Goal: Task Accomplishment & Management: Manage account settings

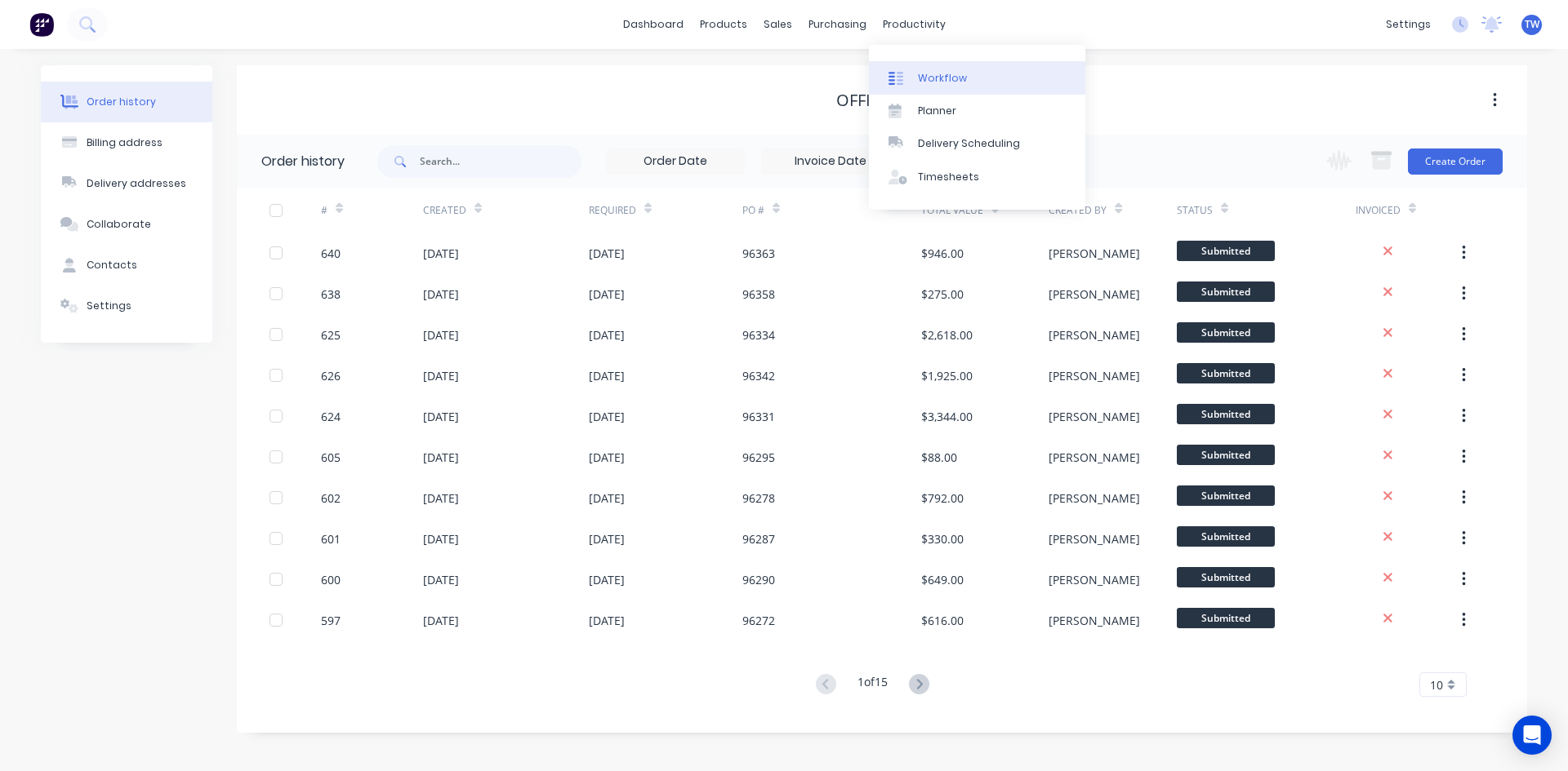
click at [927, 79] on div "Workflow" at bounding box center [942, 78] width 49 height 15
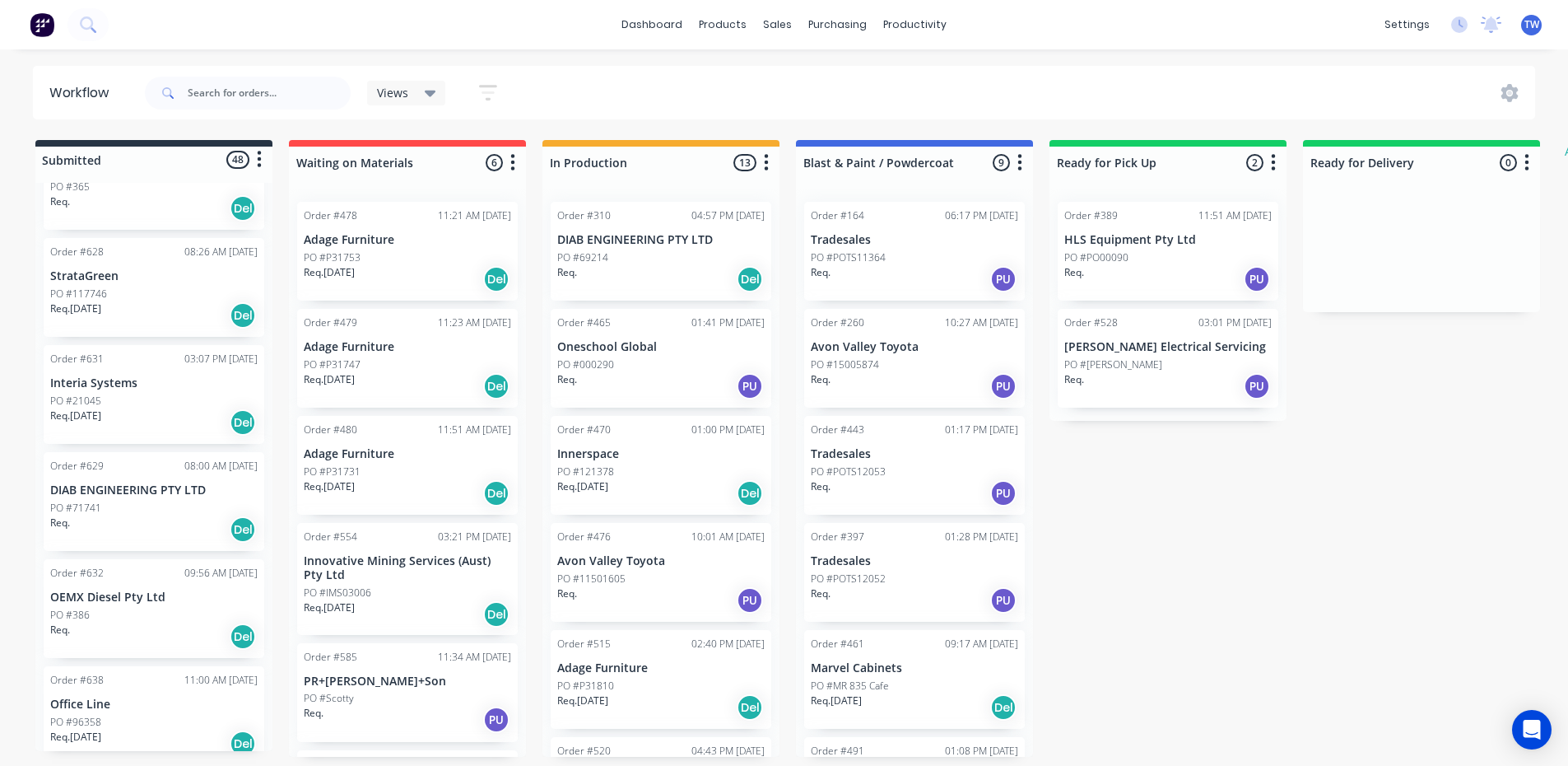
scroll to position [4718, 0]
click at [55, 715] on p "PO #96363" at bounding box center [76, 722] width 51 height 15
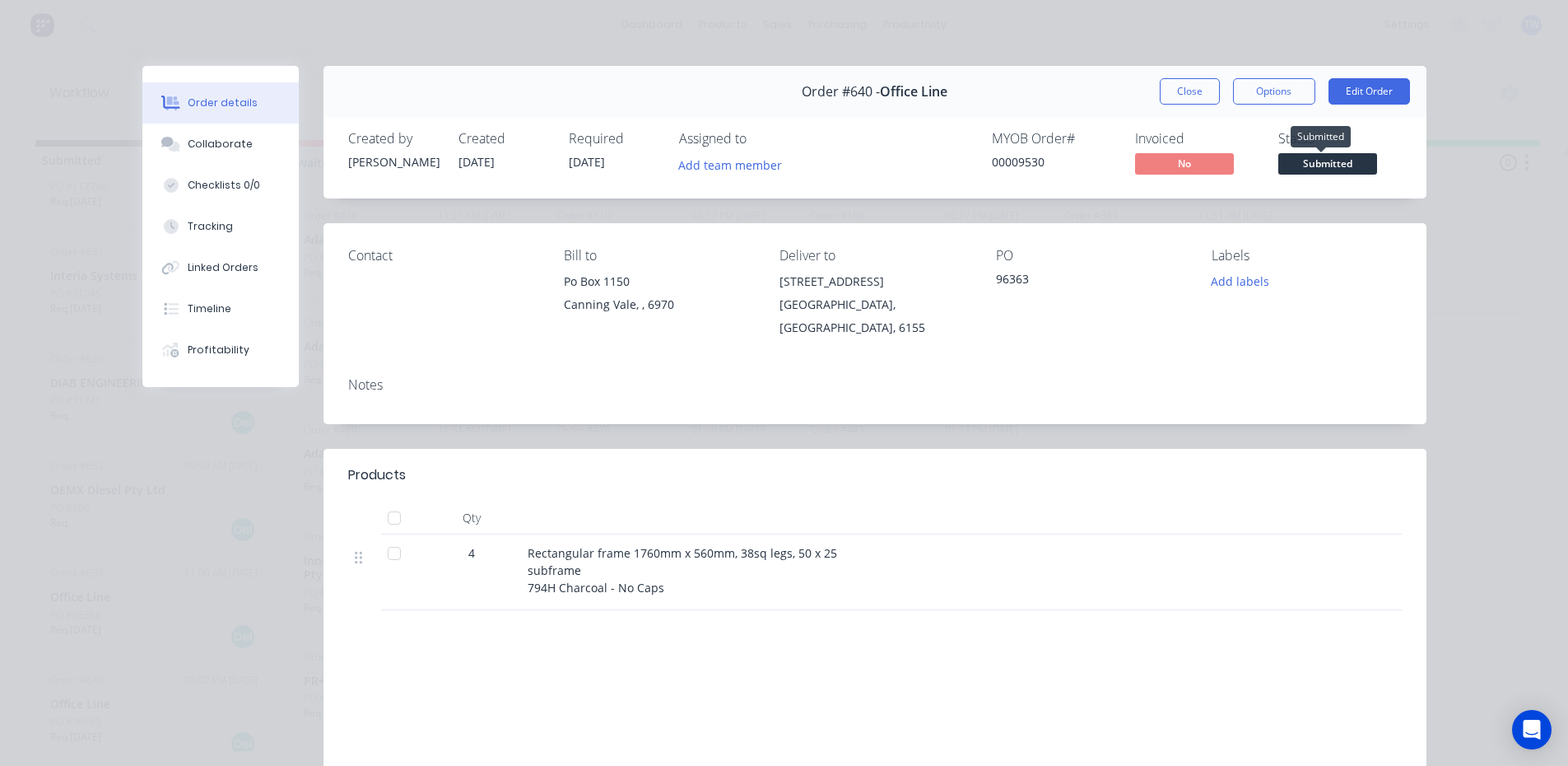
click at [1316, 167] on span "Submitted" at bounding box center [1328, 163] width 99 height 20
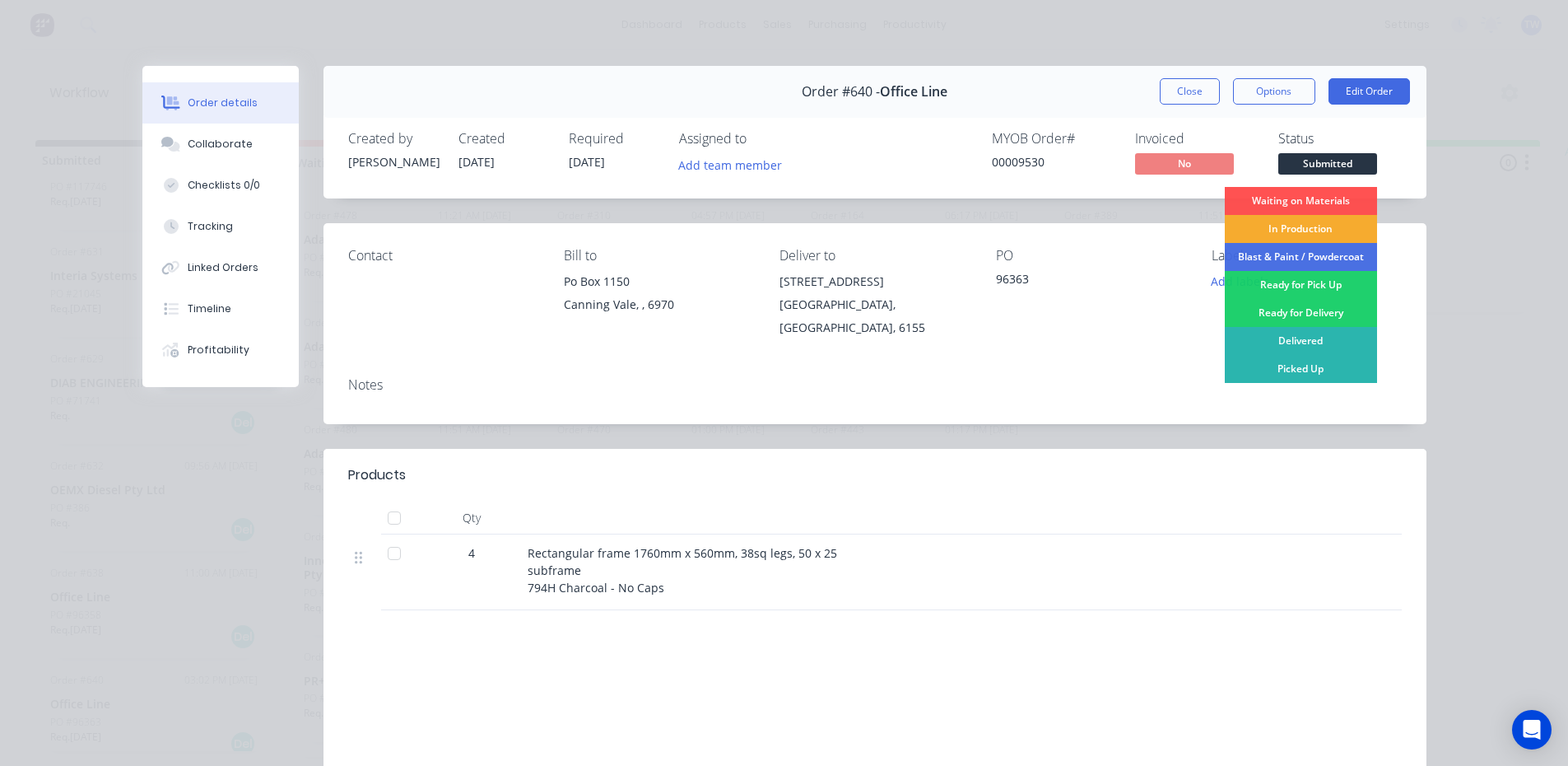
click at [1302, 222] on div "In Production" at bounding box center [1300, 229] width 152 height 28
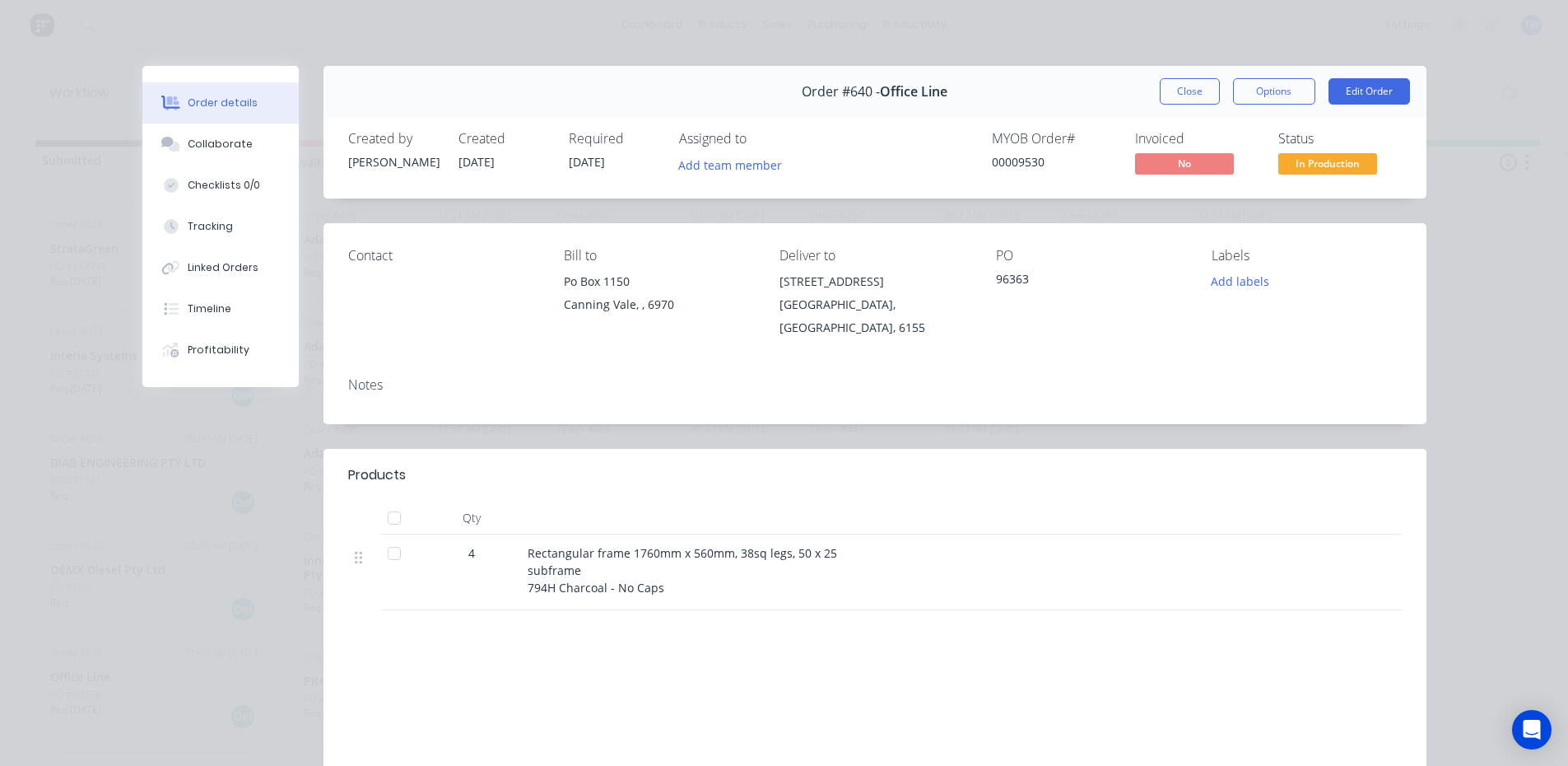
scroll to position [4611, 0]
click at [1195, 86] on button "Close" at bounding box center [1189, 91] width 60 height 26
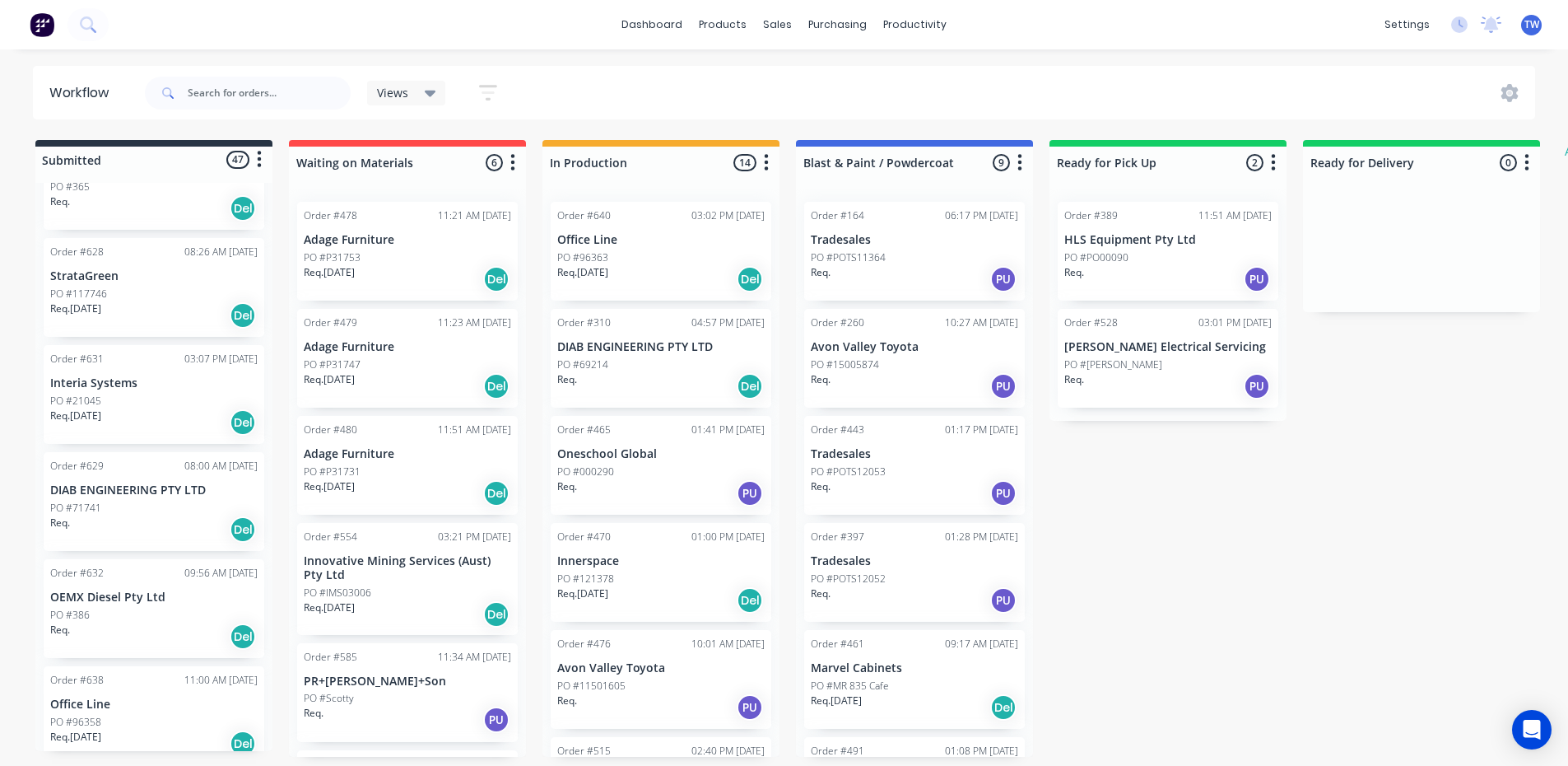
scroll to position [3, 0]
click at [101, 730] on p "Req. [DATE]" at bounding box center [76, 737] width 51 height 15
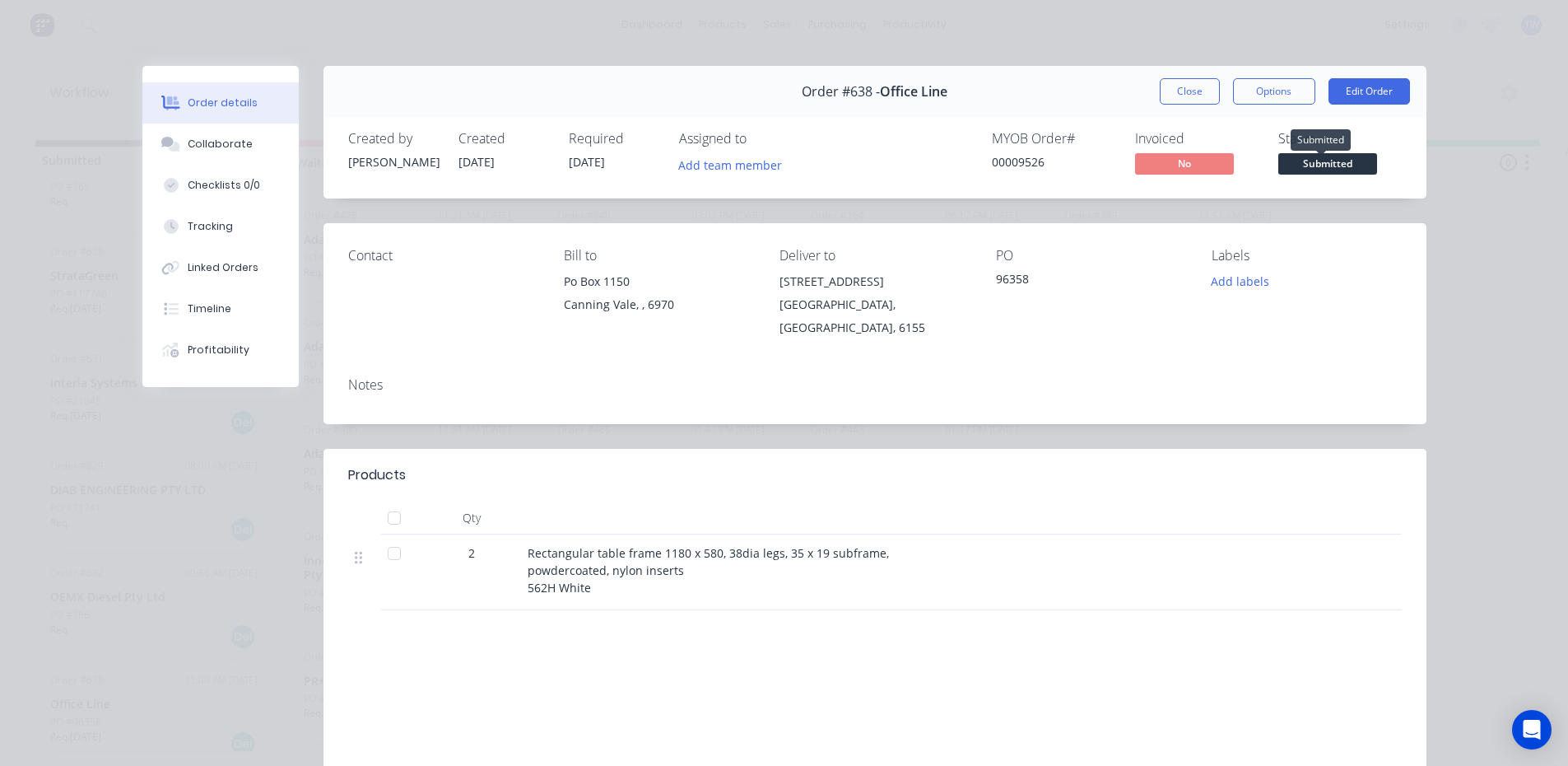
click at [1315, 160] on span "Submitted" at bounding box center [1328, 163] width 99 height 20
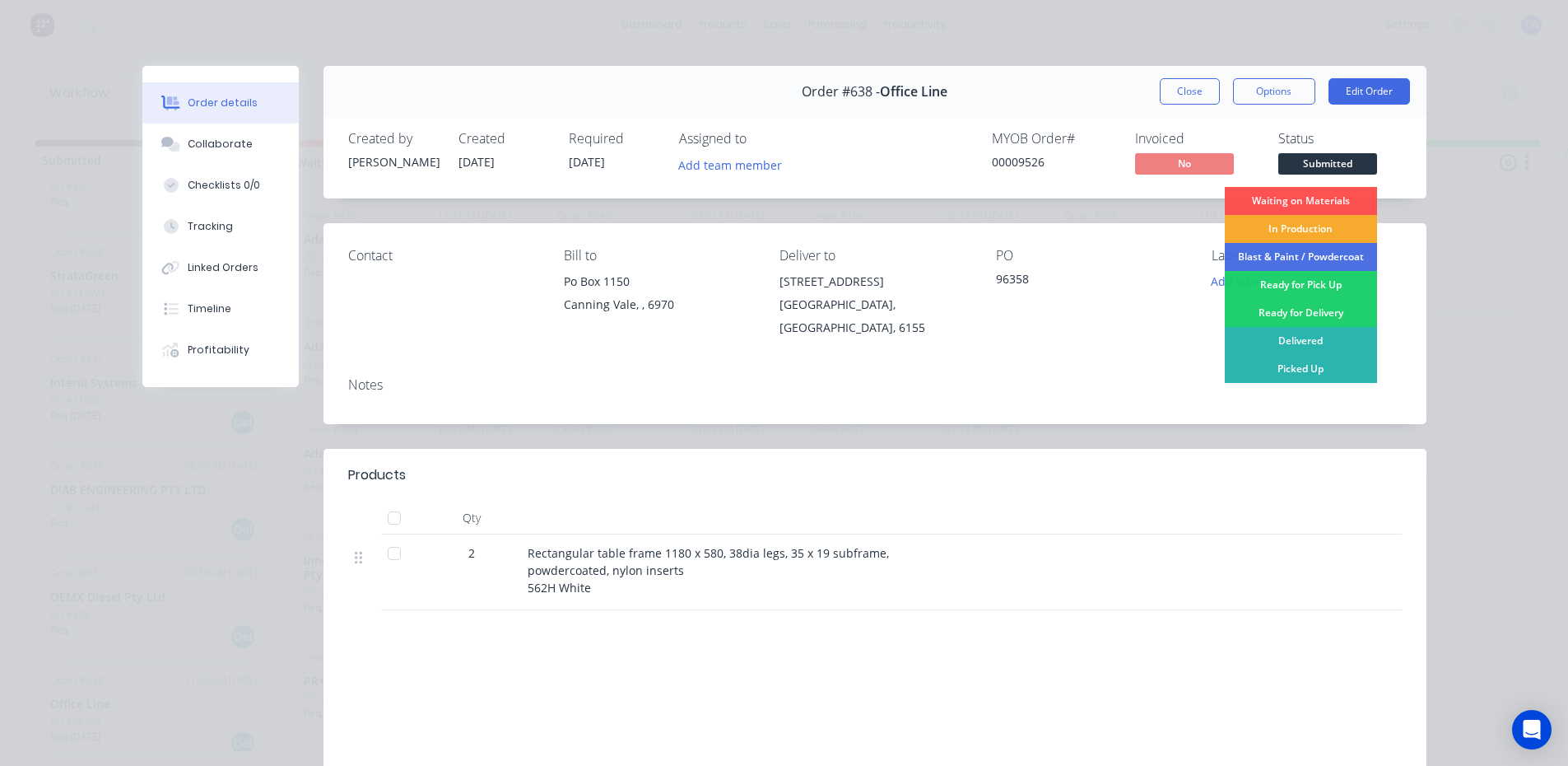
click at [1311, 225] on div "In Production" at bounding box center [1300, 229] width 152 height 28
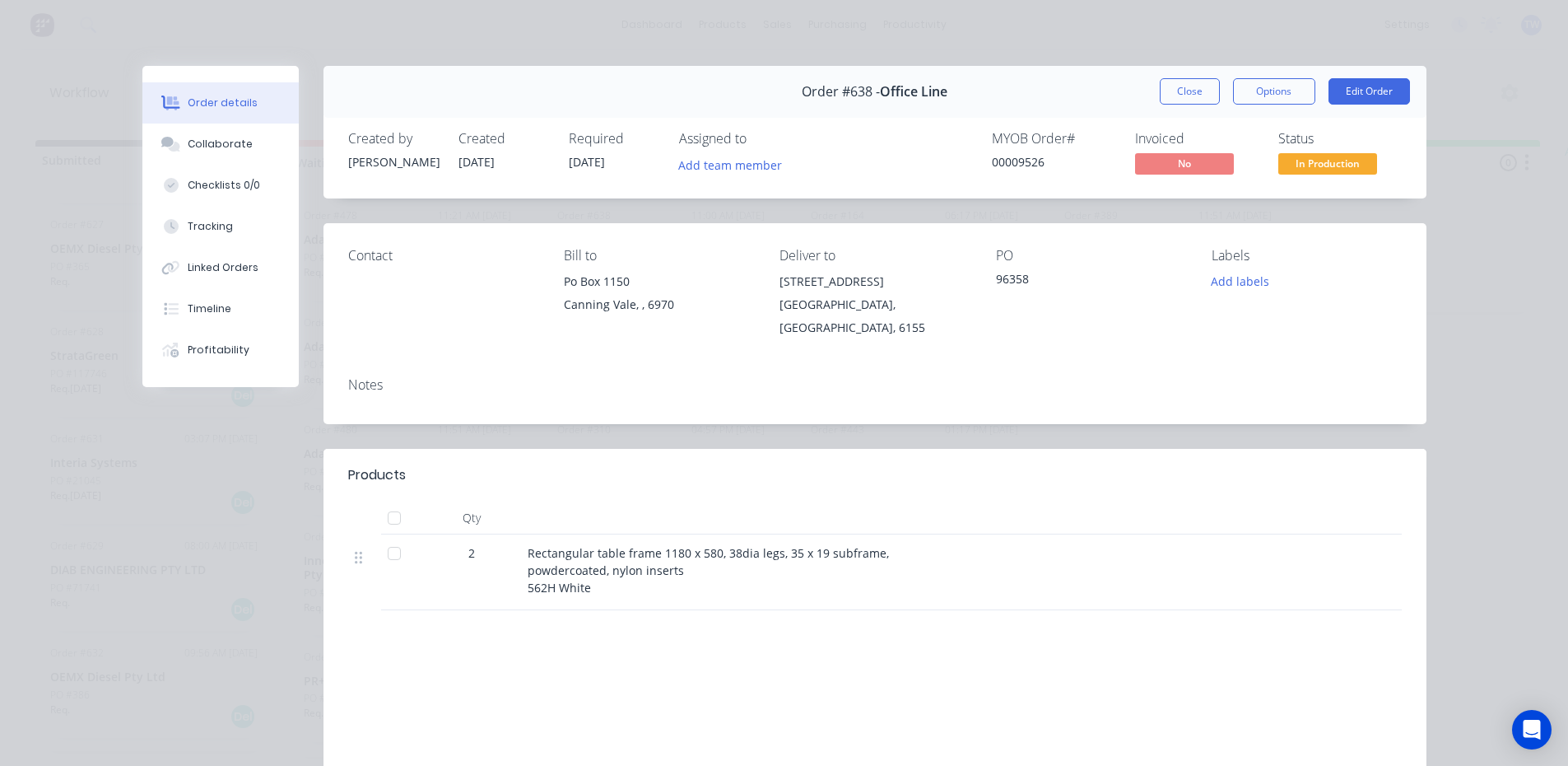
scroll to position [4504, 0]
click at [1187, 93] on button "Close" at bounding box center [1189, 91] width 60 height 26
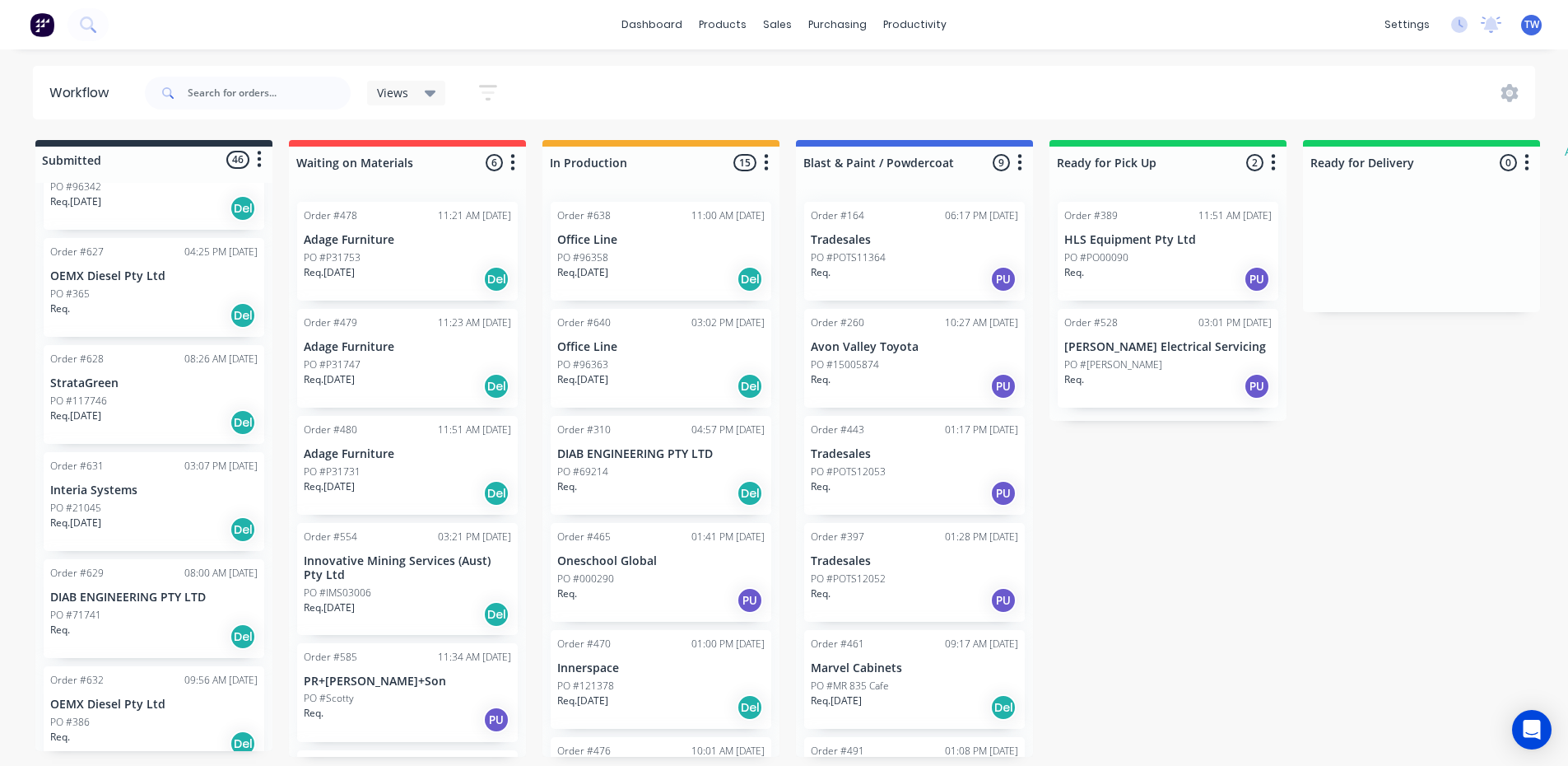
click at [85, 515] on p "Req. [DATE]" at bounding box center [76, 523] width 51 height 15
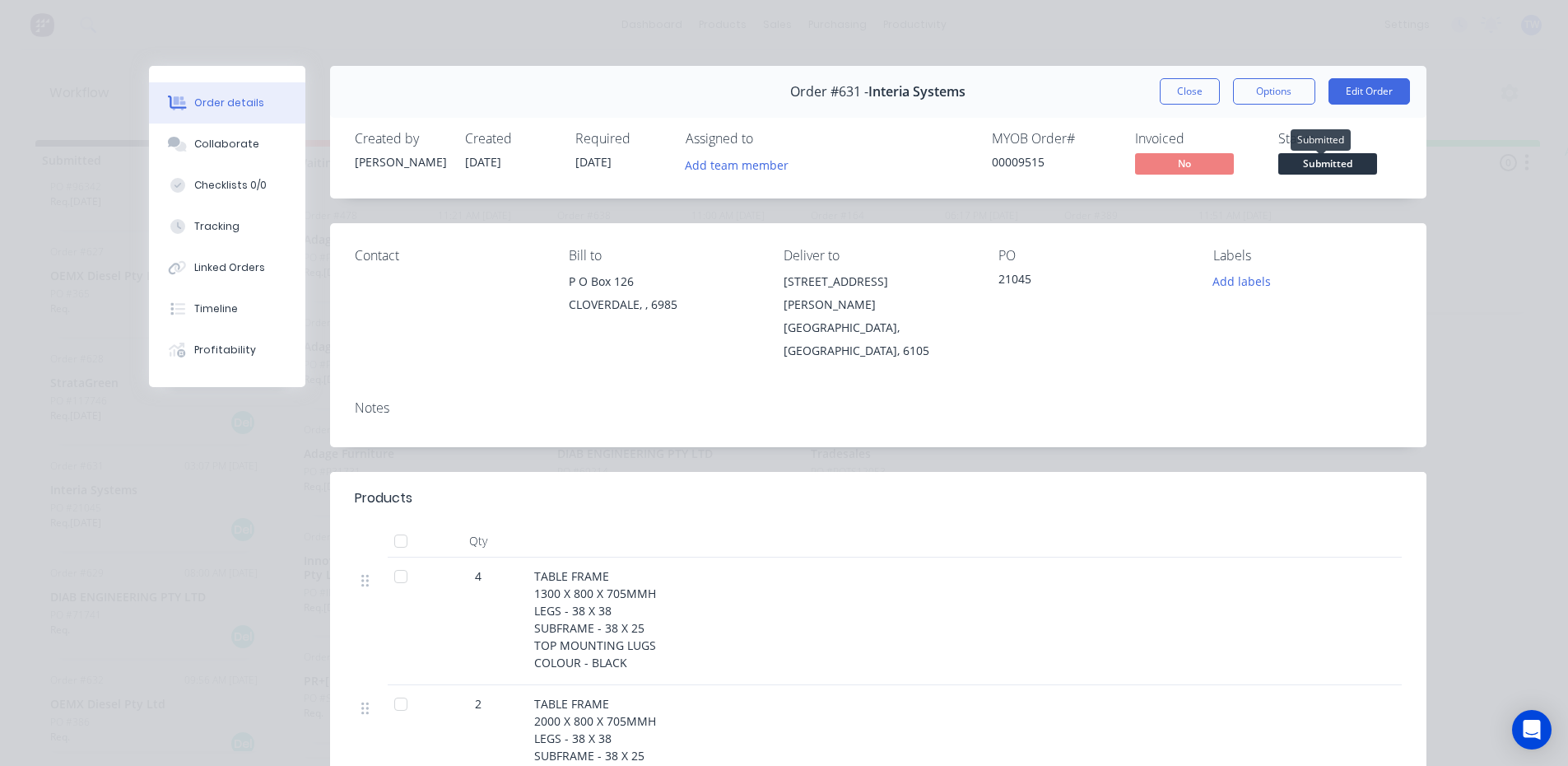
click at [1316, 165] on span "Submitted" at bounding box center [1328, 163] width 99 height 20
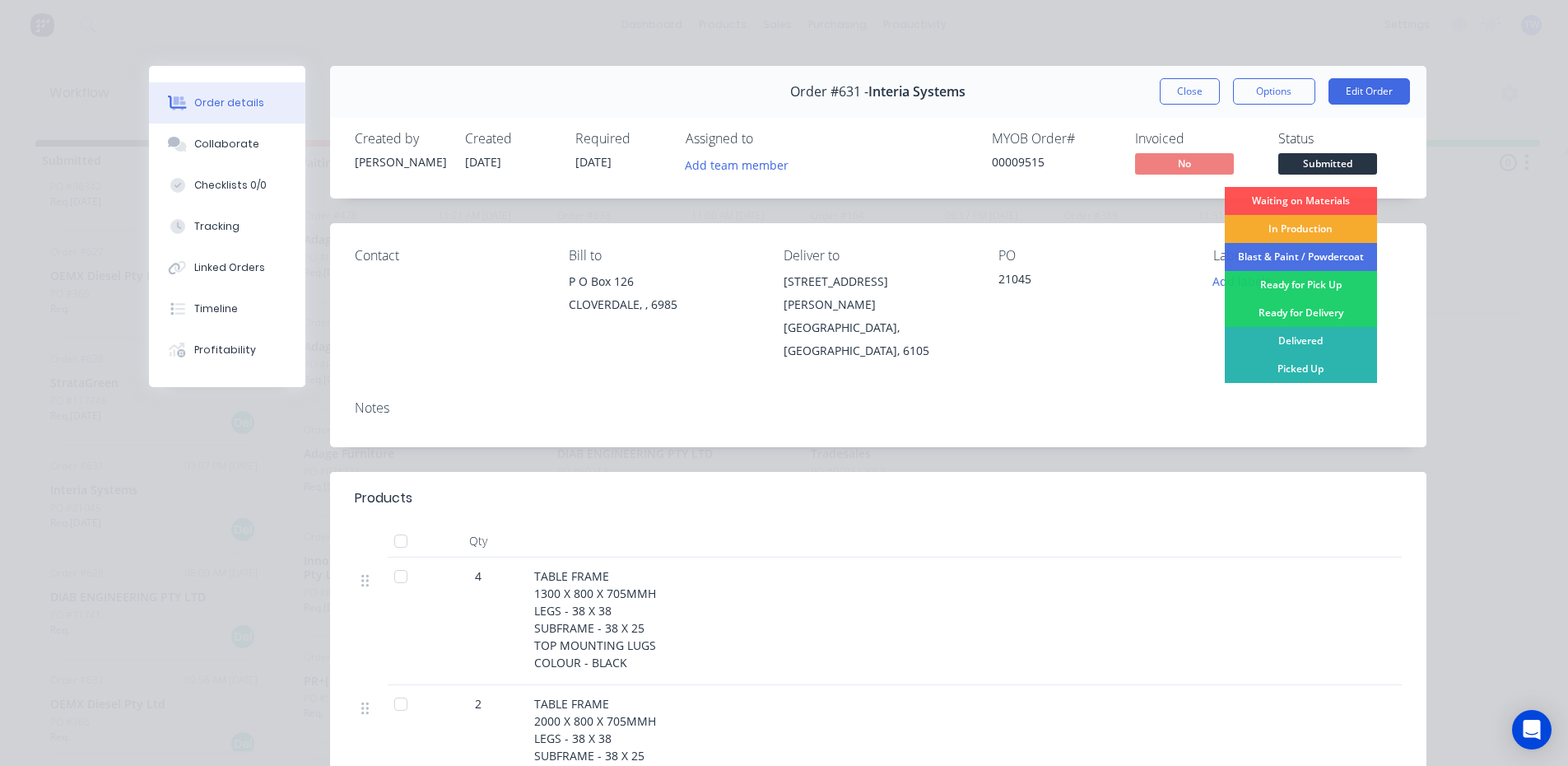
click at [1323, 219] on div "In Production" at bounding box center [1300, 229] width 152 height 28
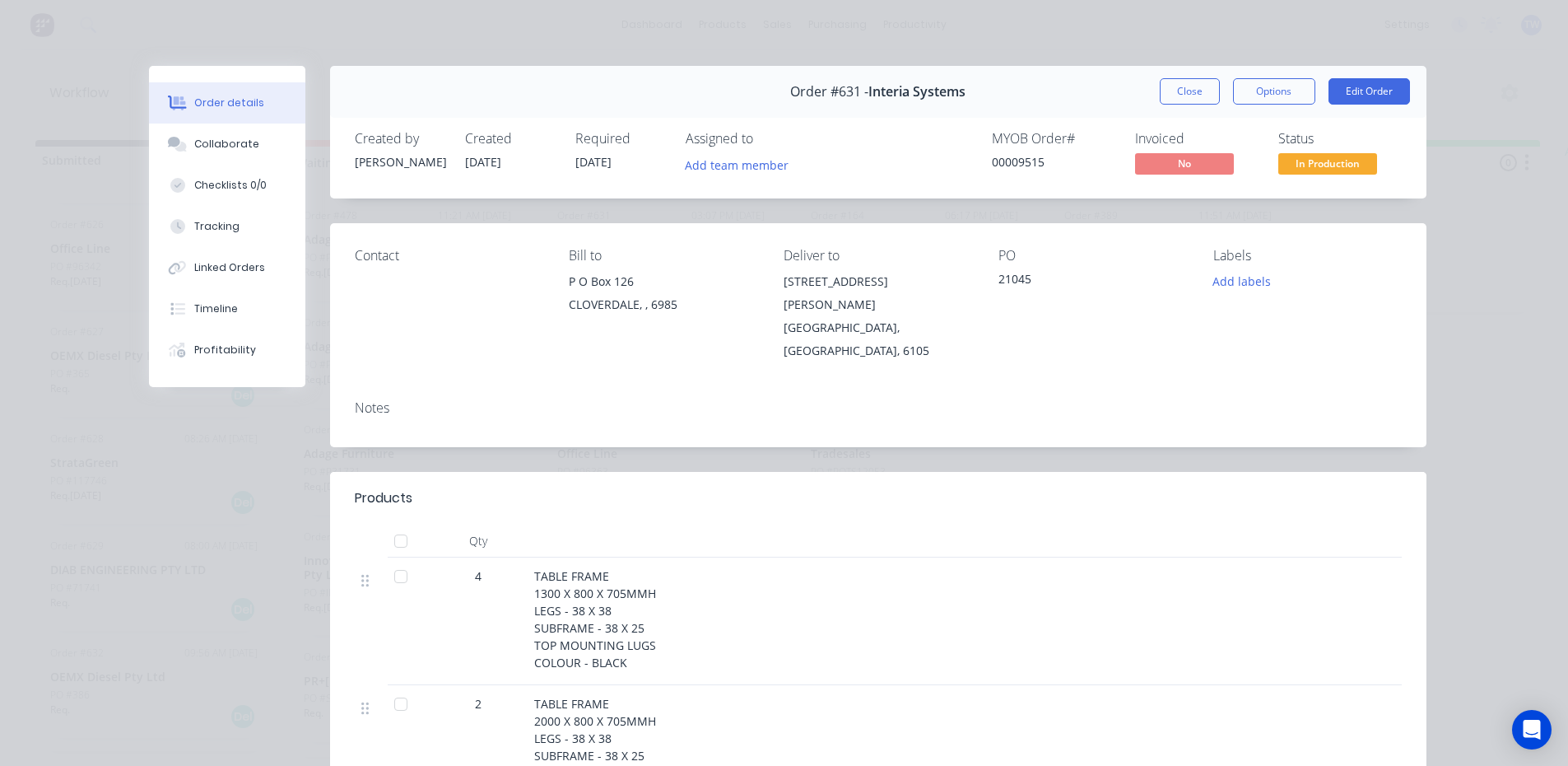
scroll to position [4397, 0]
click at [1200, 95] on button "Close" at bounding box center [1189, 91] width 60 height 26
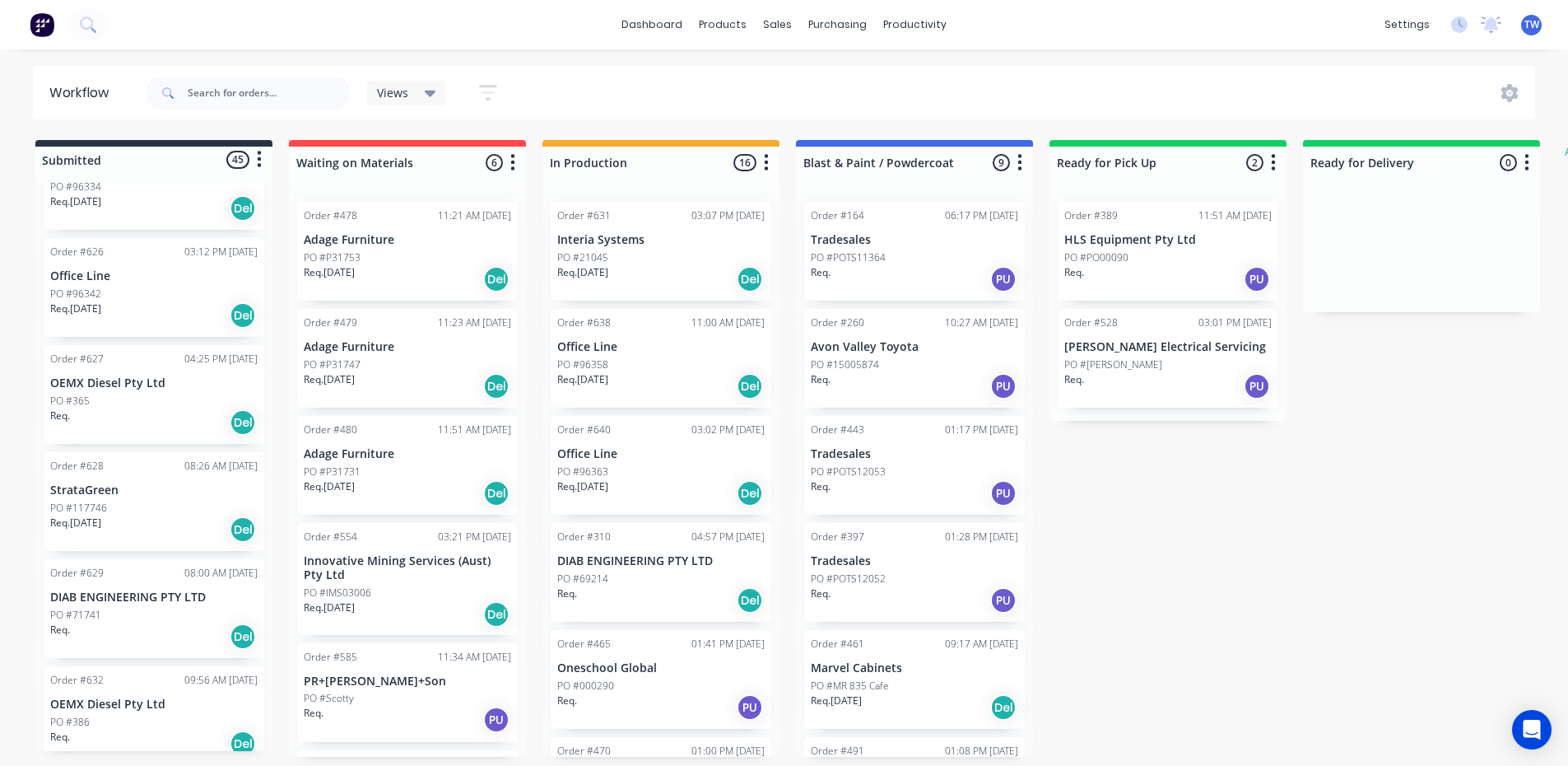
click at [118, 500] on div "PO #117746" at bounding box center [154, 508] width 208 height 15
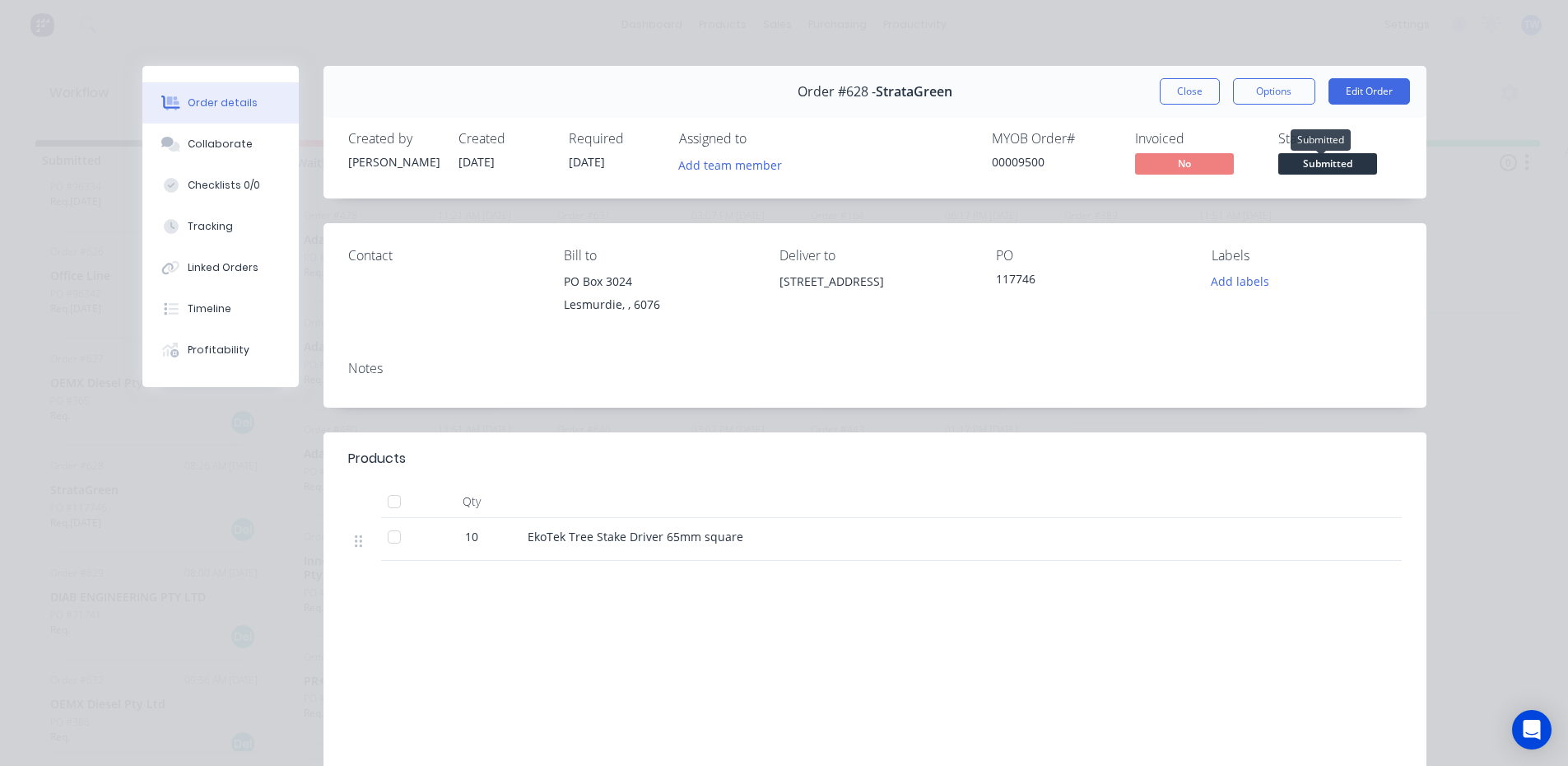
click at [1288, 162] on span "Submitted" at bounding box center [1328, 163] width 99 height 20
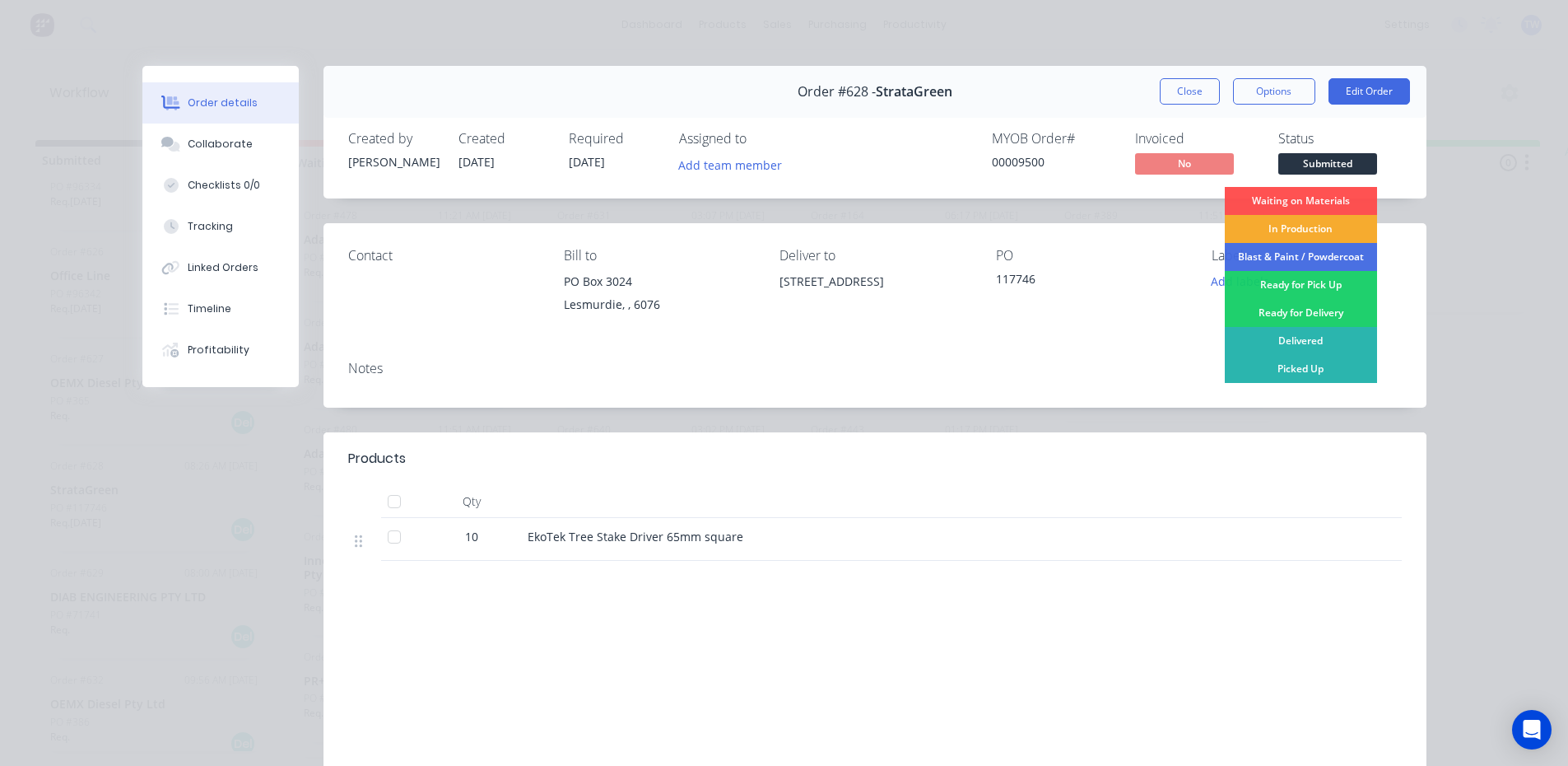
click at [1292, 234] on div "In Production" at bounding box center [1300, 229] width 152 height 28
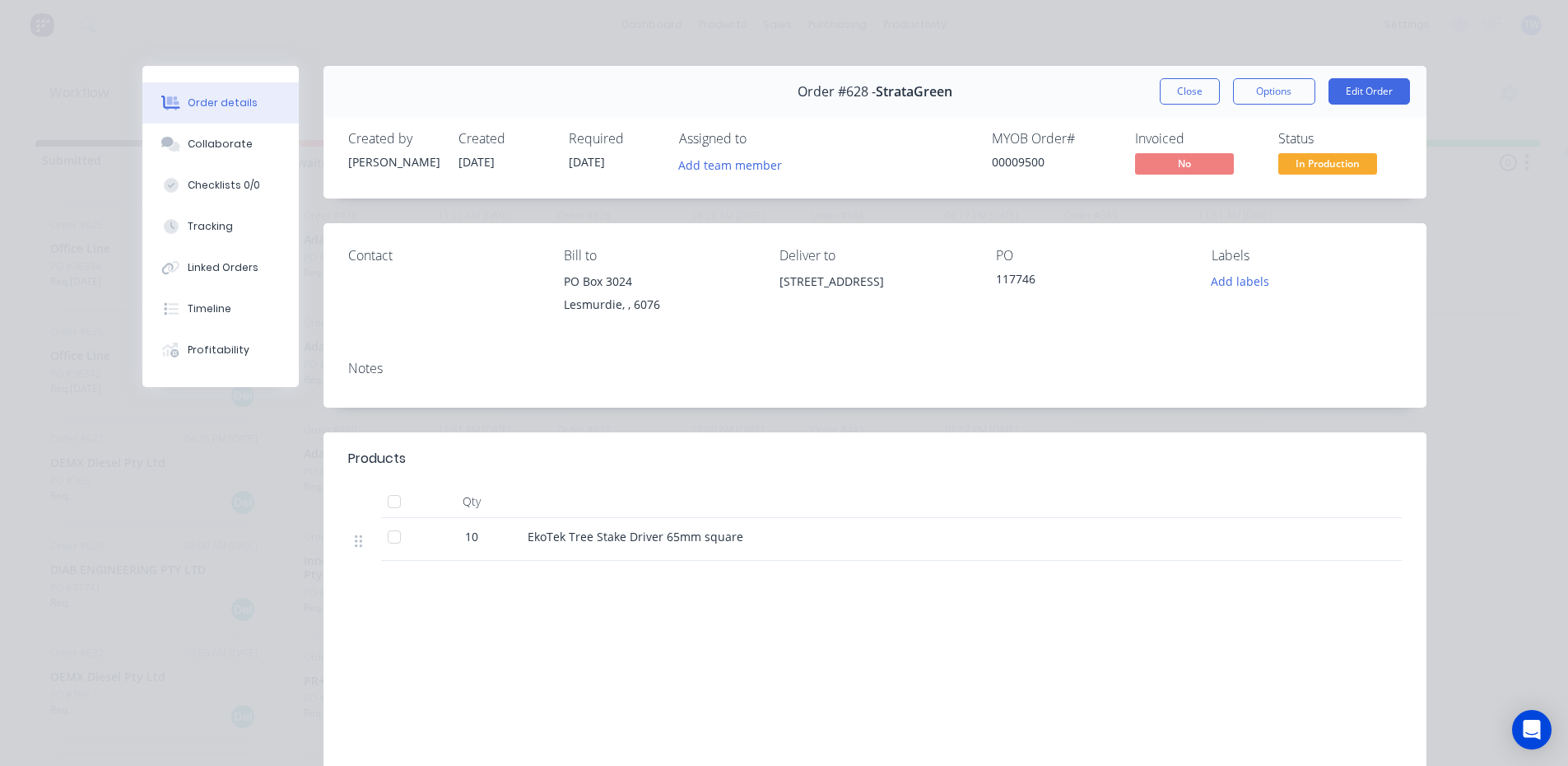
scroll to position [4290, 0]
click at [1170, 92] on button "Close" at bounding box center [1189, 91] width 60 height 26
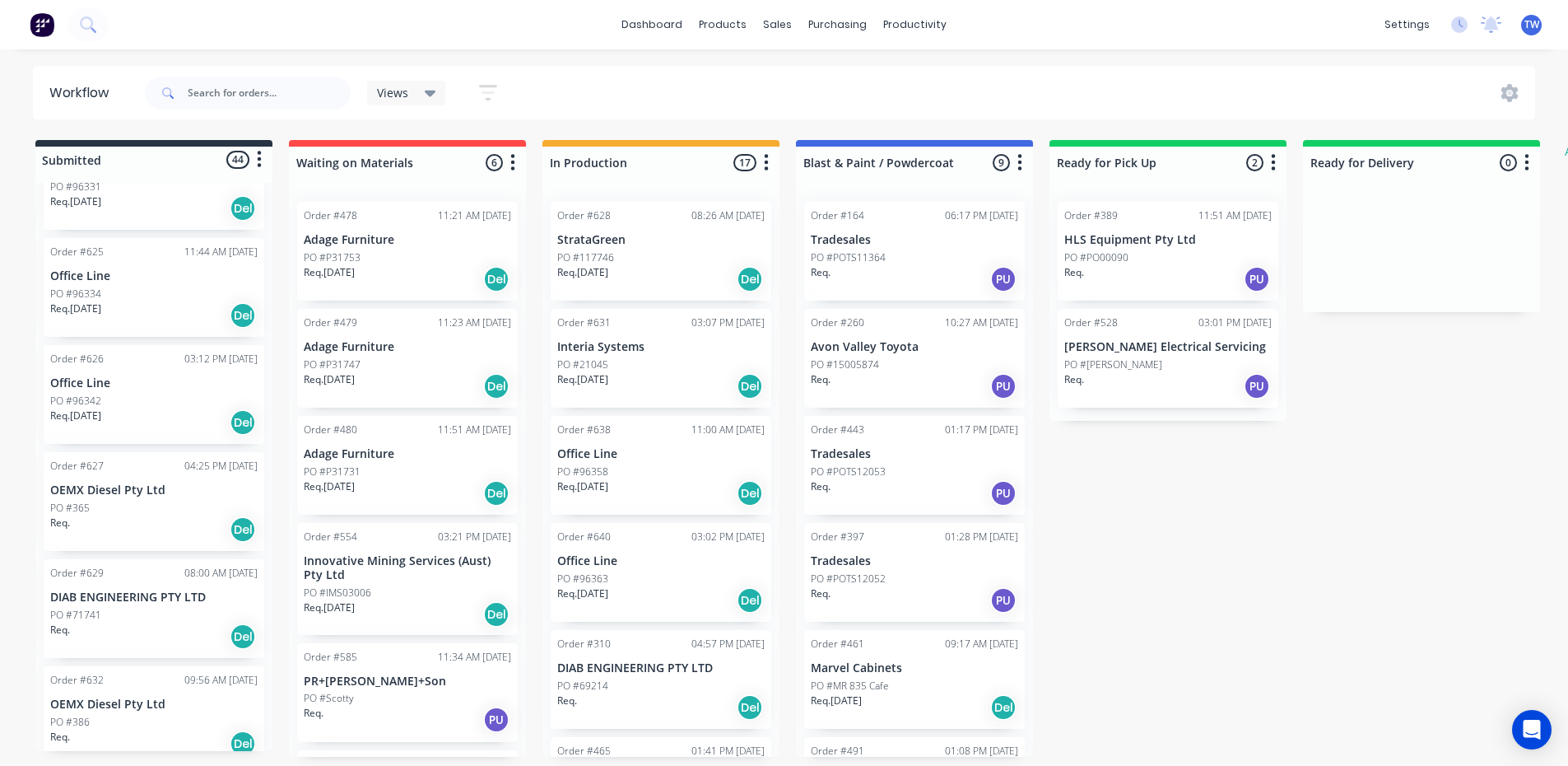
click at [132, 394] on div "PO #96342" at bounding box center [154, 401] width 208 height 15
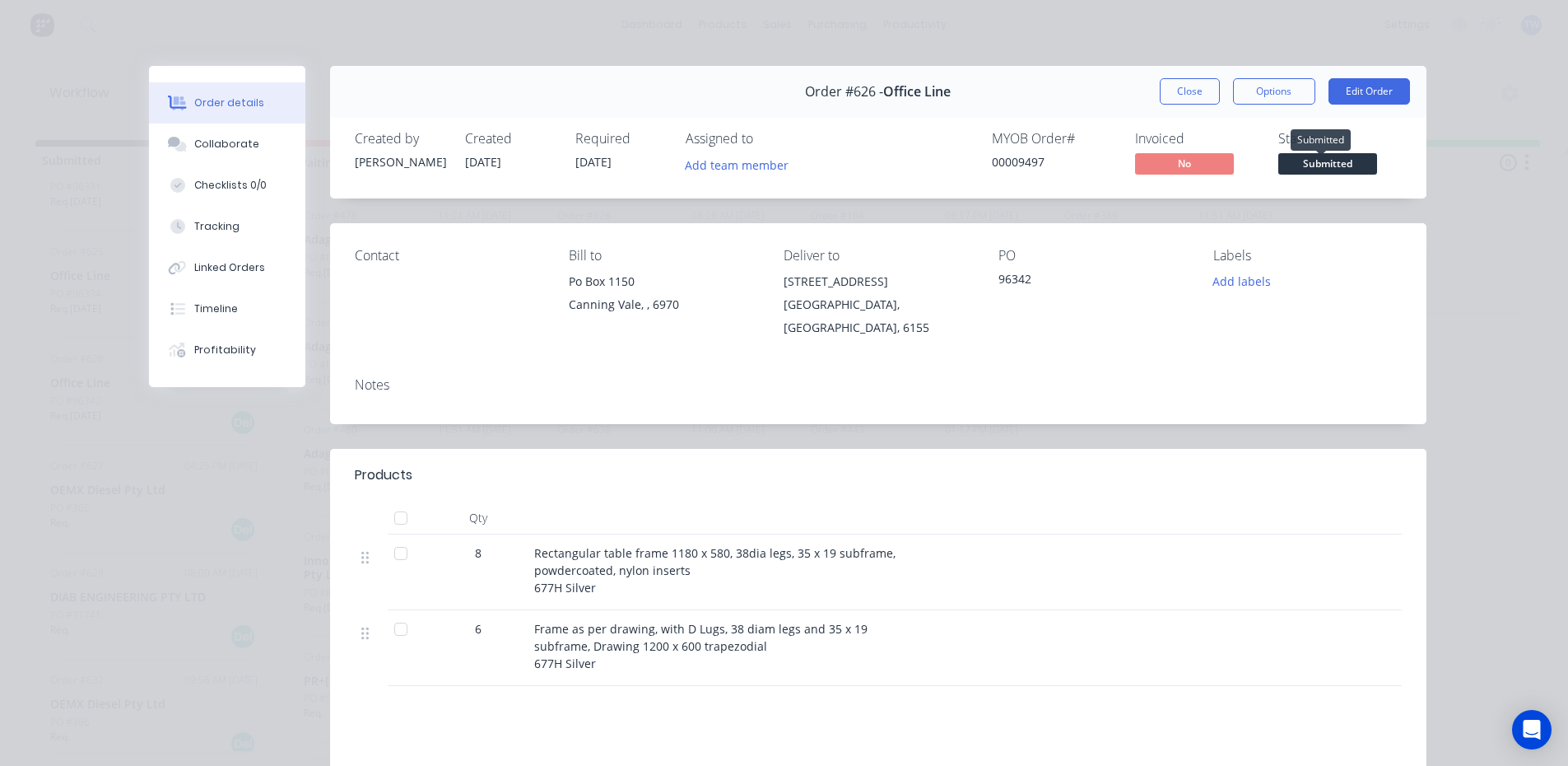
click at [1290, 159] on span "Submitted" at bounding box center [1328, 163] width 99 height 20
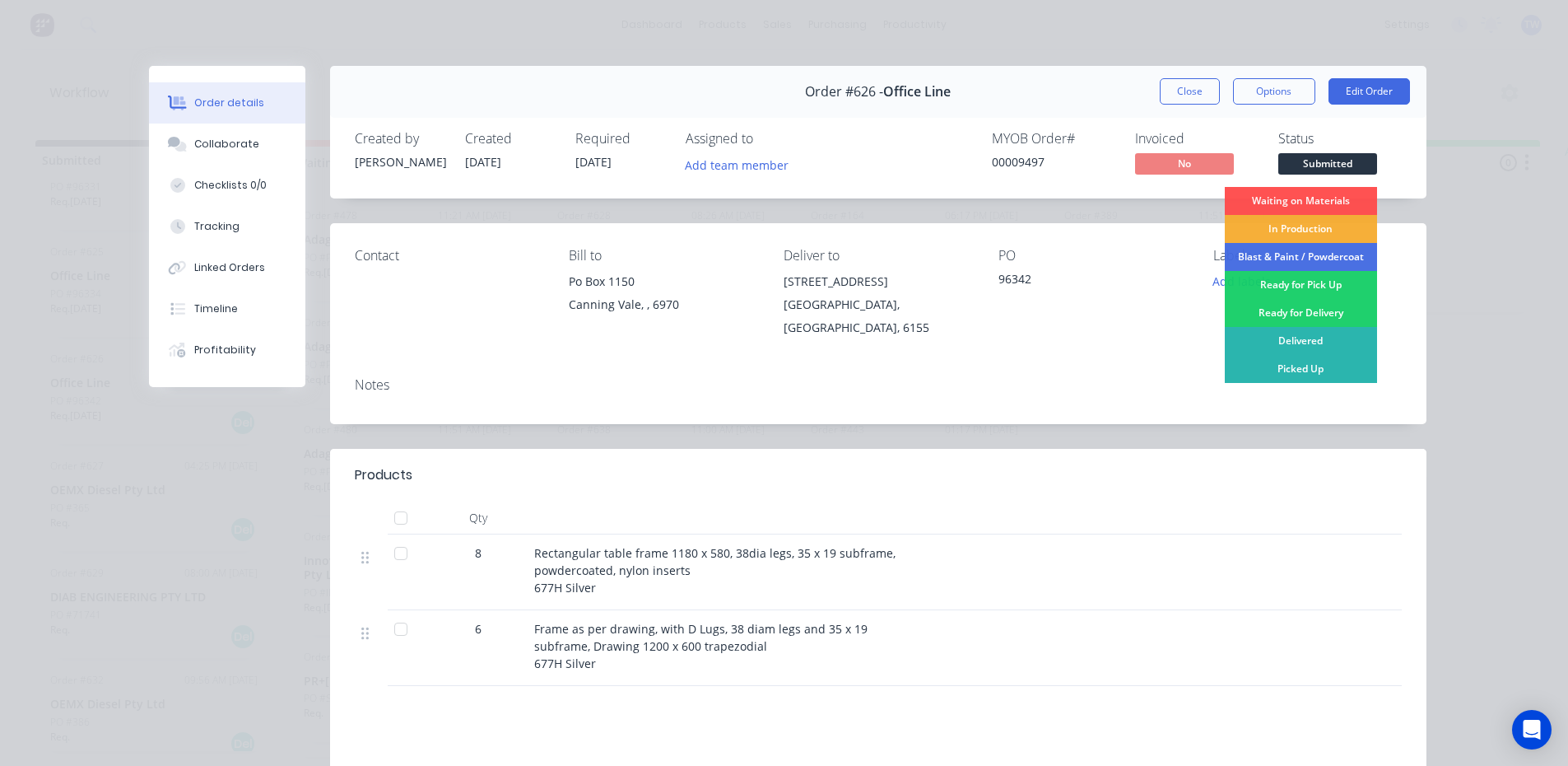
click at [1281, 223] on div "In Production" at bounding box center [1300, 229] width 152 height 28
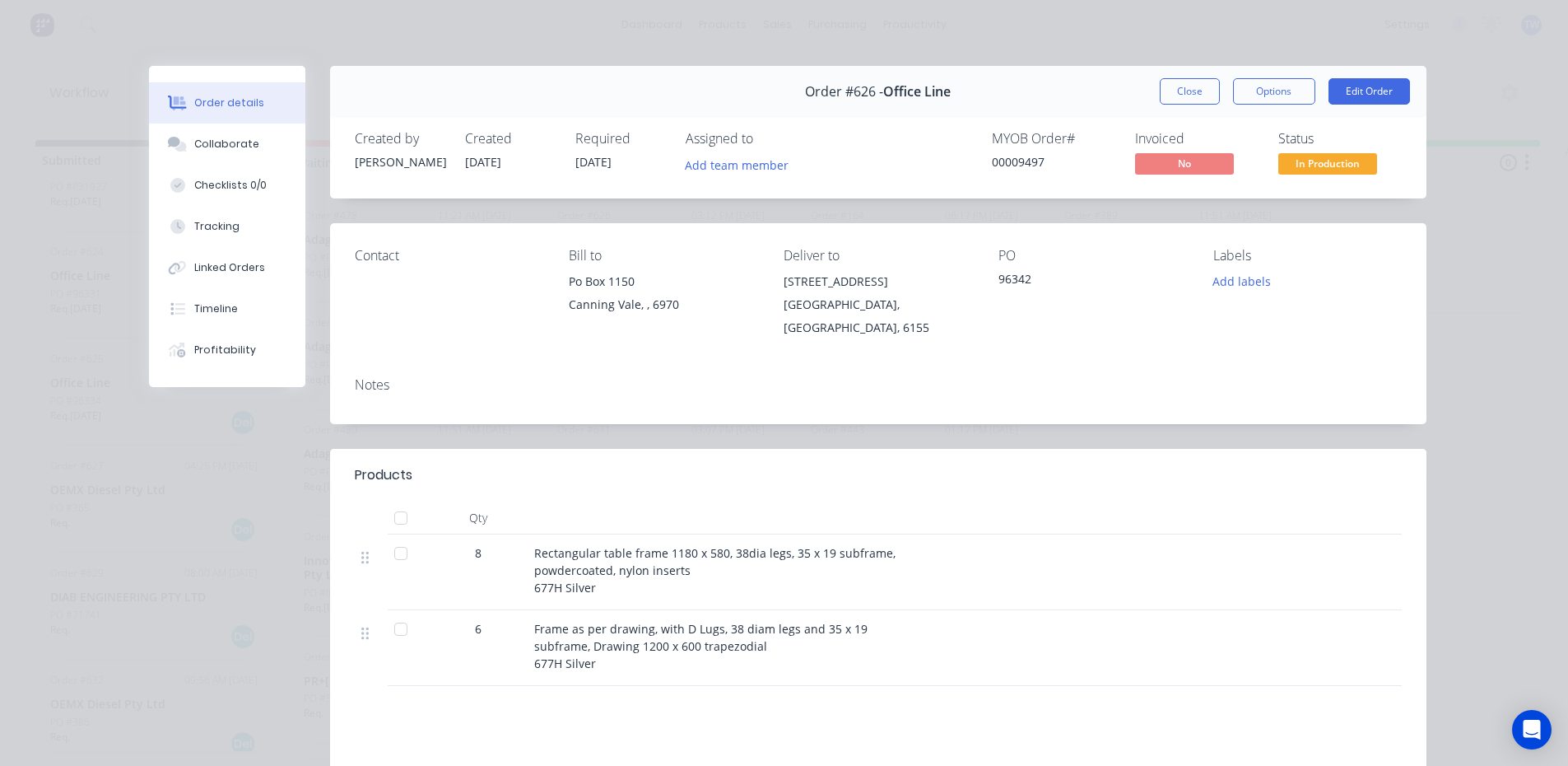
drag, startPoint x: 1191, startPoint y: 96, endPoint x: 1165, endPoint y: 107, distance: 28.2
click at [1189, 97] on button "Close" at bounding box center [1189, 91] width 60 height 26
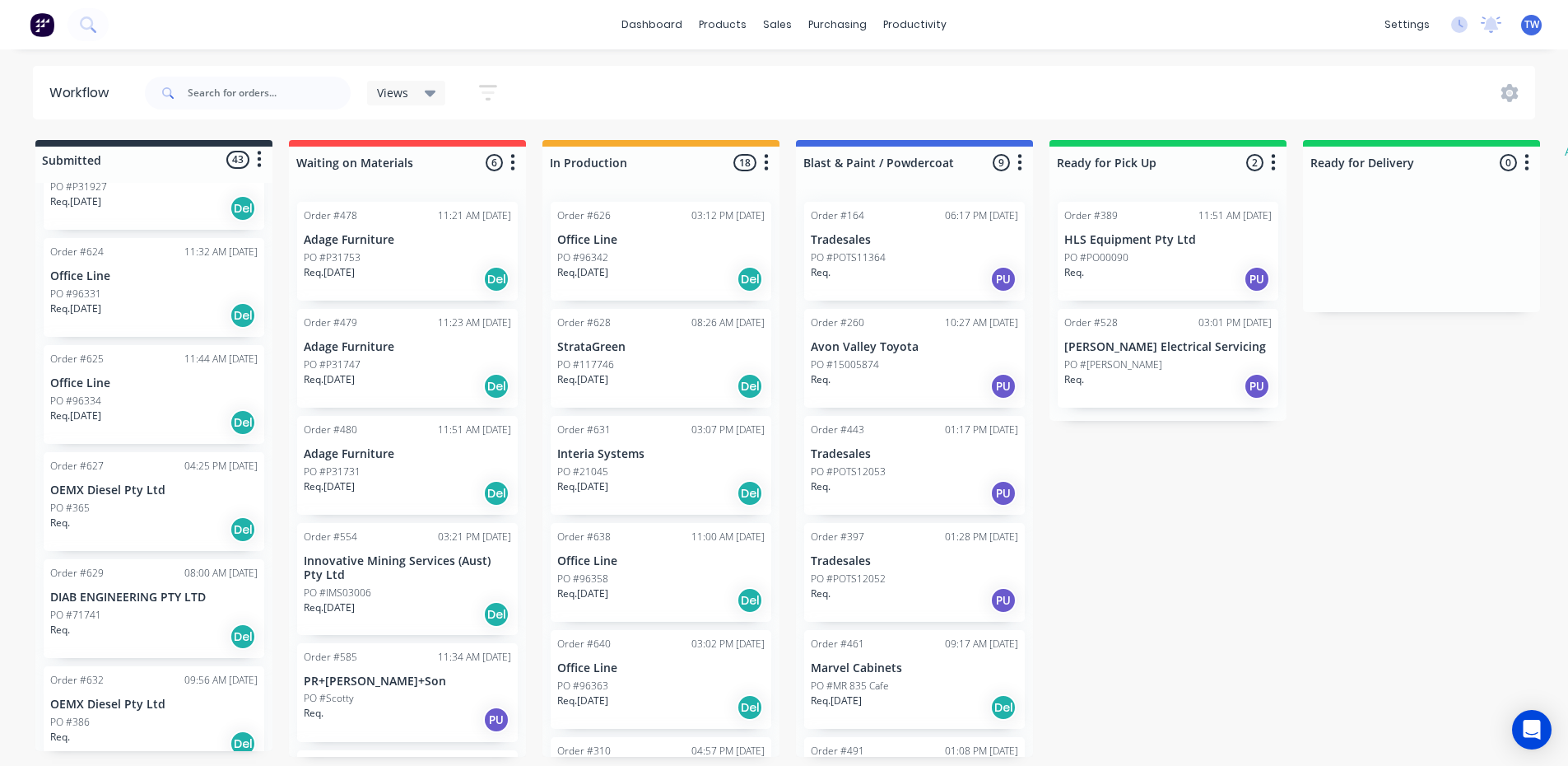
click at [137, 377] on p "Office Line" at bounding box center [154, 383] width 208 height 14
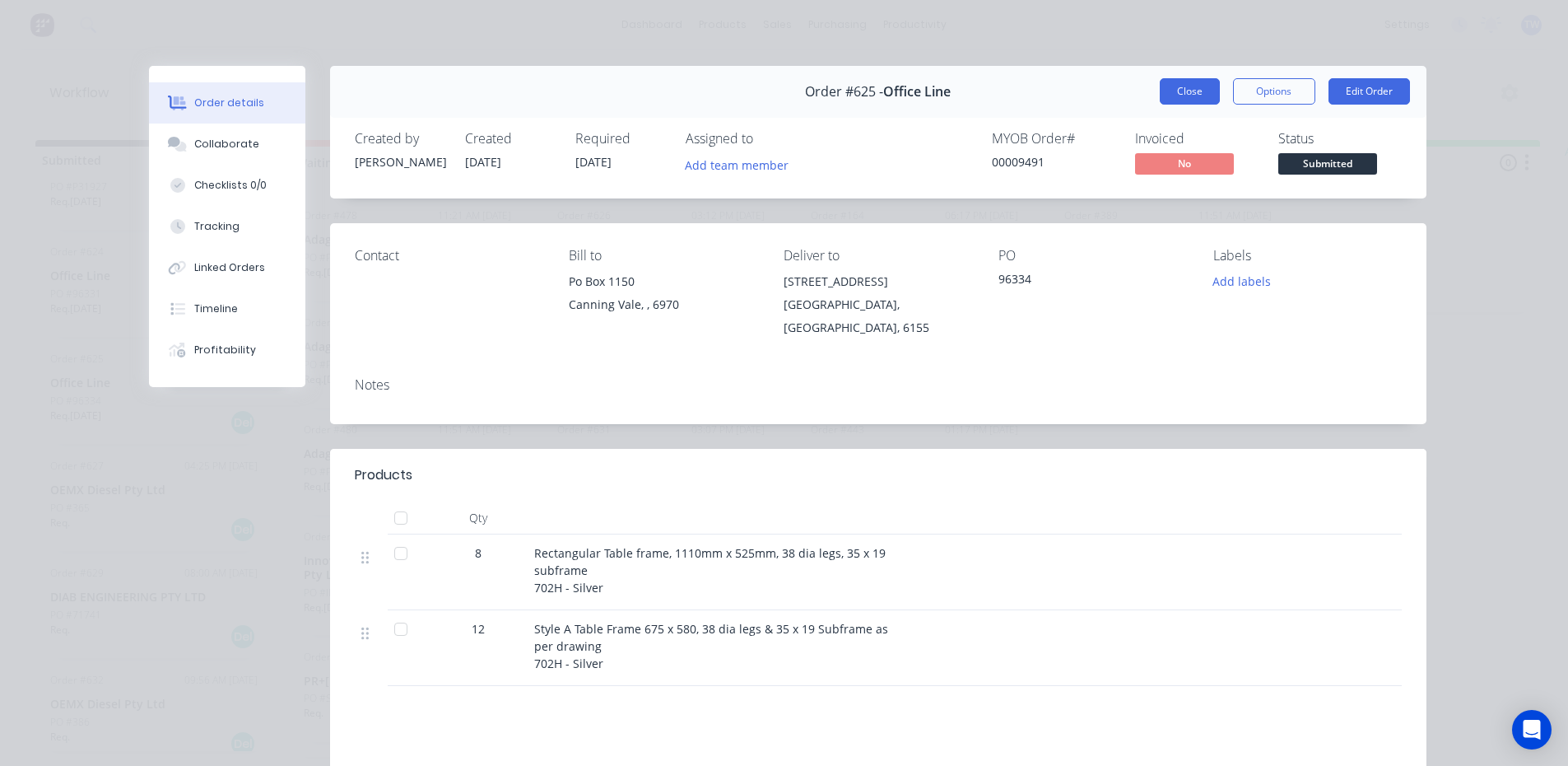
click at [1188, 98] on button "Close" at bounding box center [1189, 91] width 60 height 26
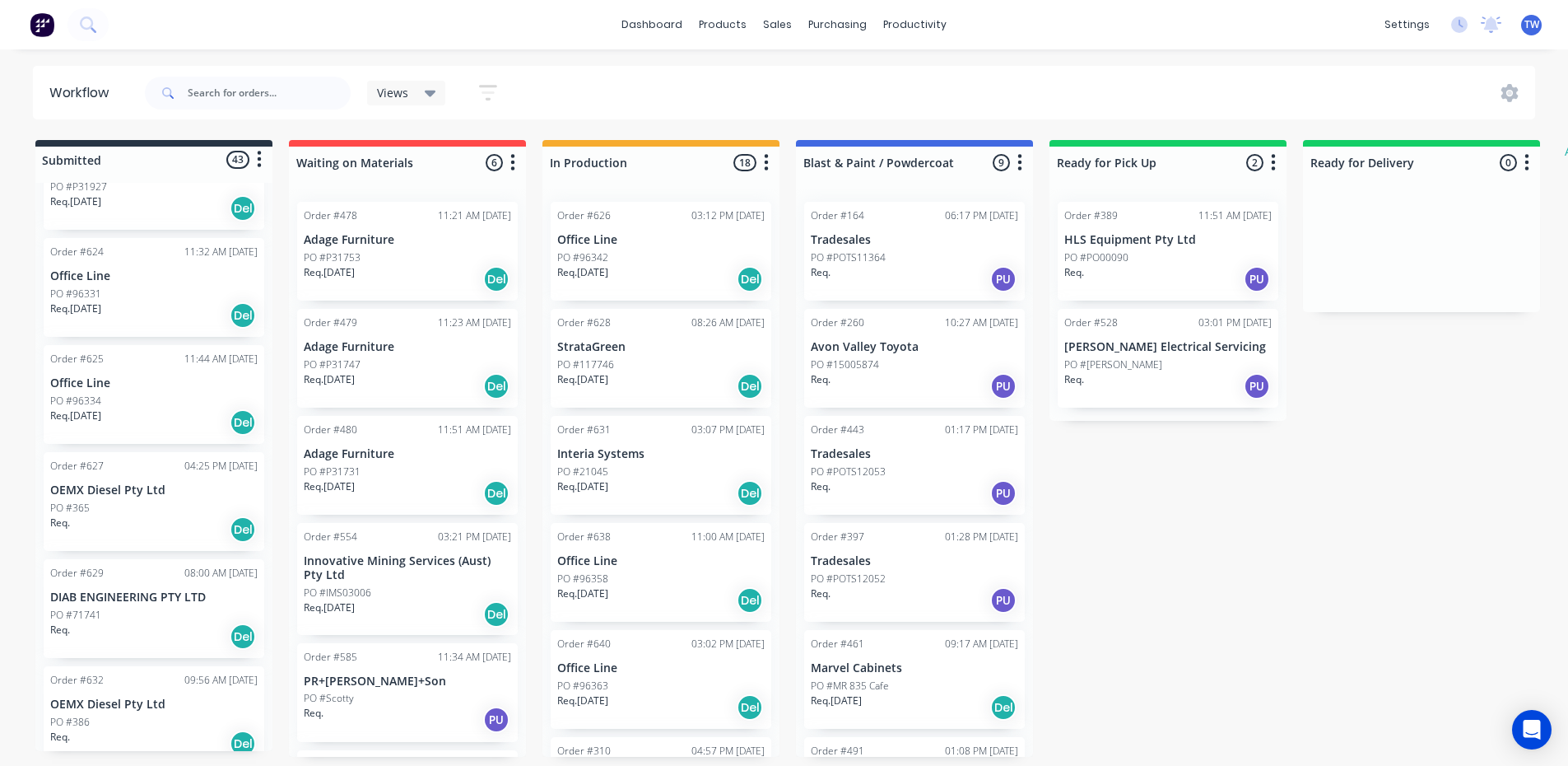
click at [136, 287] on div "PO #96331" at bounding box center [154, 294] width 208 height 15
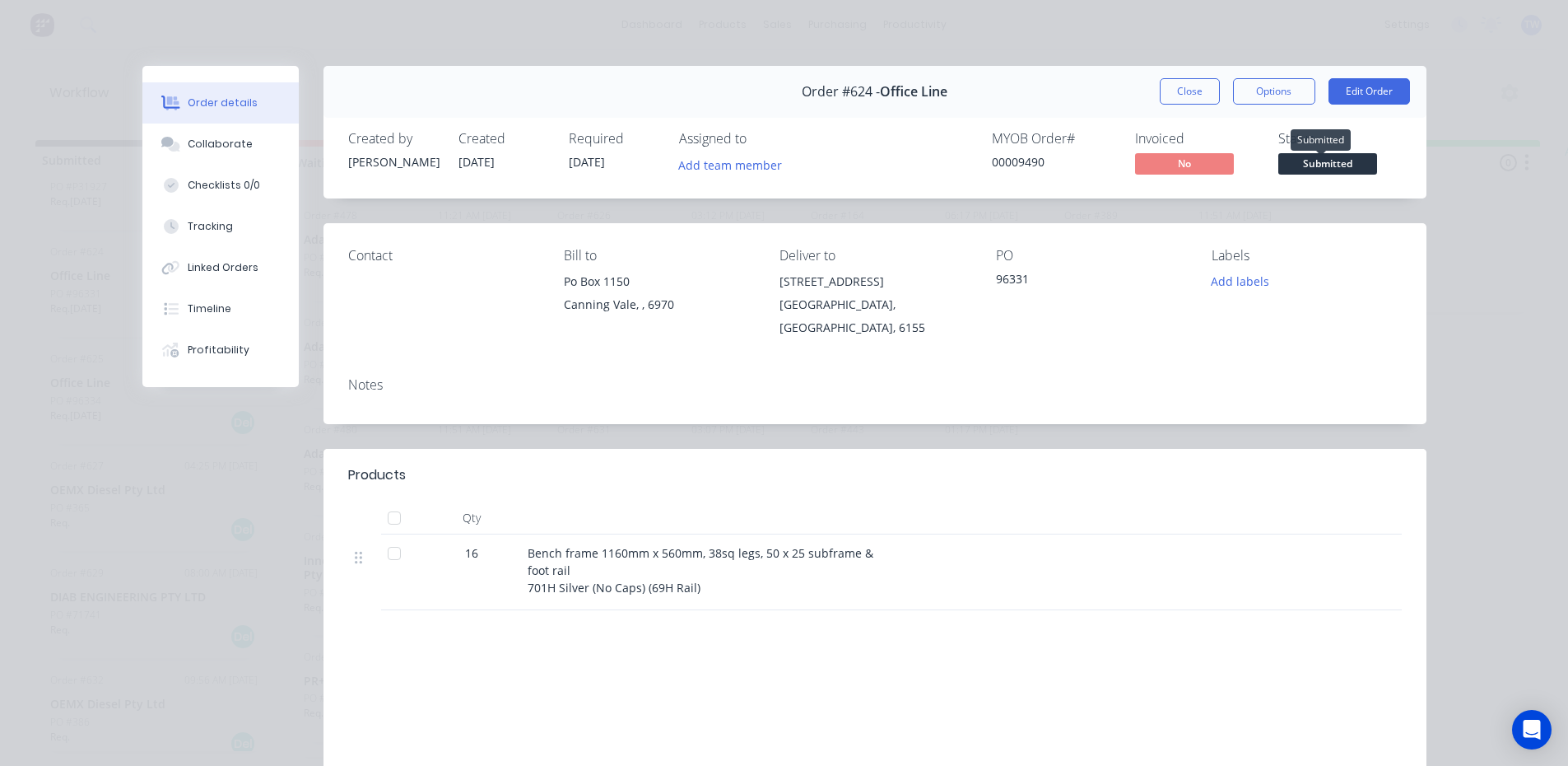
click at [1313, 154] on span "Submitted" at bounding box center [1328, 163] width 99 height 20
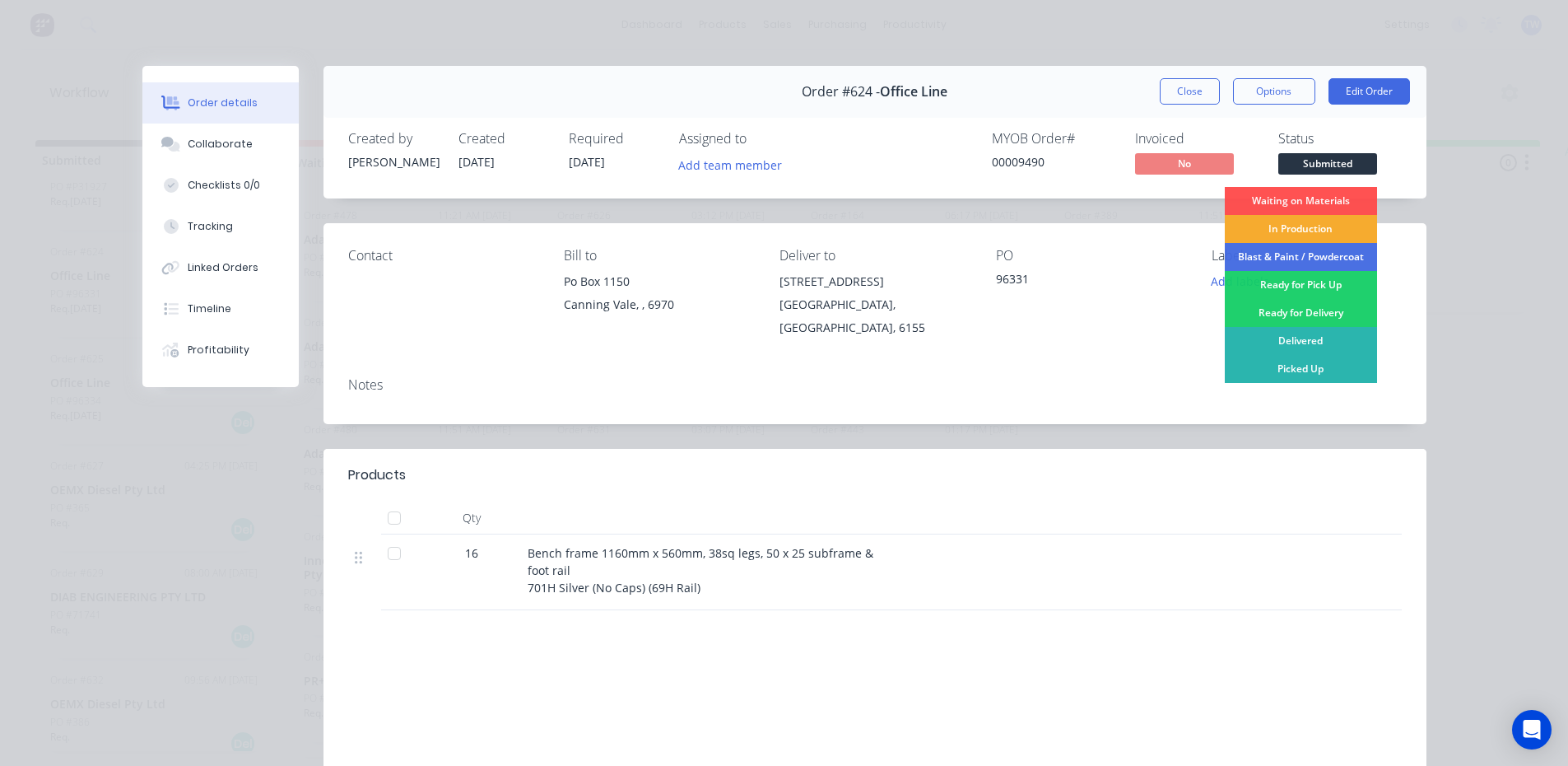
click at [1322, 232] on div "In Production" at bounding box center [1300, 229] width 152 height 28
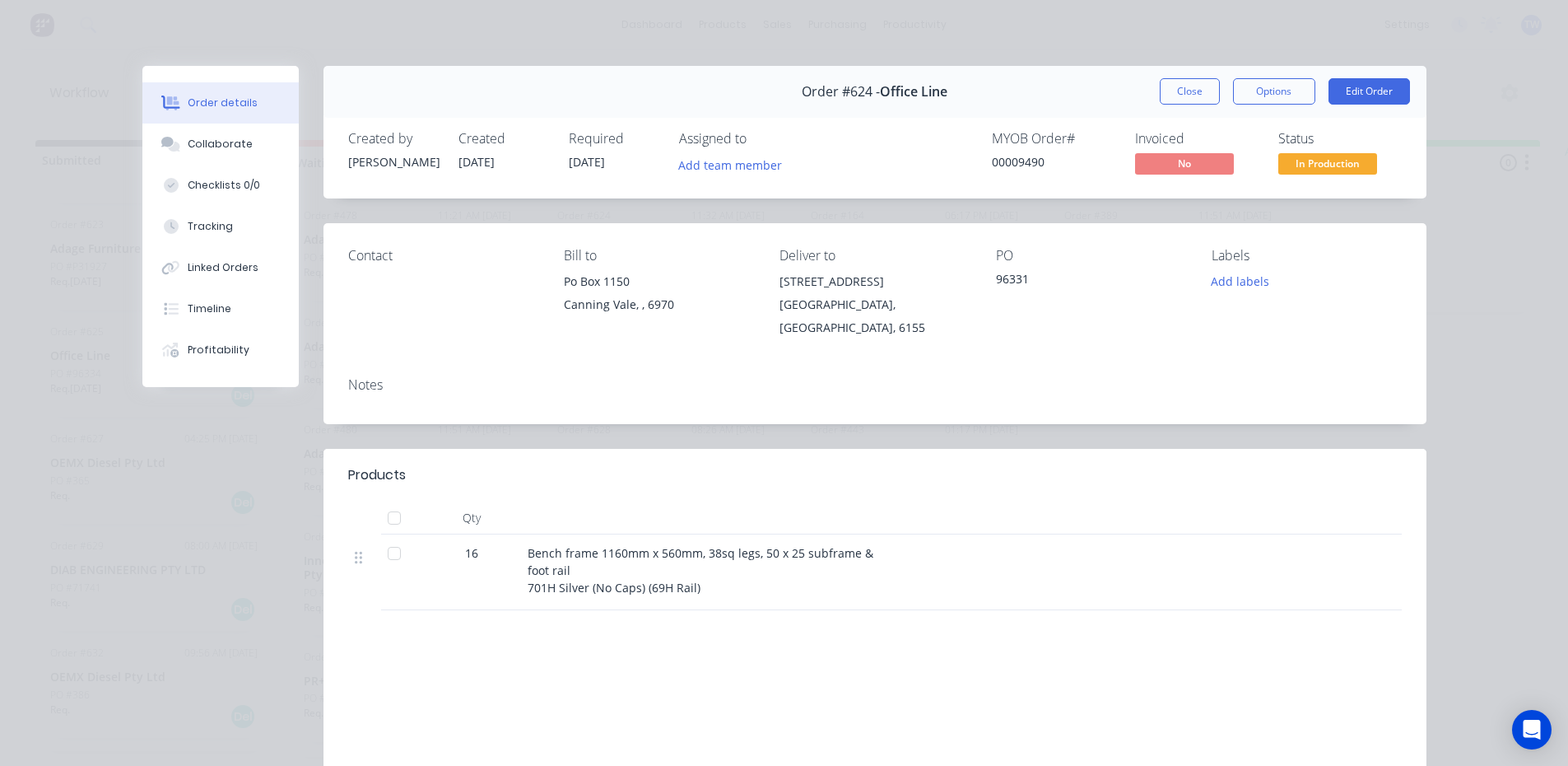
scroll to position [4076, 0]
click at [1171, 94] on button "Close" at bounding box center [1189, 91] width 60 height 26
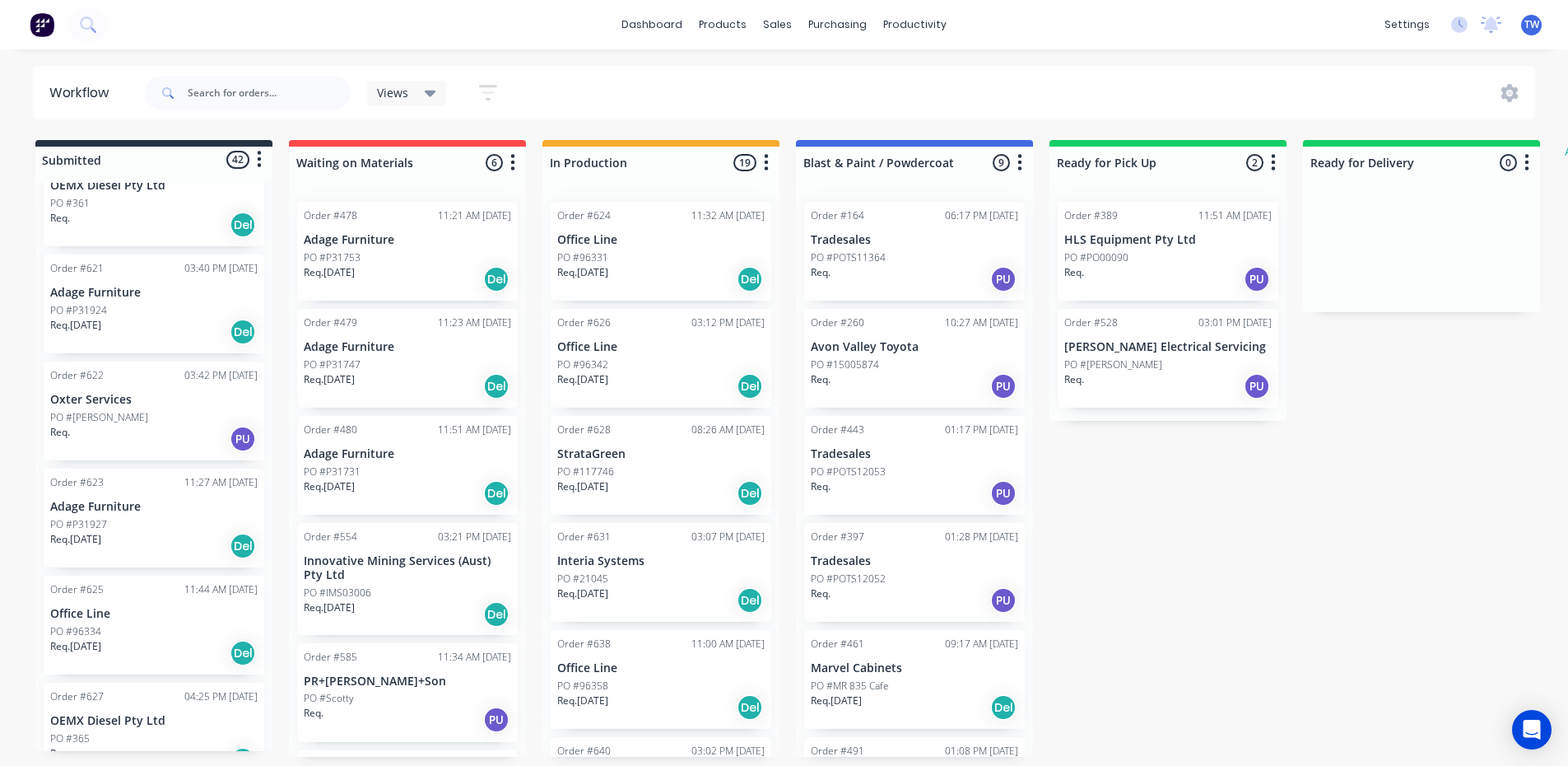
scroll to position [3829, 0]
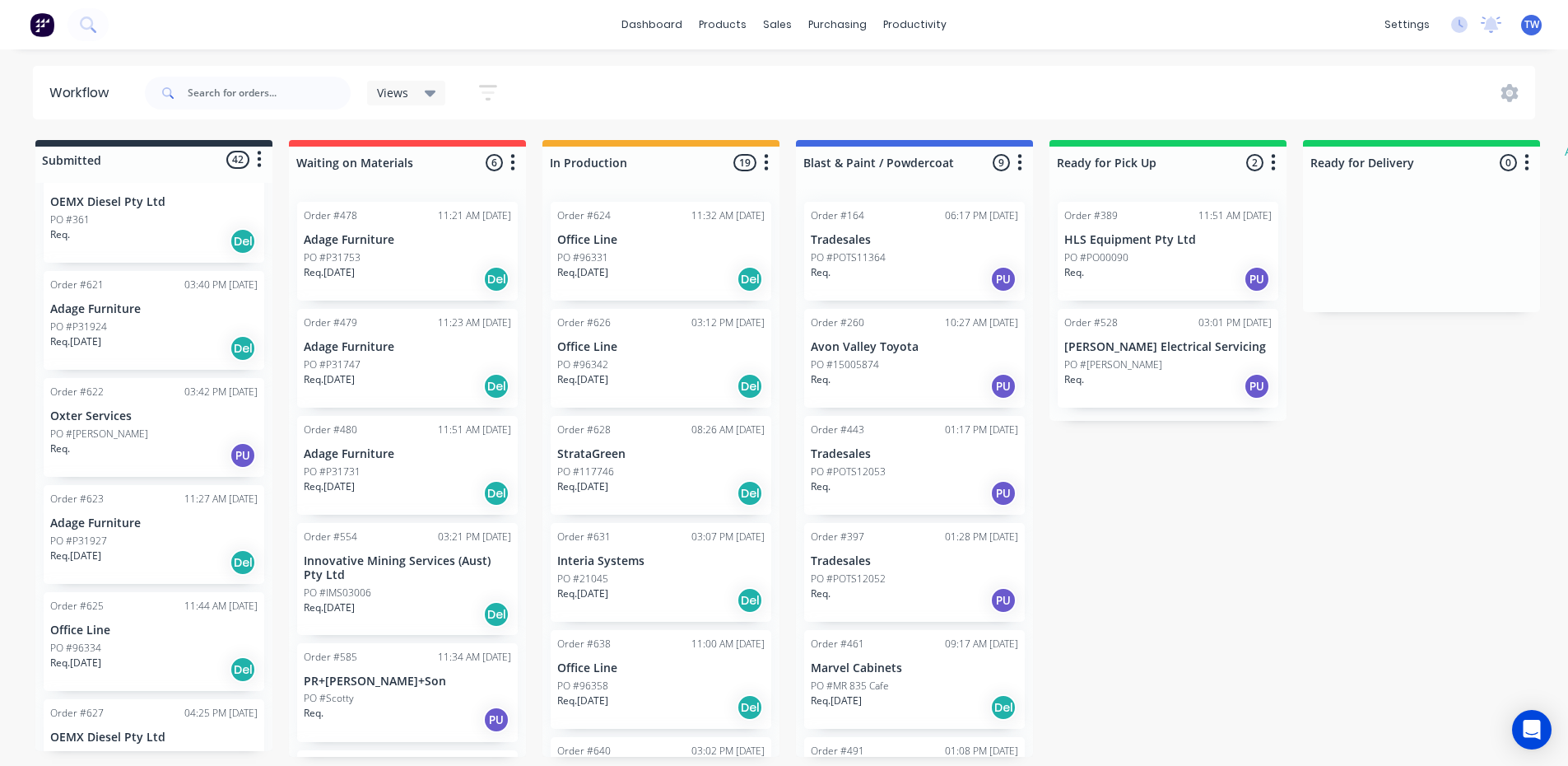
click at [83, 623] on p "Office Line" at bounding box center [154, 630] width 208 height 14
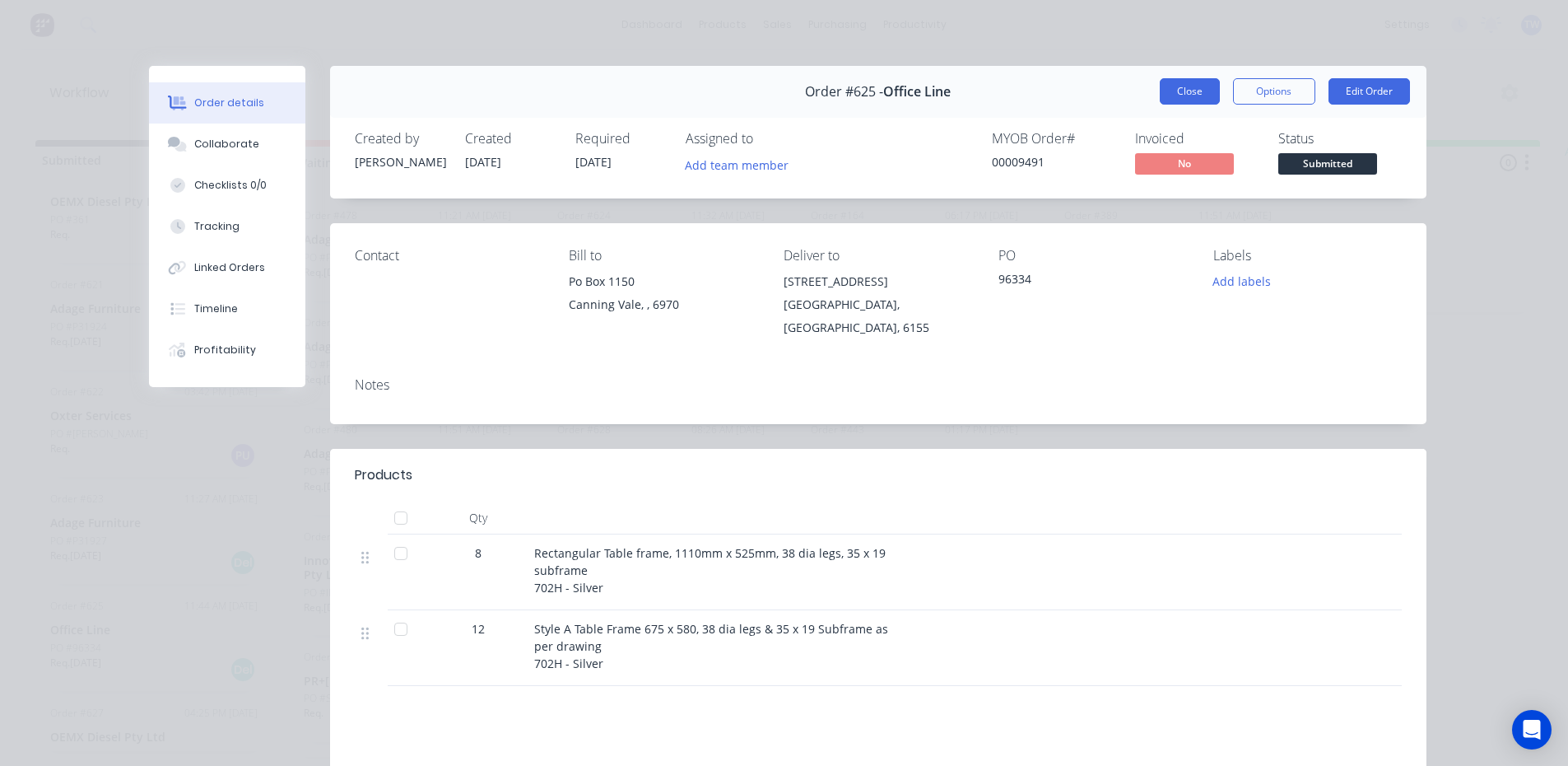
click at [1202, 99] on button "Close" at bounding box center [1189, 91] width 60 height 26
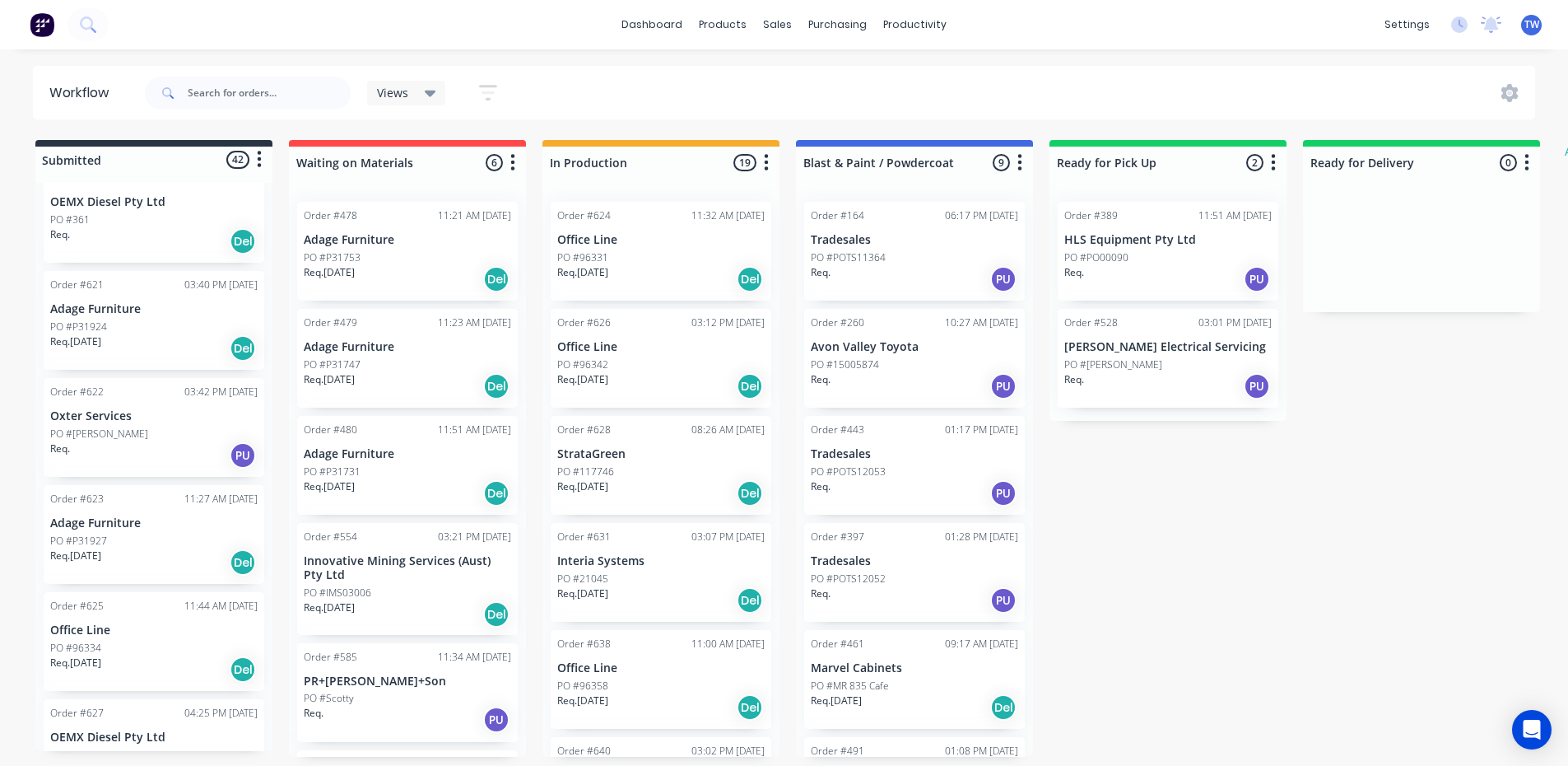
click at [146, 516] on p "Adage Furniture" at bounding box center [154, 523] width 208 height 14
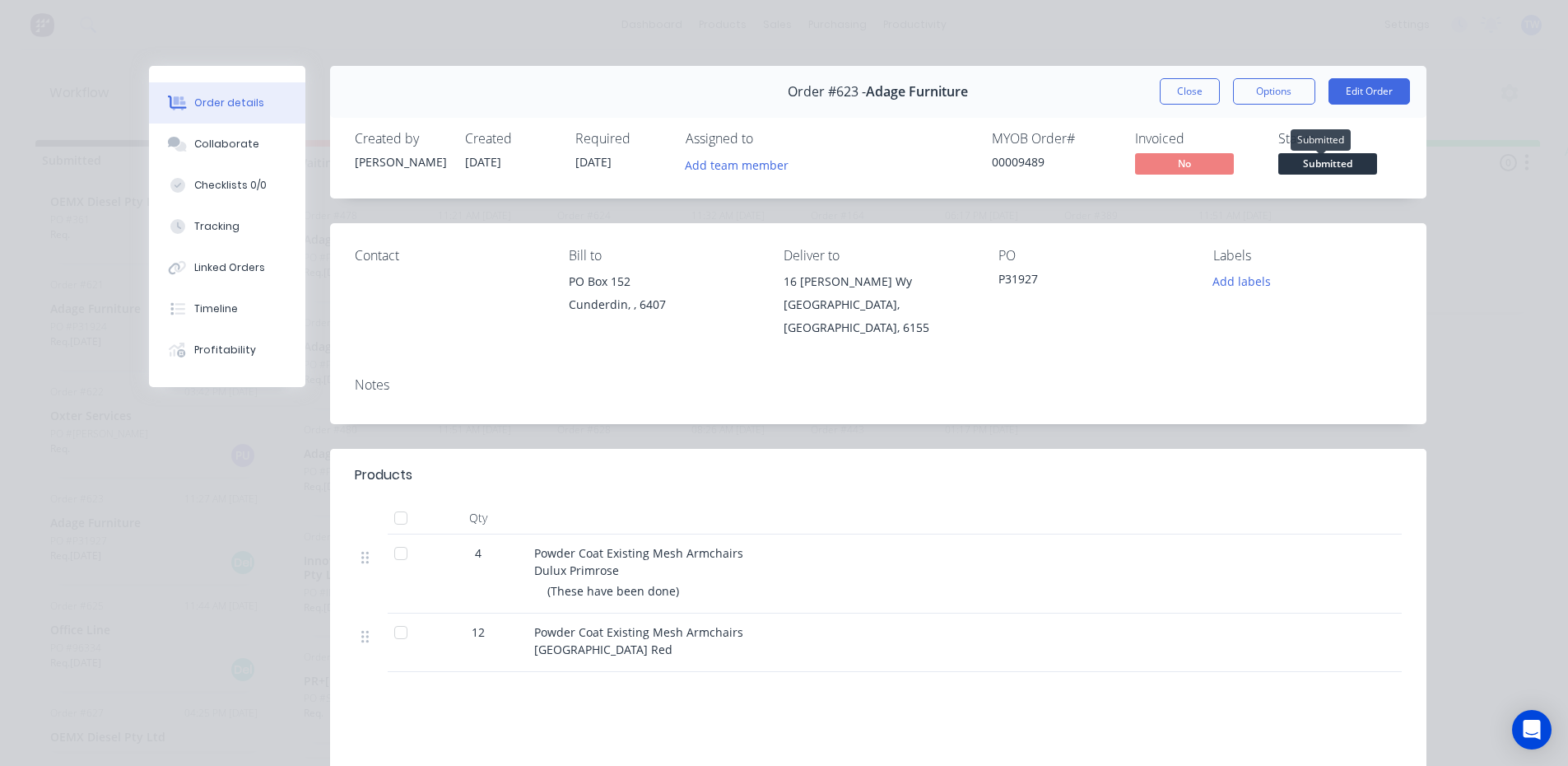
click at [1300, 170] on span "Submitted" at bounding box center [1328, 163] width 99 height 20
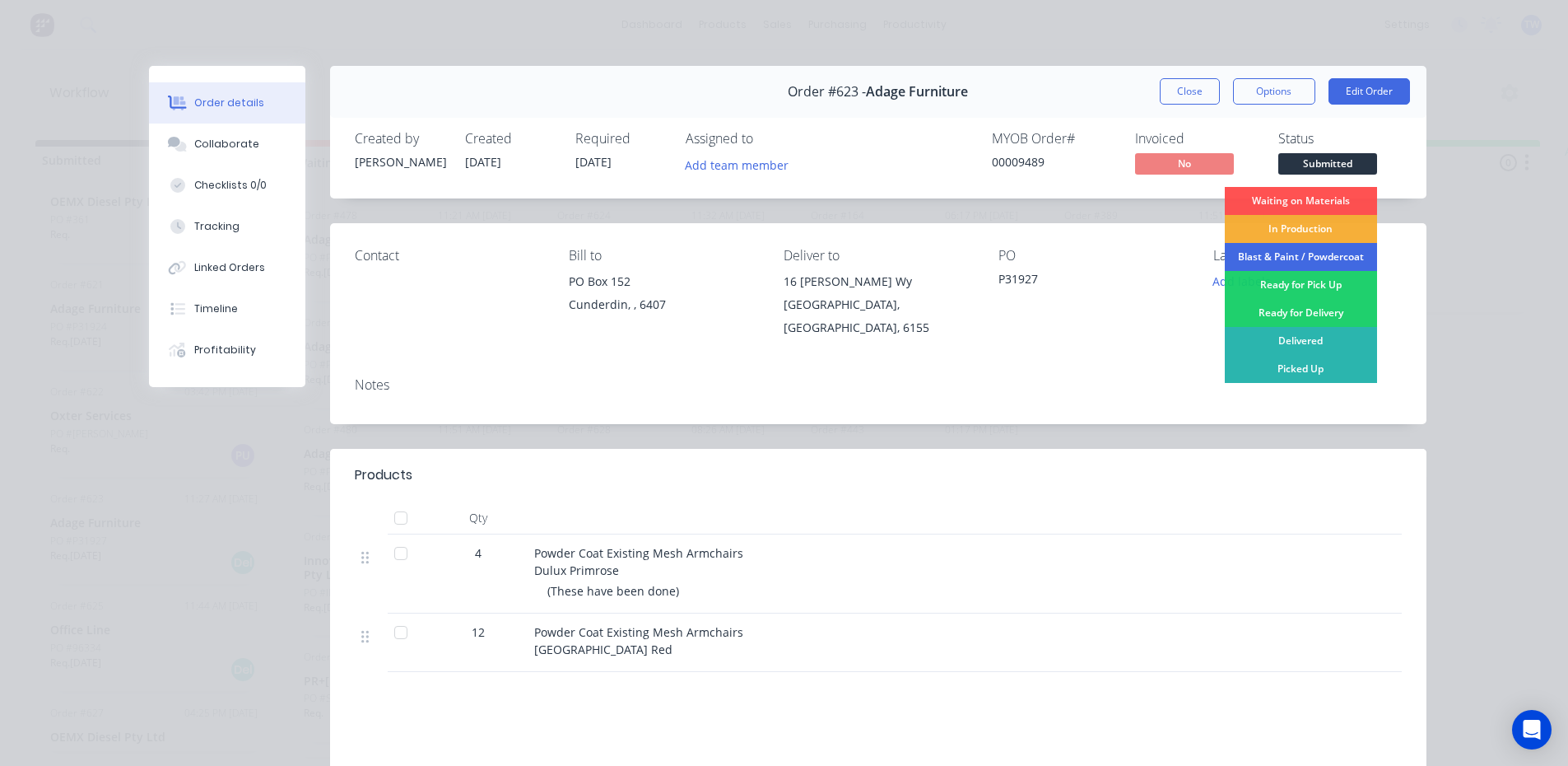
click at [1323, 259] on div "Blast & Paint / Powdercoat" at bounding box center [1300, 256] width 152 height 28
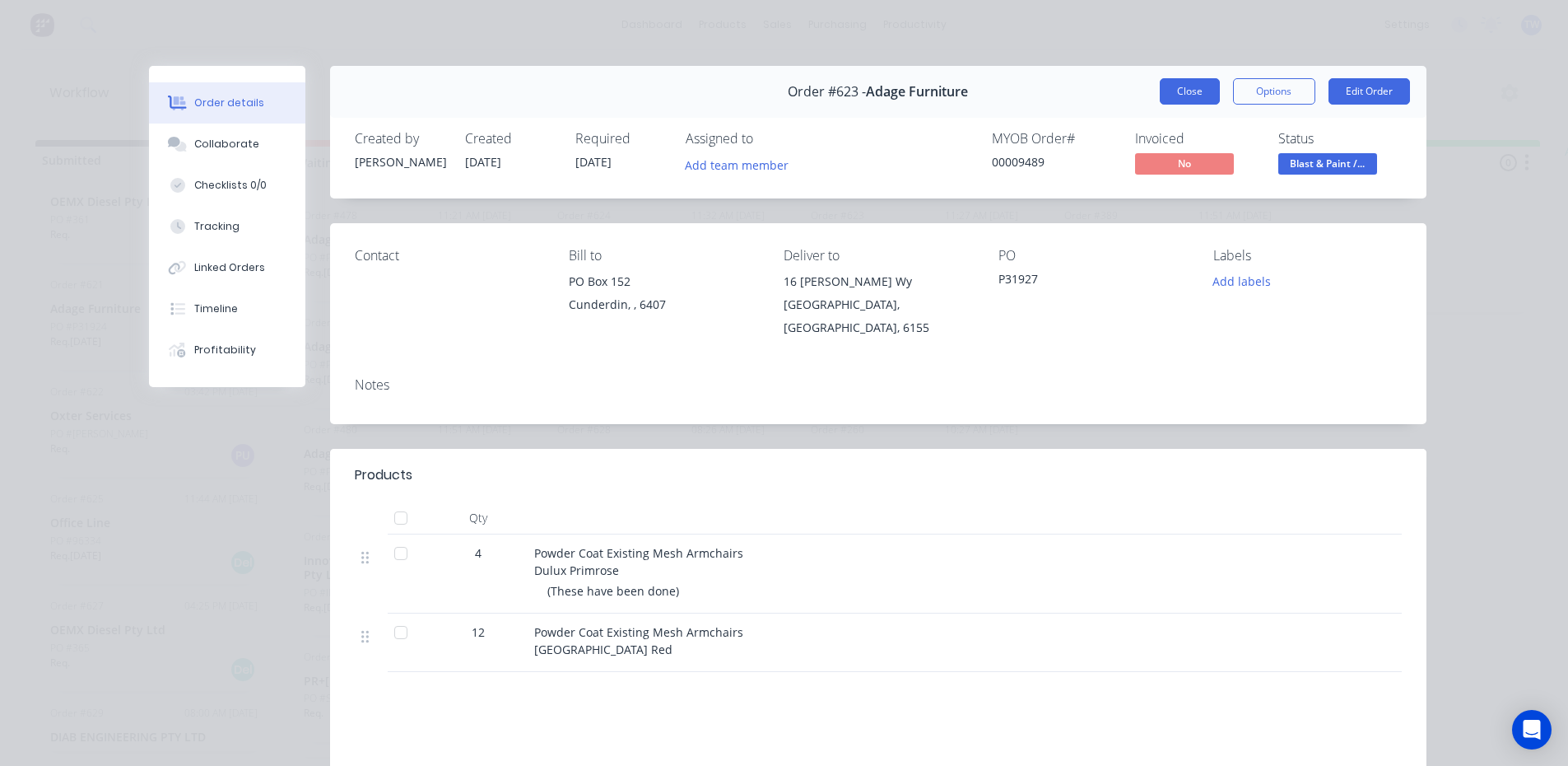
click at [1192, 83] on button "Close" at bounding box center [1189, 91] width 60 height 26
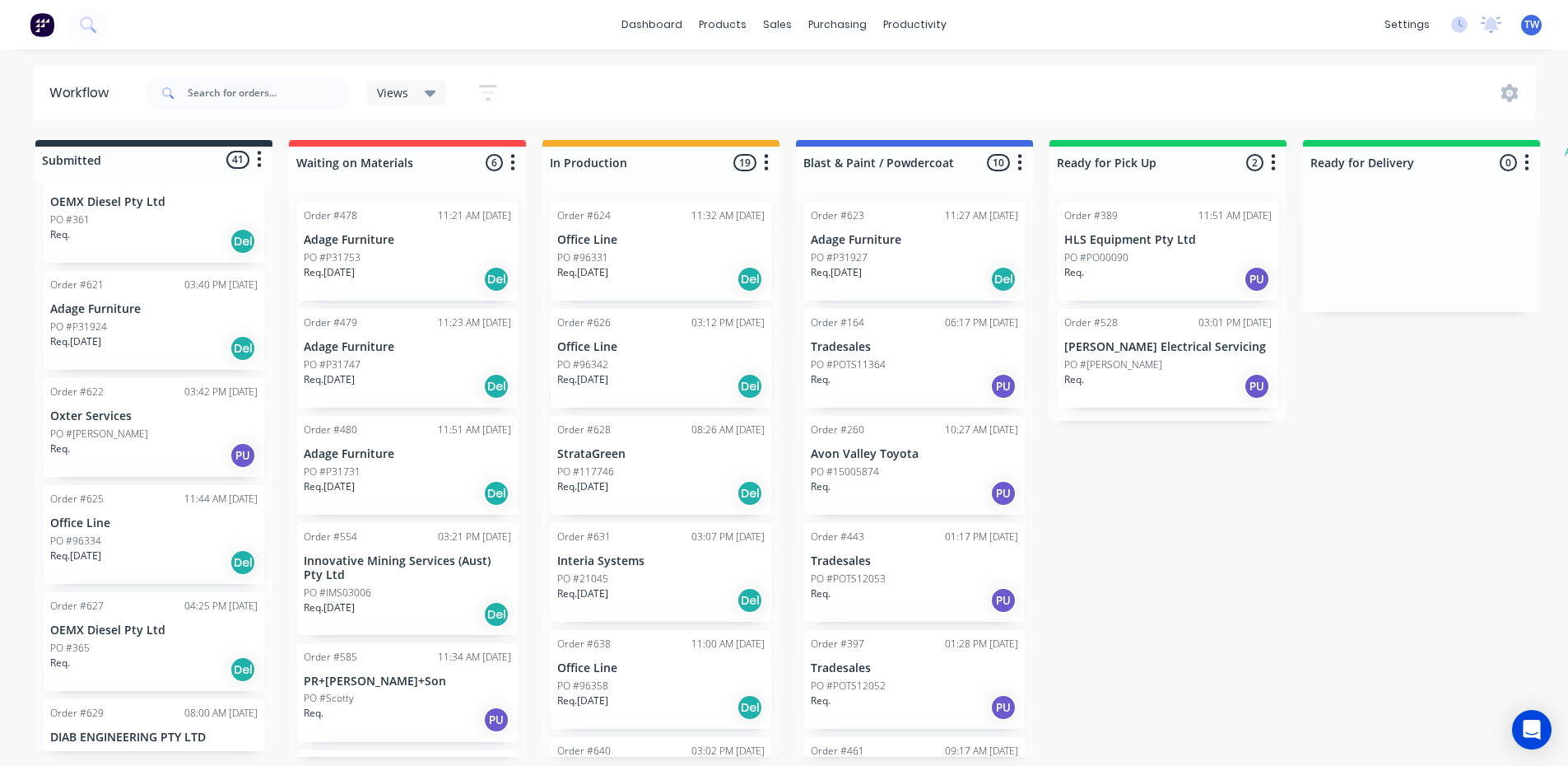
click at [120, 534] on div "PO #96334" at bounding box center [154, 541] width 208 height 15
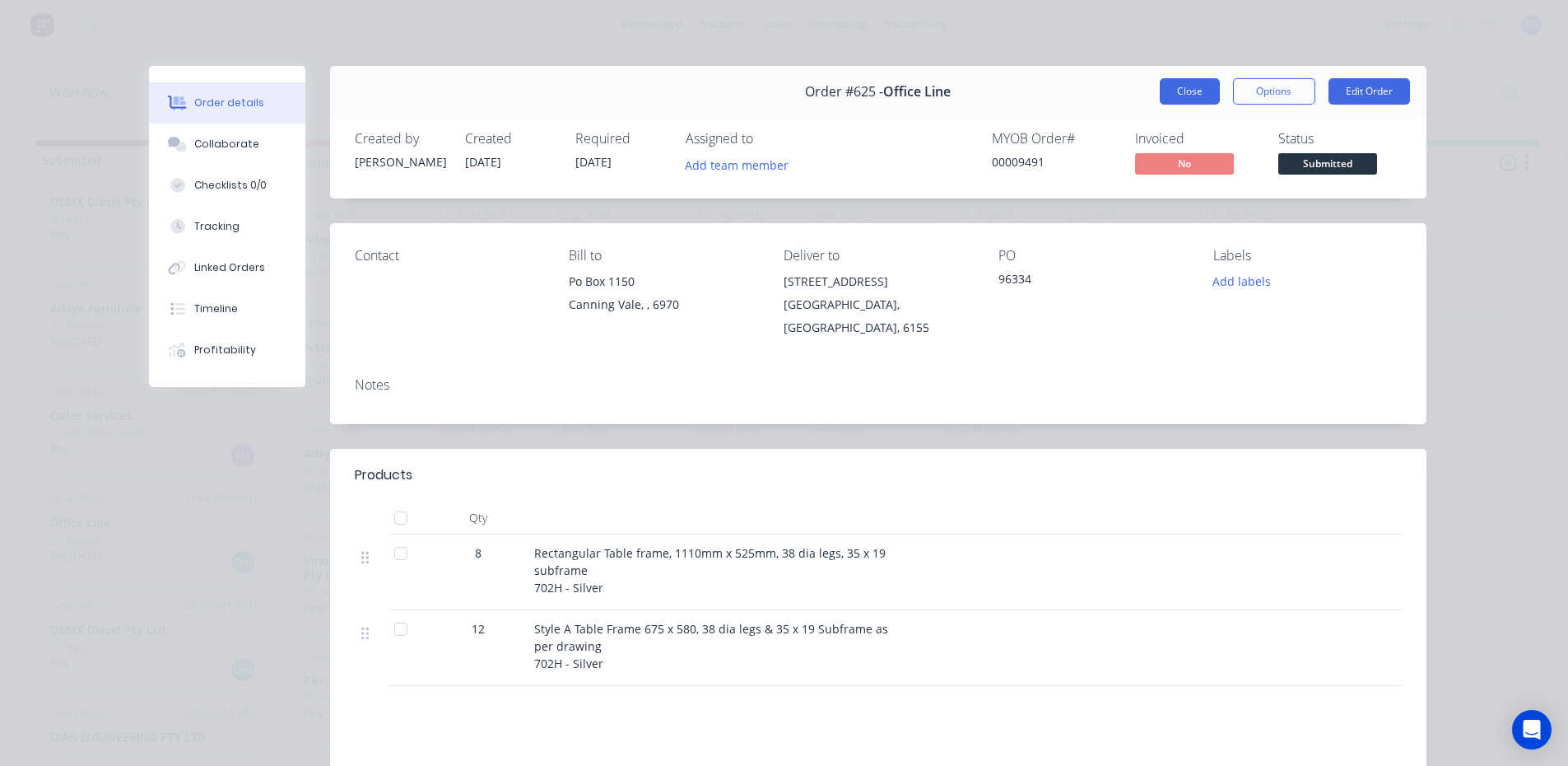
click at [1196, 93] on button "Close" at bounding box center [1189, 91] width 60 height 26
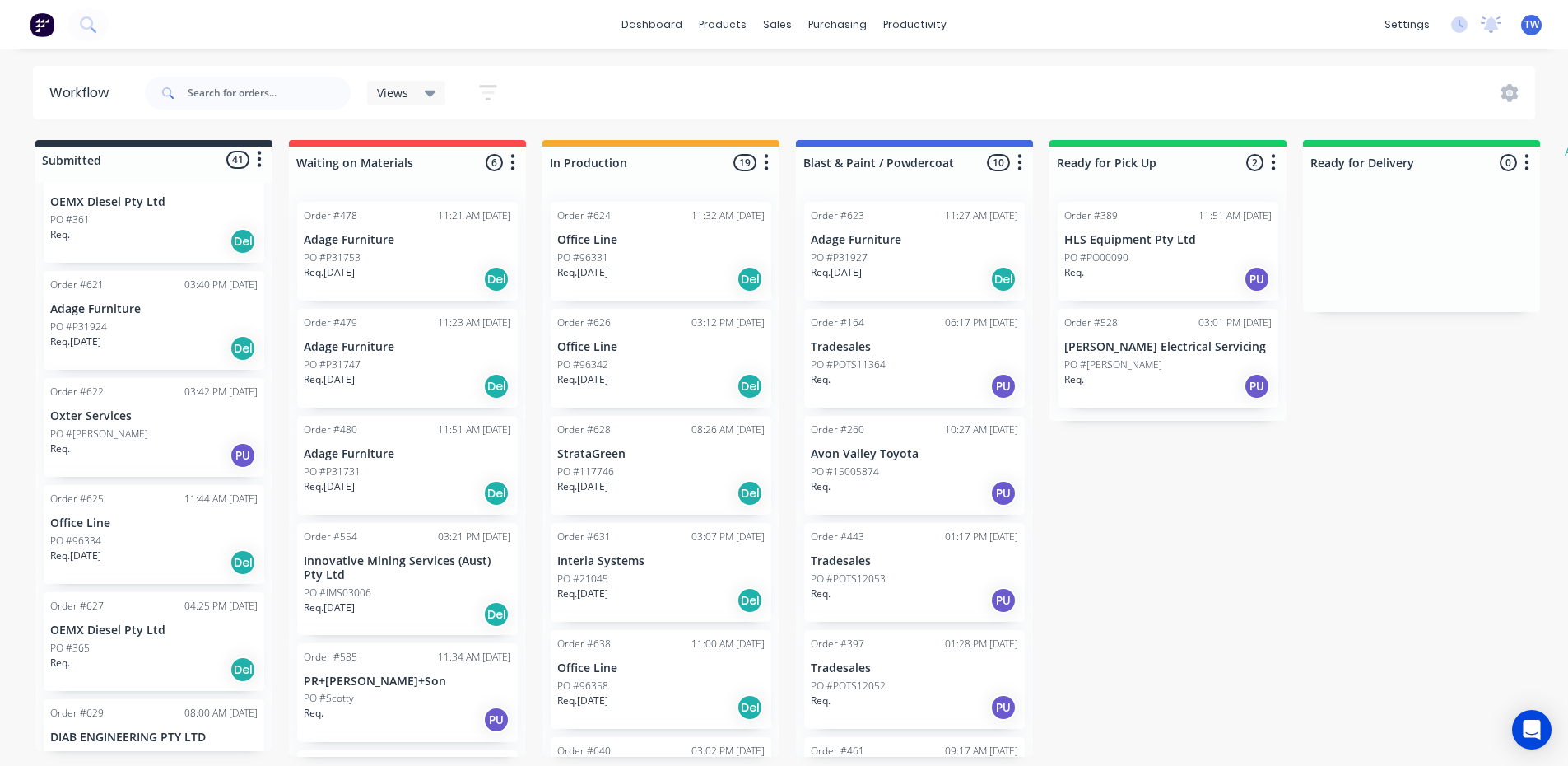
click at [137, 534] on div "PO #96334" at bounding box center [154, 541] width 208 height 15
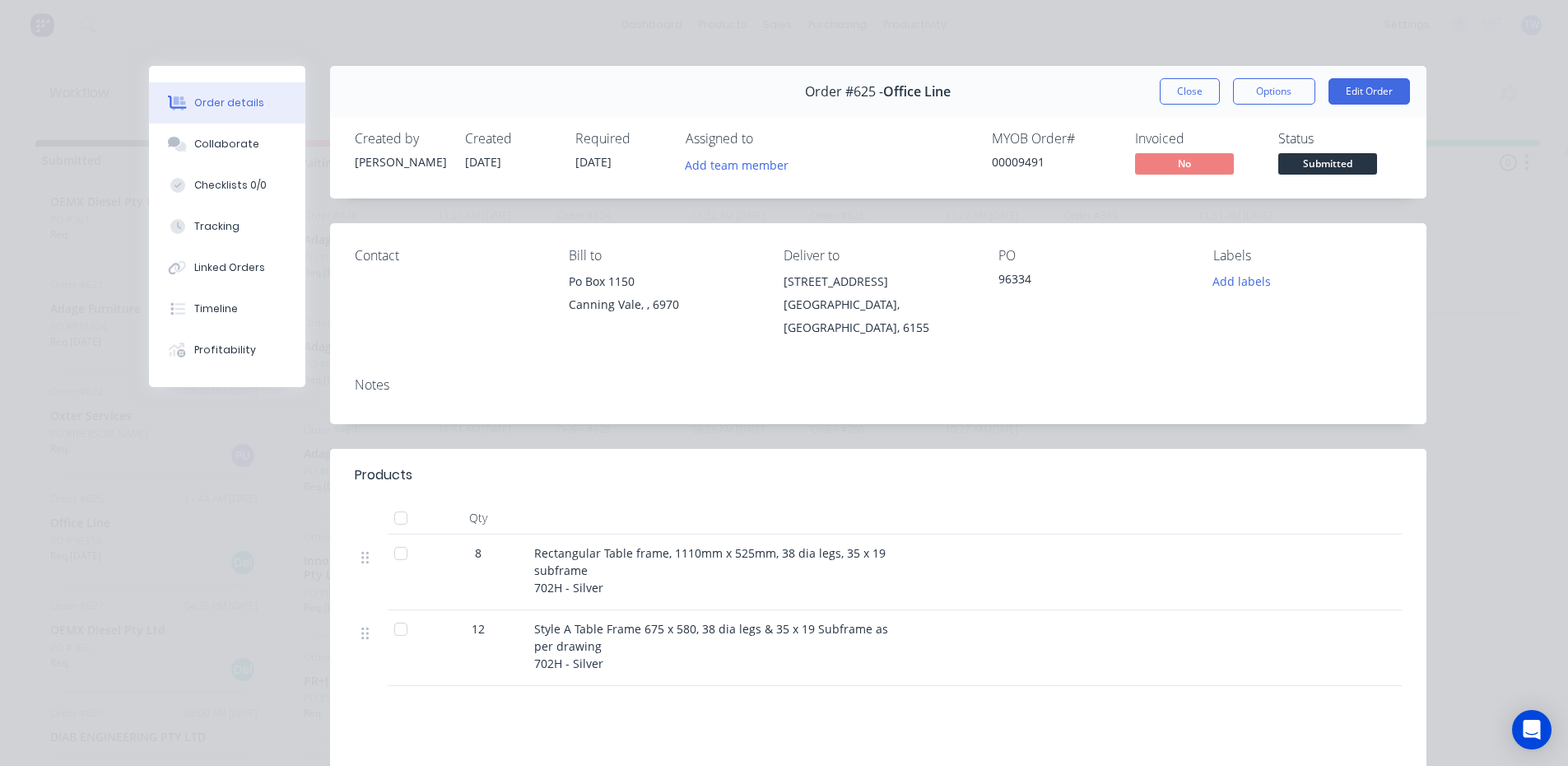
click at [1177, 96] on button "Close" at bounding box center [1189, 91] width 60 height 26
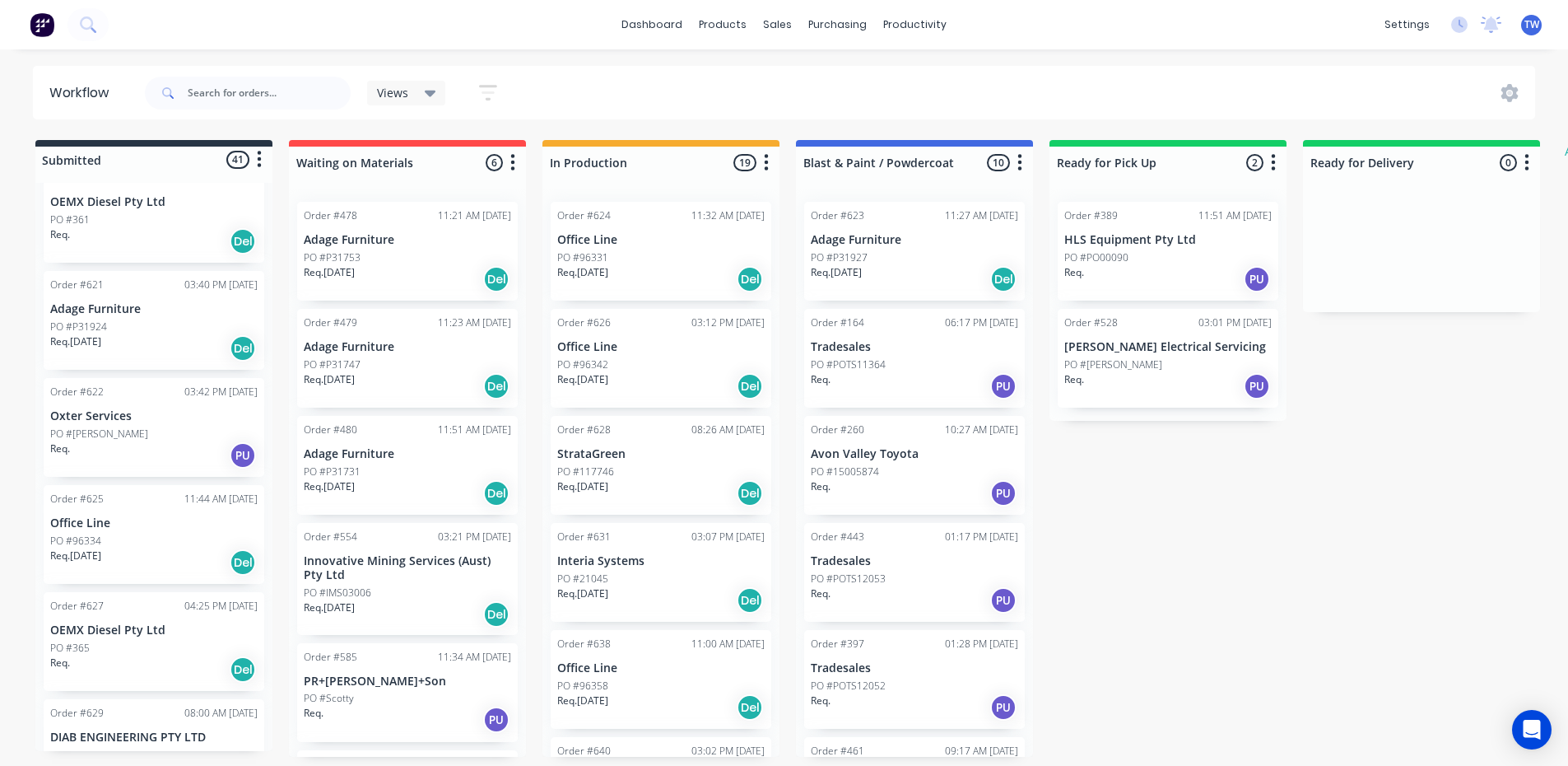
click at [101, 335] on p "Req. [DATE]" at bounding box center [76, 342] width 51 height 15
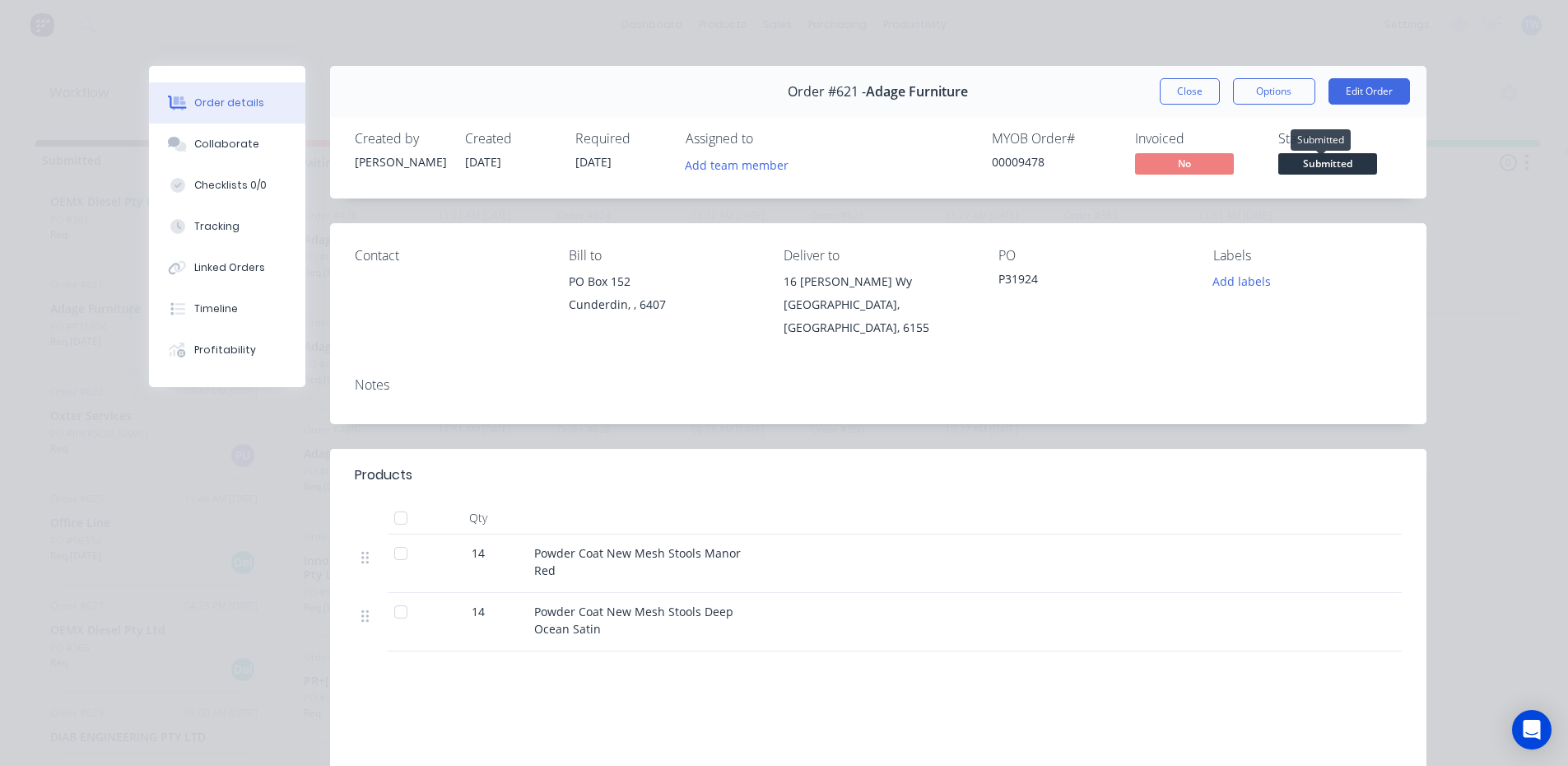
click at [1307, 164] on span "Submitted" at bounding box center [1328, 163] width 99 height 20
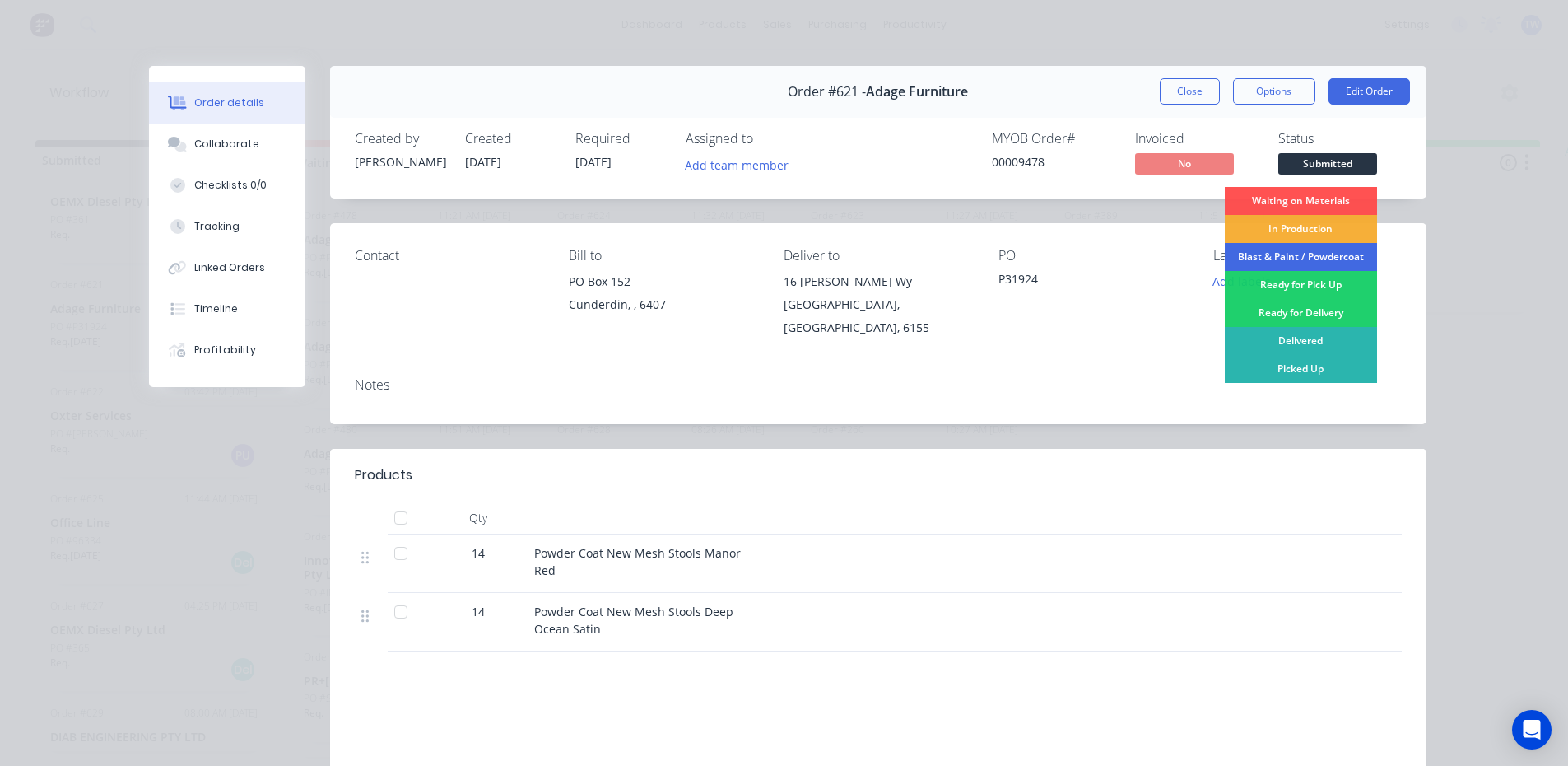
click at [1311, 252] on div "Blast & Paint / Powdercoat" at bounding box center [1300, 256] width 152 height 28
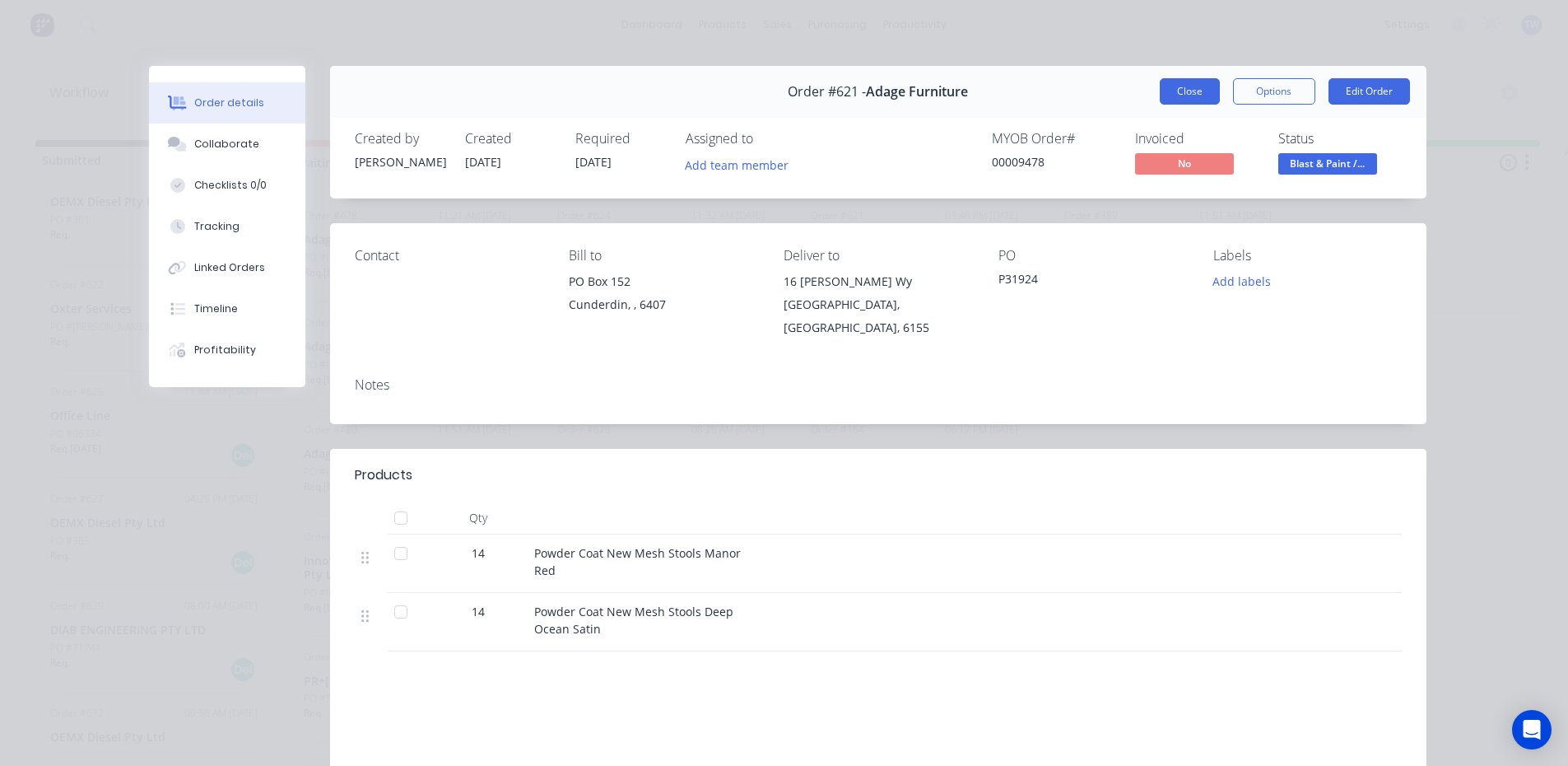
click at [1187, 88] on button "Close" at bounding box center [1189, 91] width 60 height 26
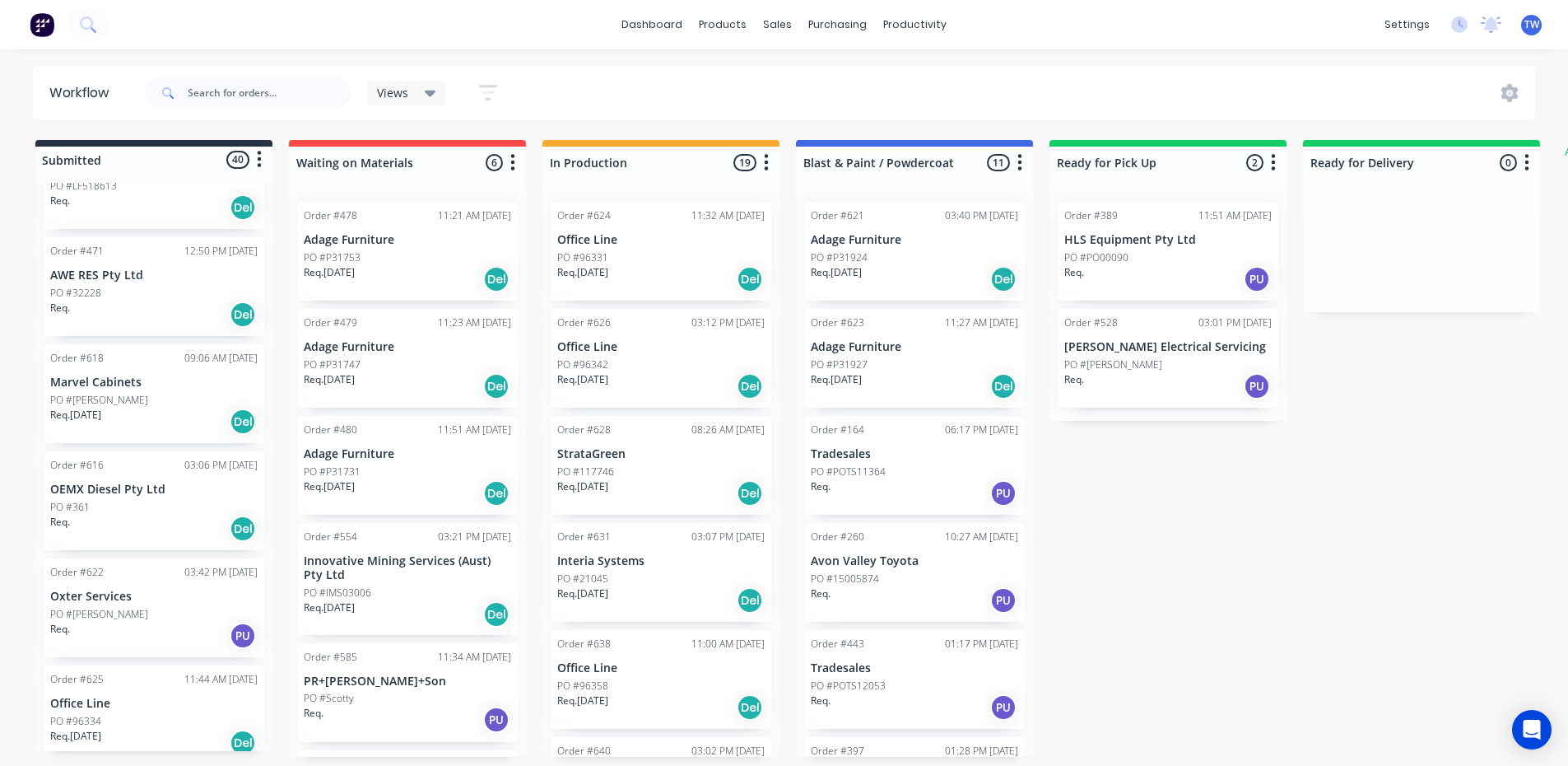
scroll to position [3500, 0]
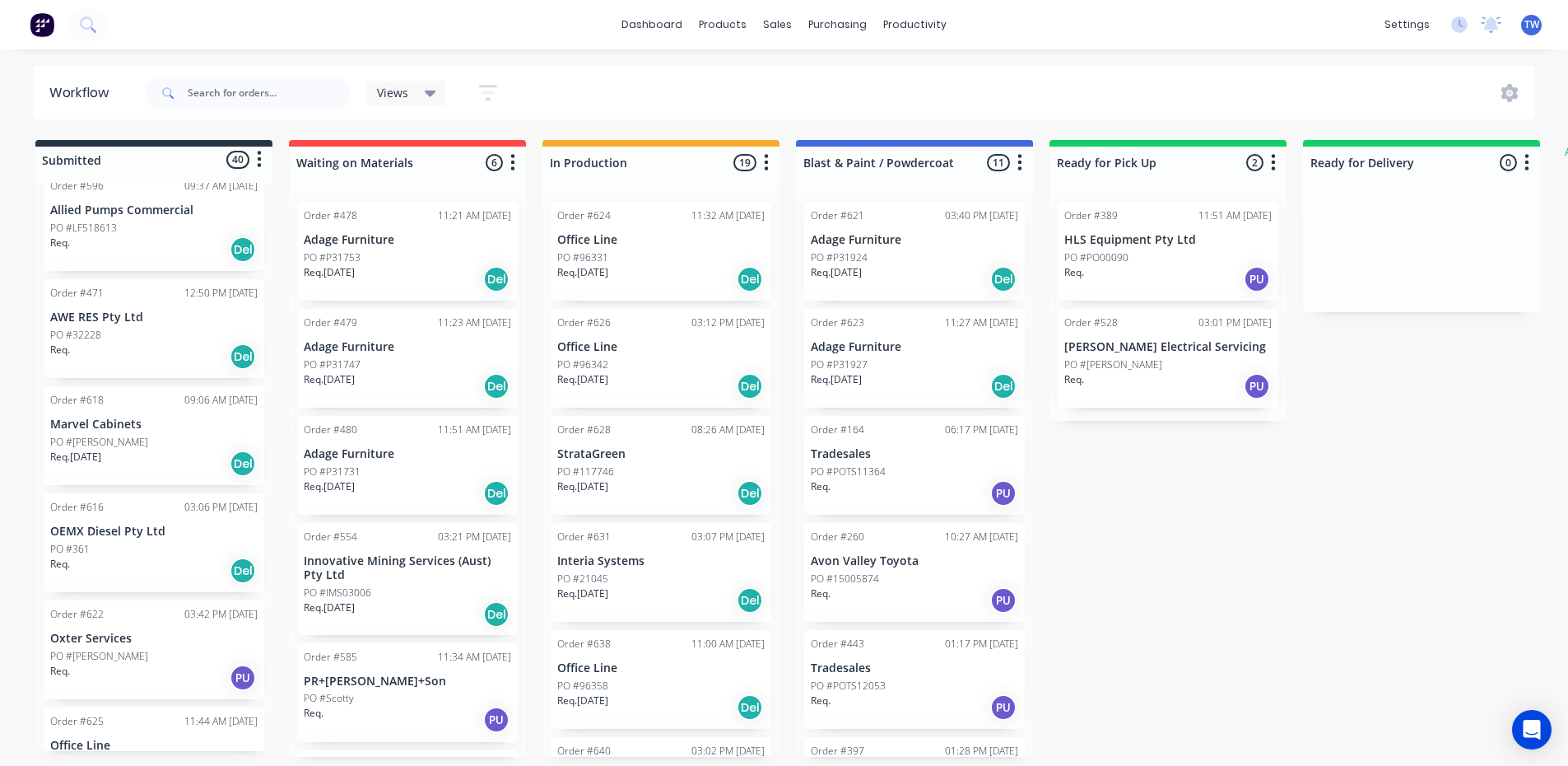
click at [77, 435] on p "PO #[PERSON_NAME]" at bounding box center [99, 442] width 98 height 15
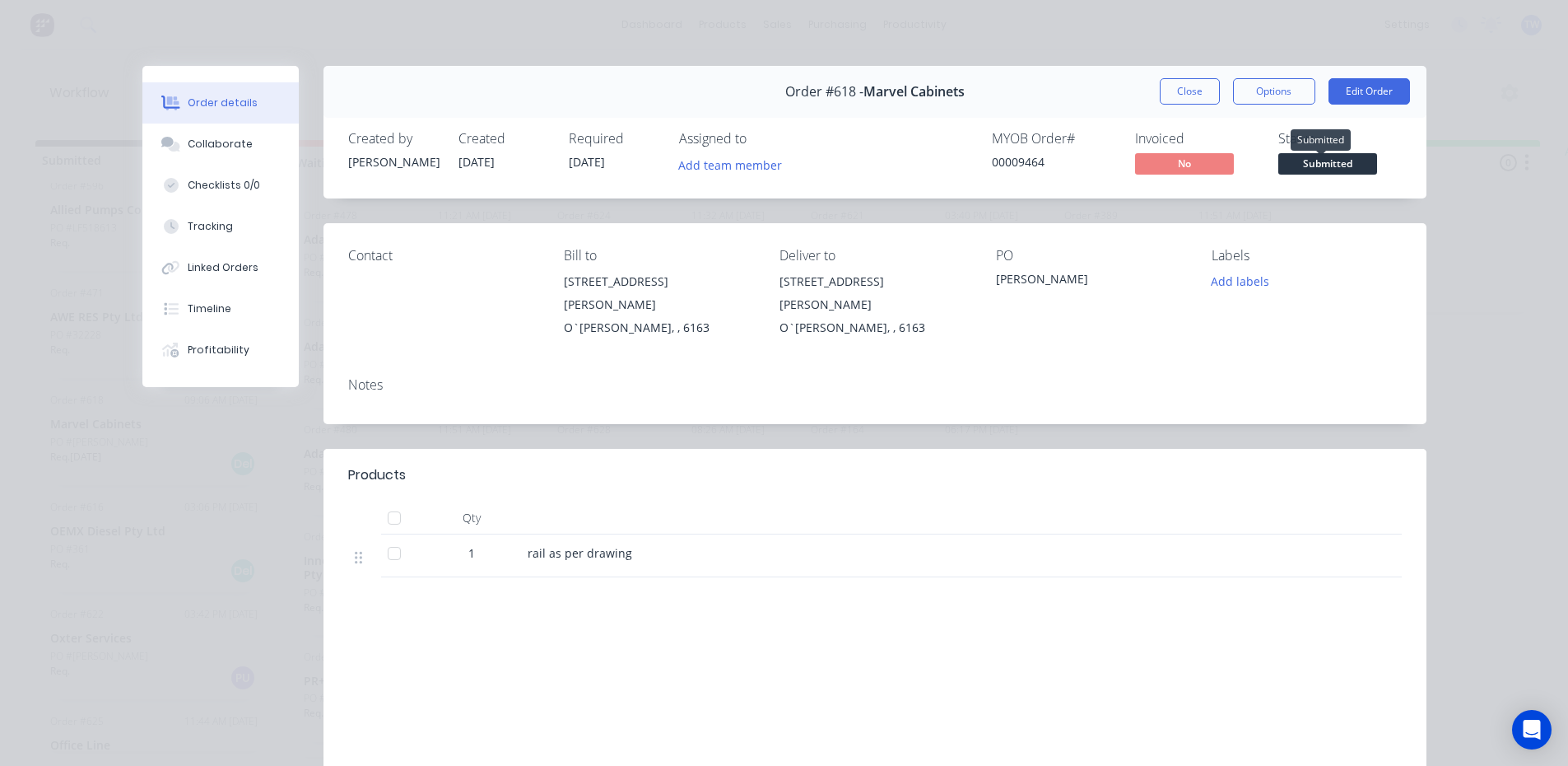
click at [1332, 167] on span "Submitted" at bounding box center [1328, 163] width 99 height 20
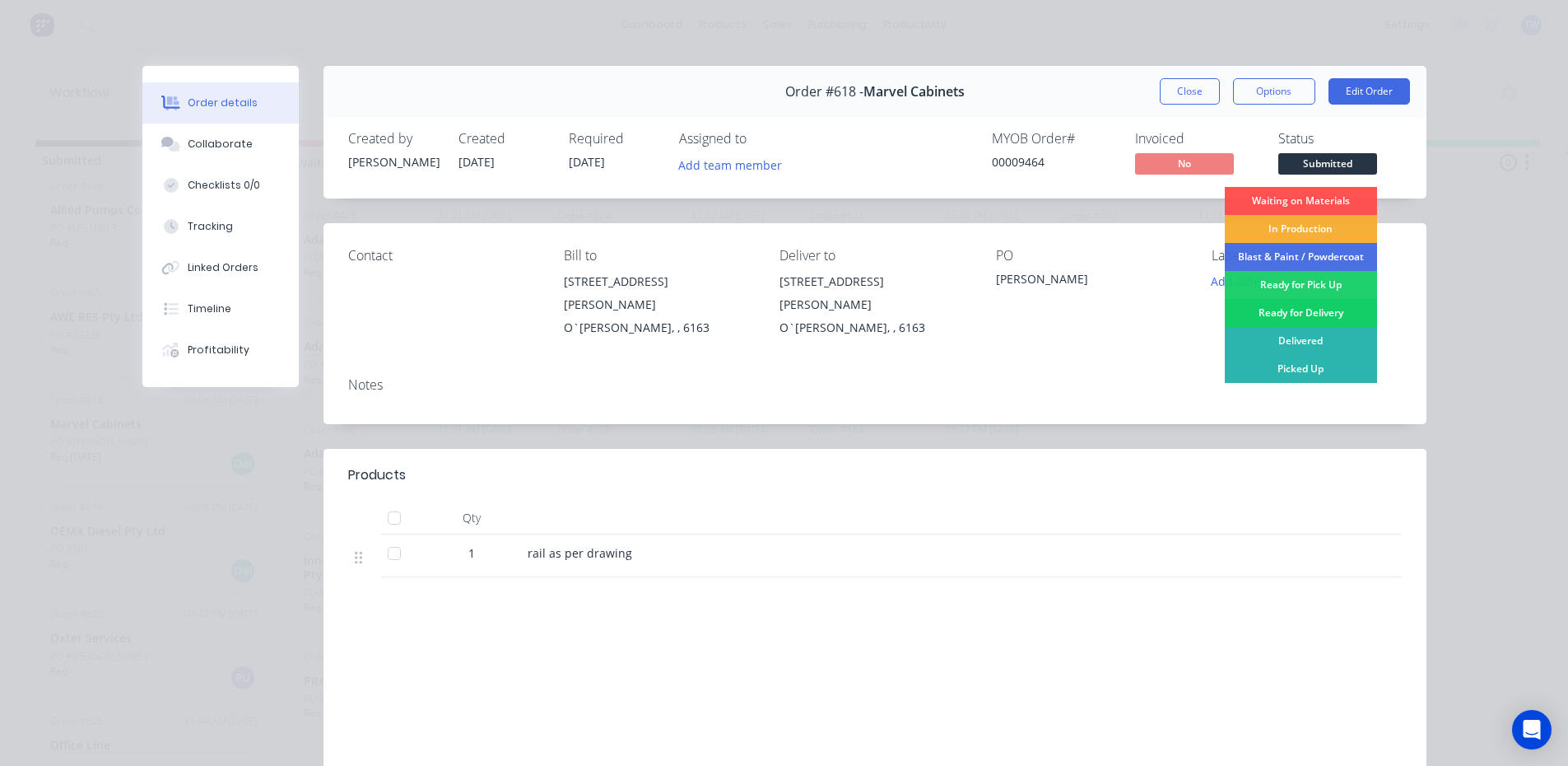
click at [1315, 316] on div "Ready for Delivery" at bounding box center [1300, 312] width 152 height 28
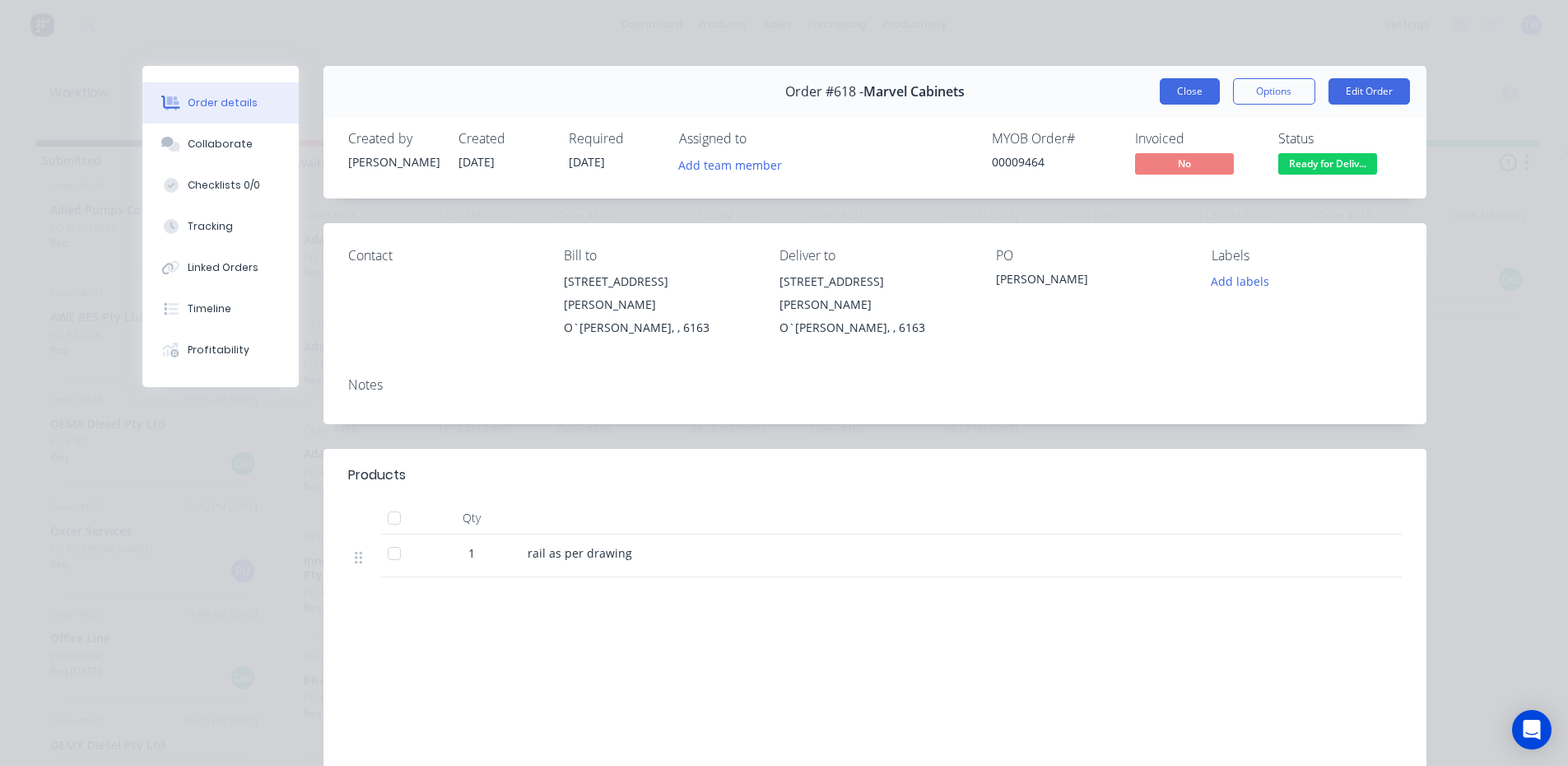
click at [1174, 96] on button "Close" at bounding box center [1189, 91] width 60 height 26
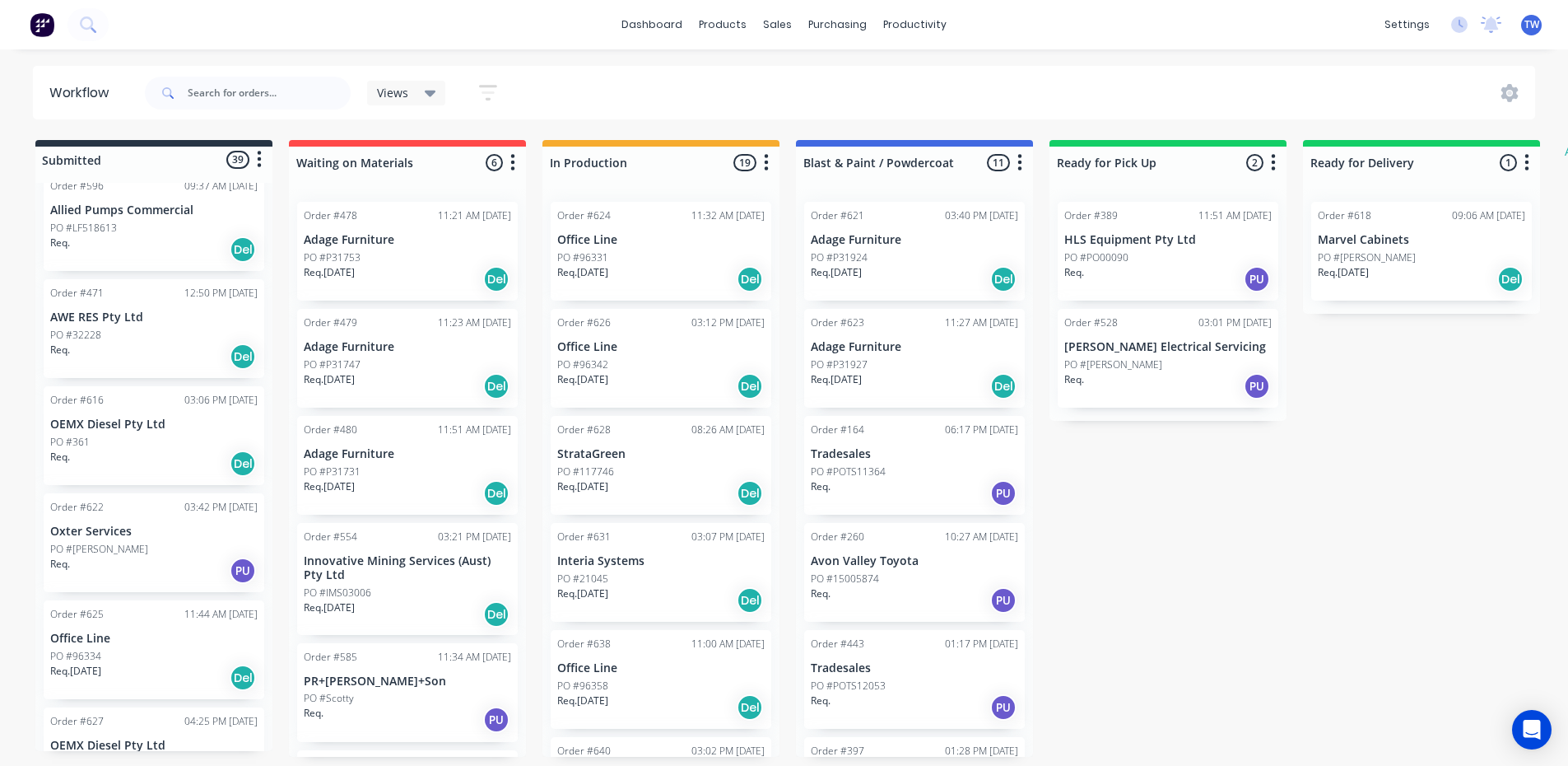
click at [143, 342] on div "Req. Del" at bounding box center [154, 356] width 208 height 28
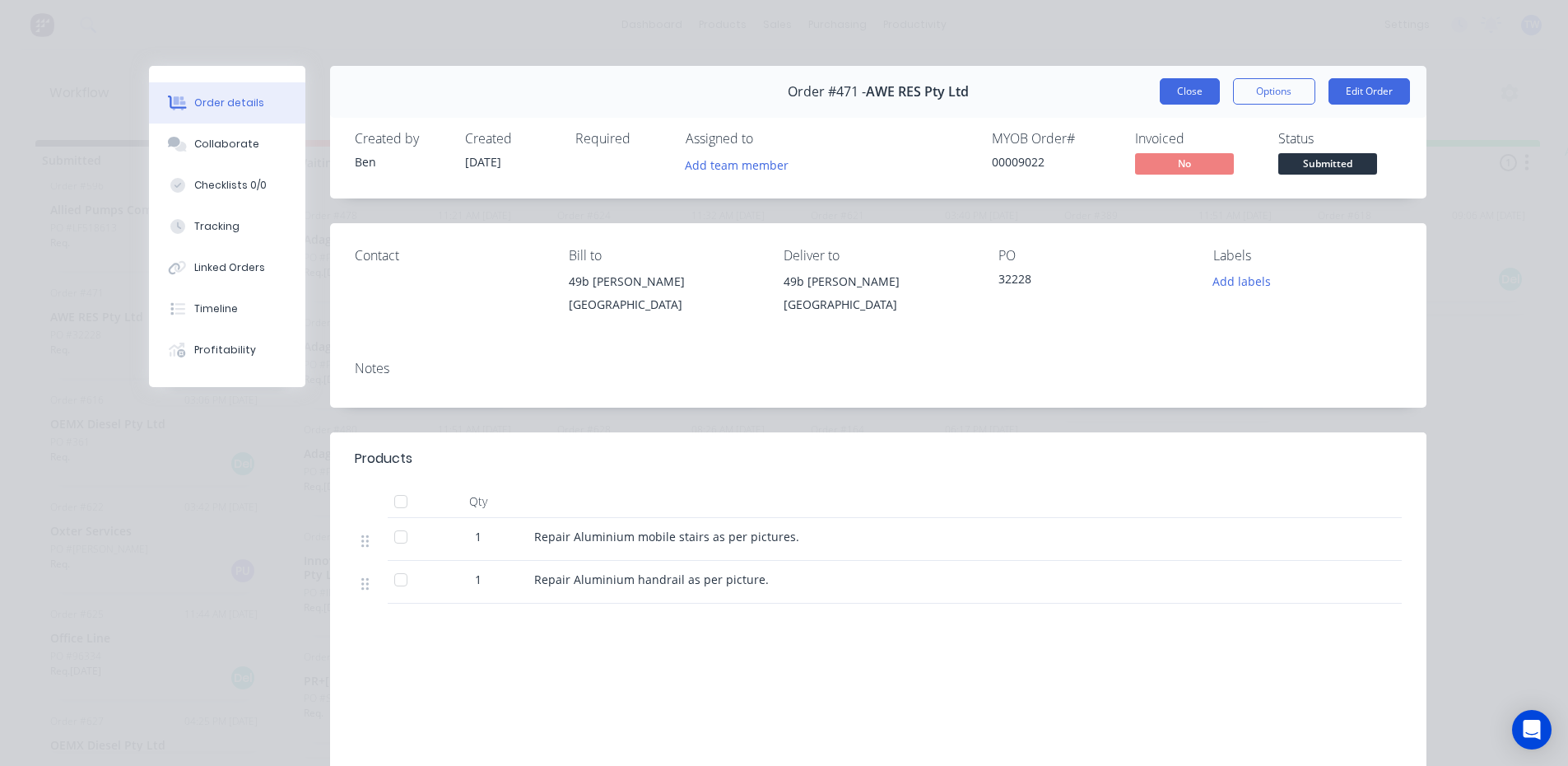
click at [1189, 99] on button "Close" at bounding box center [1189, 91] width 60 height 26
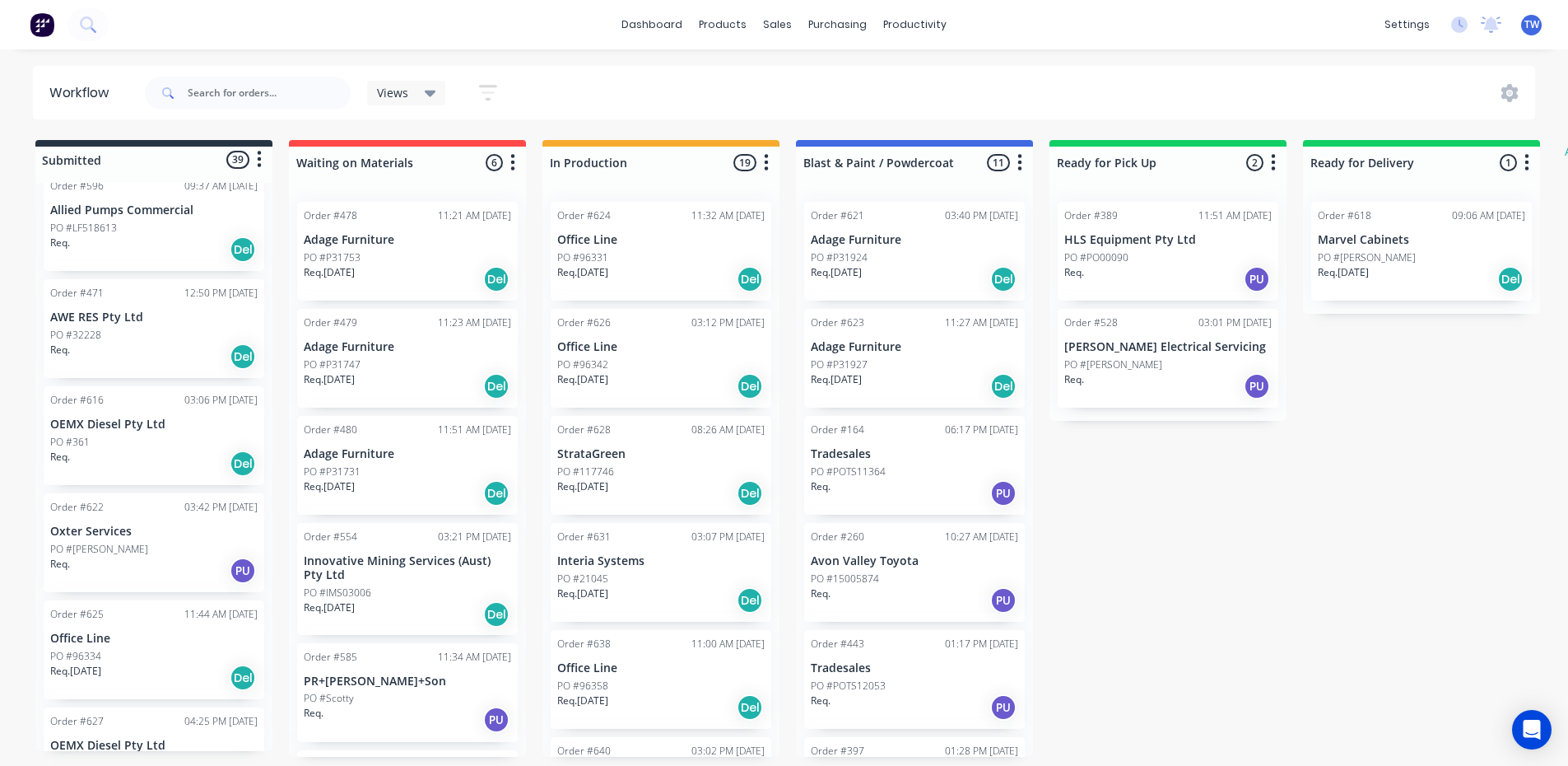
click at [138, 235] on div "Req. Del" at bounding box center [154, 249] width 208 height 28
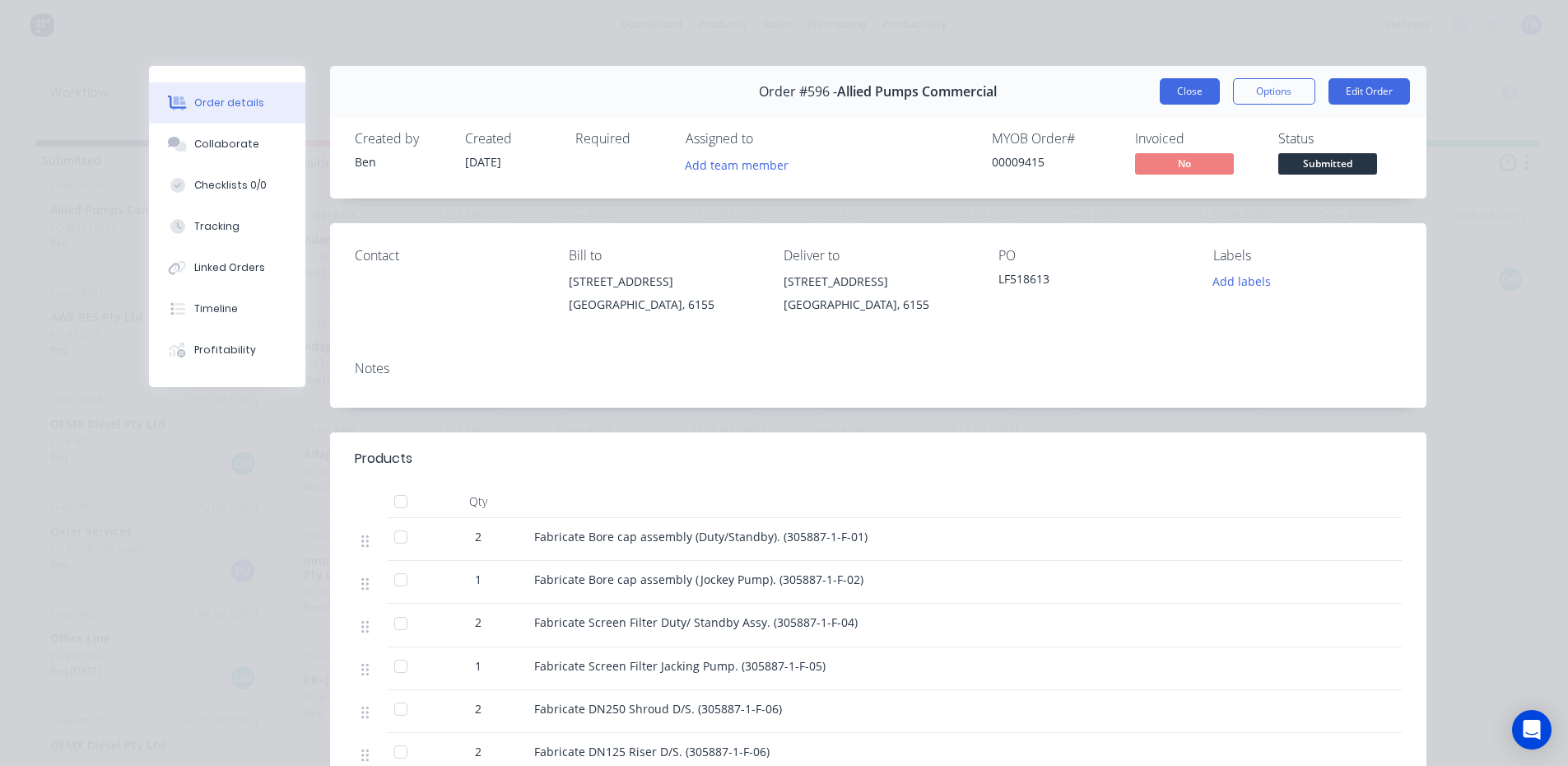
click at [1188, 94] on button "Close" at bounding box center [1189, 91] width 60 height 26
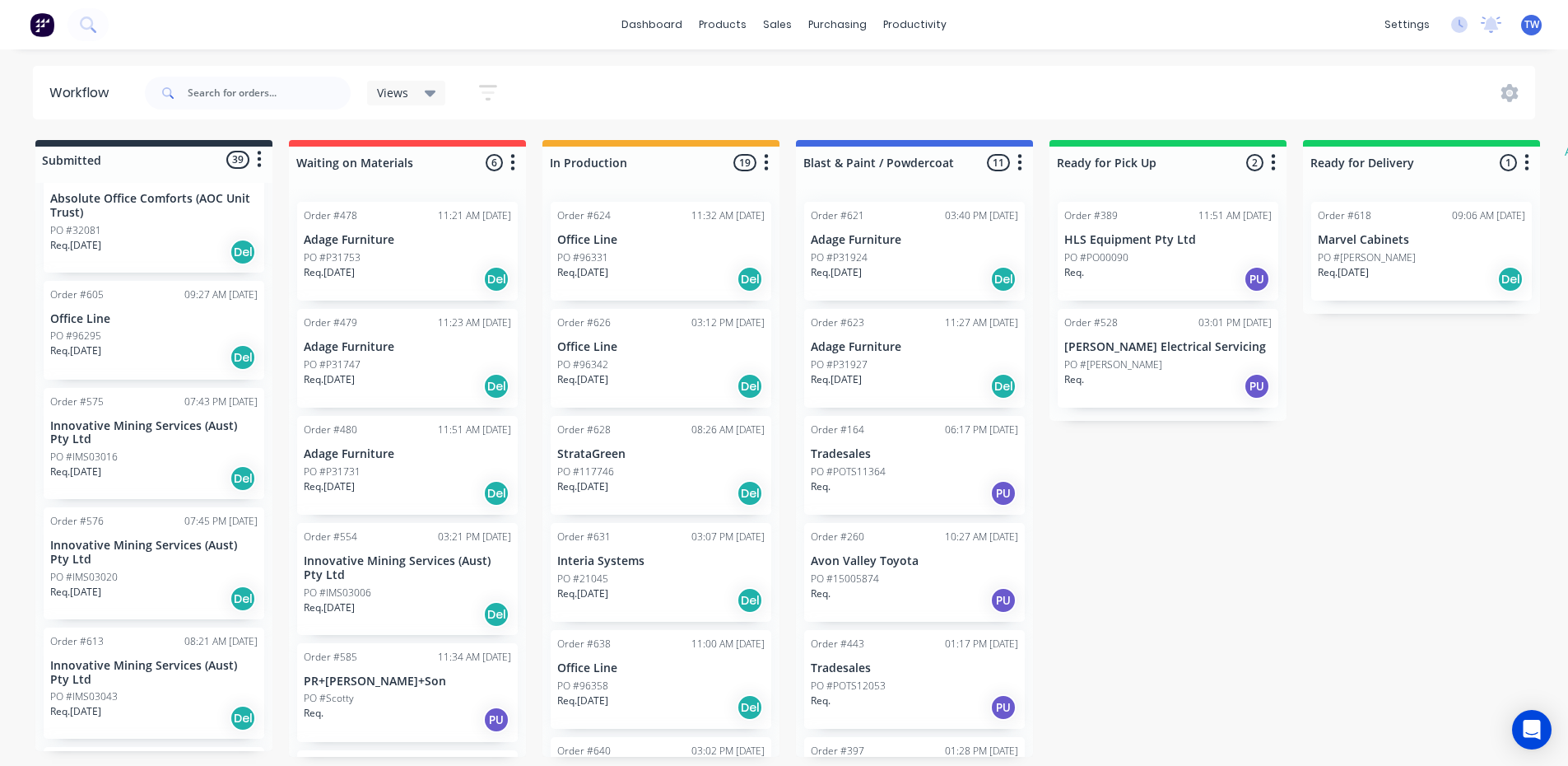
scroll to position [2429, 0]
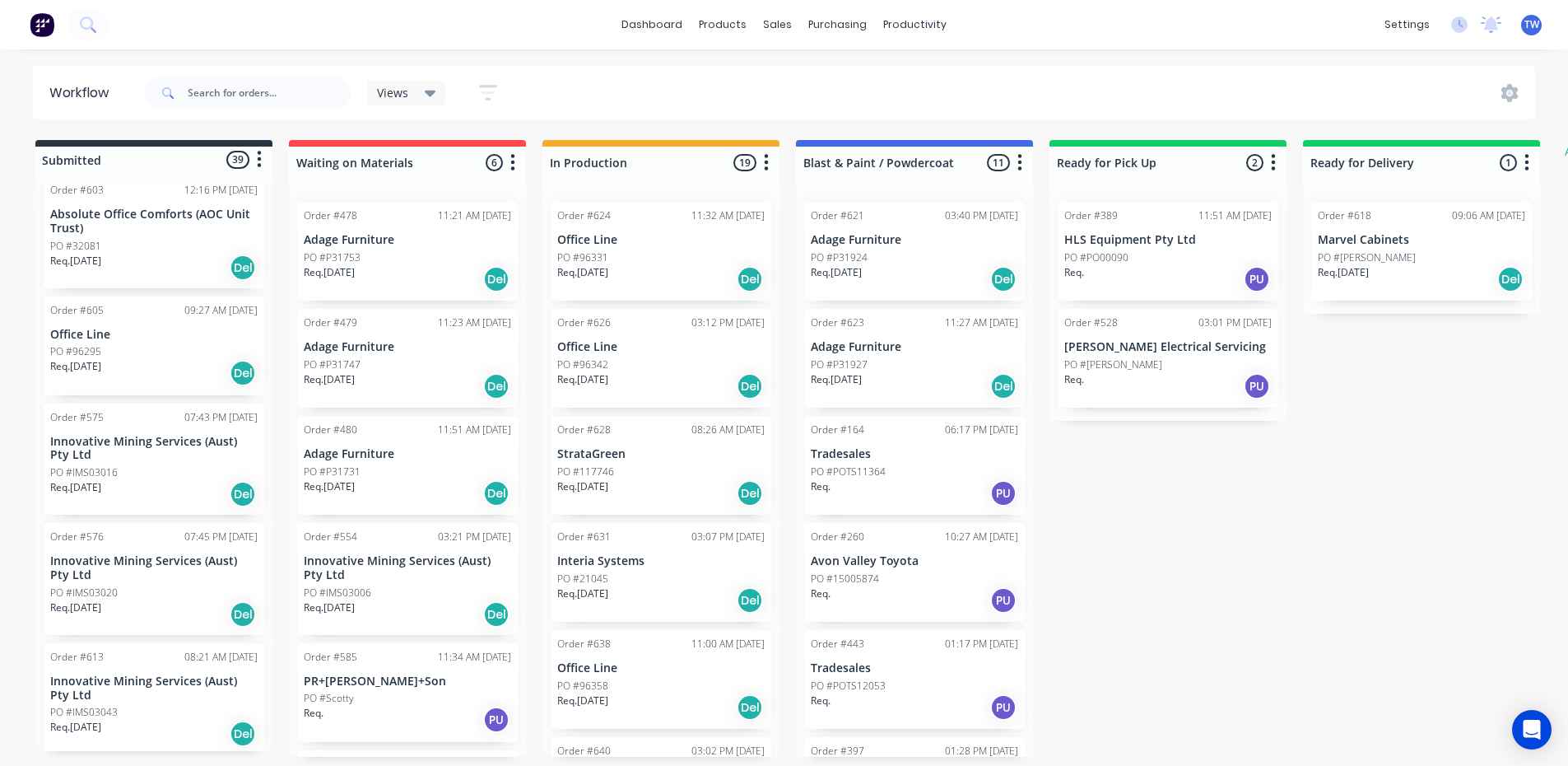
click at [102, 328] on p "Office Line" at bounding box center [154, 335] width 208 height 14
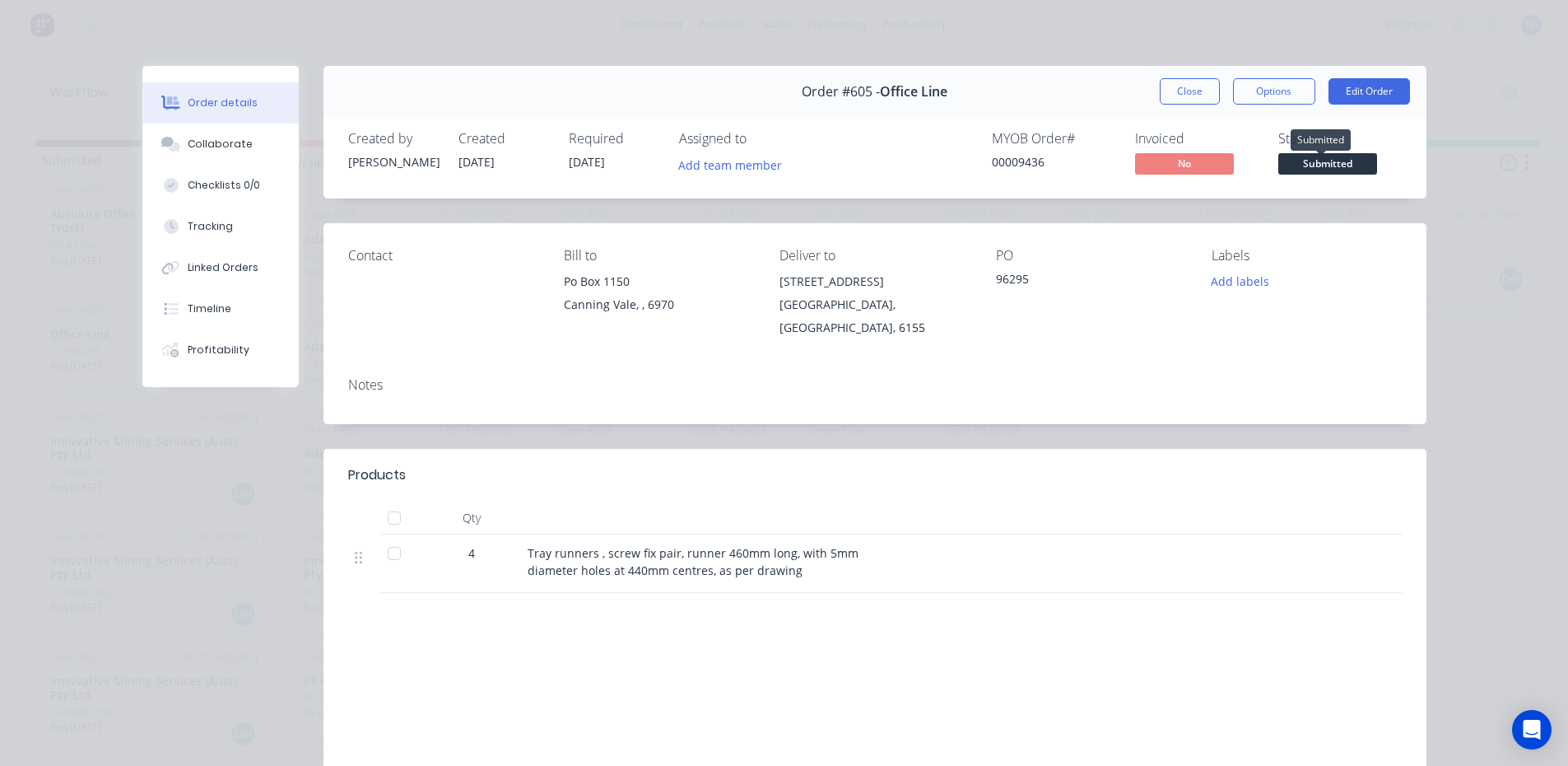
click at [1314, 166] on span "Submitted" at bounding box center [1328, 163] width 99 height 20
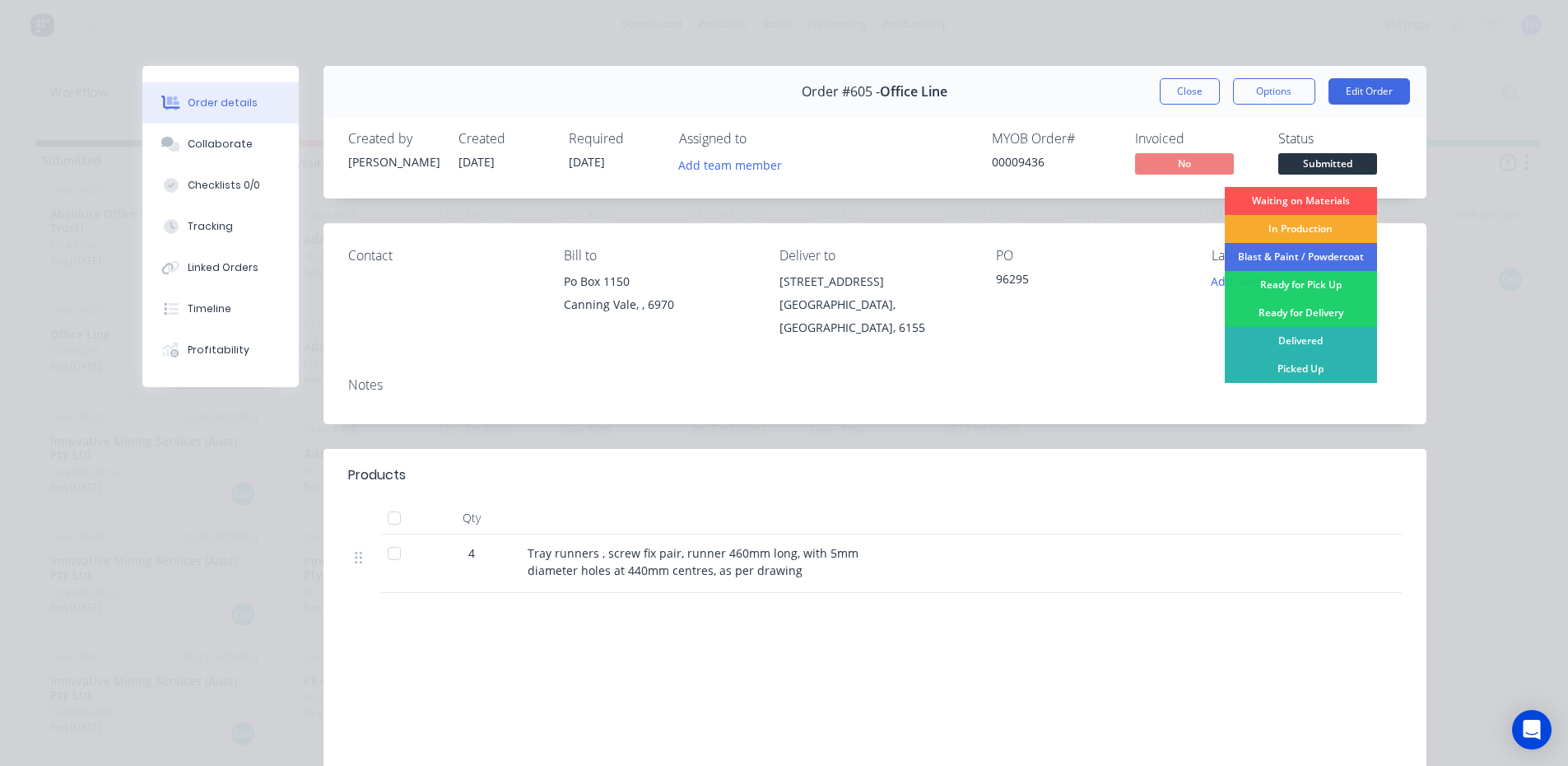
click at [1307, 225] on div "In Production" at bounding box center [1300, 229] width 152 height 28
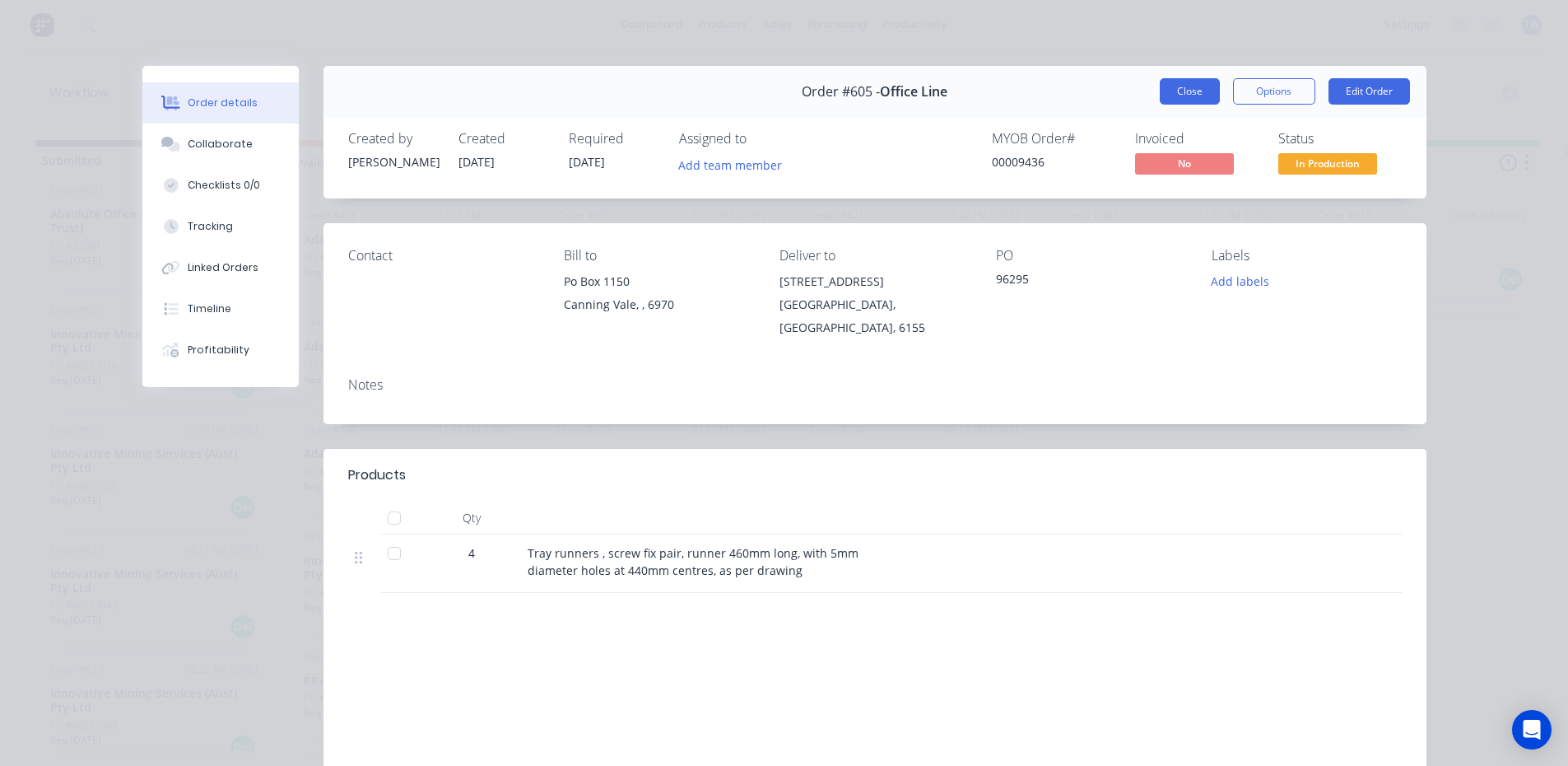
click at [1194, 92] on button "Close" at bounding box center [1189, 91] width 60 height 26
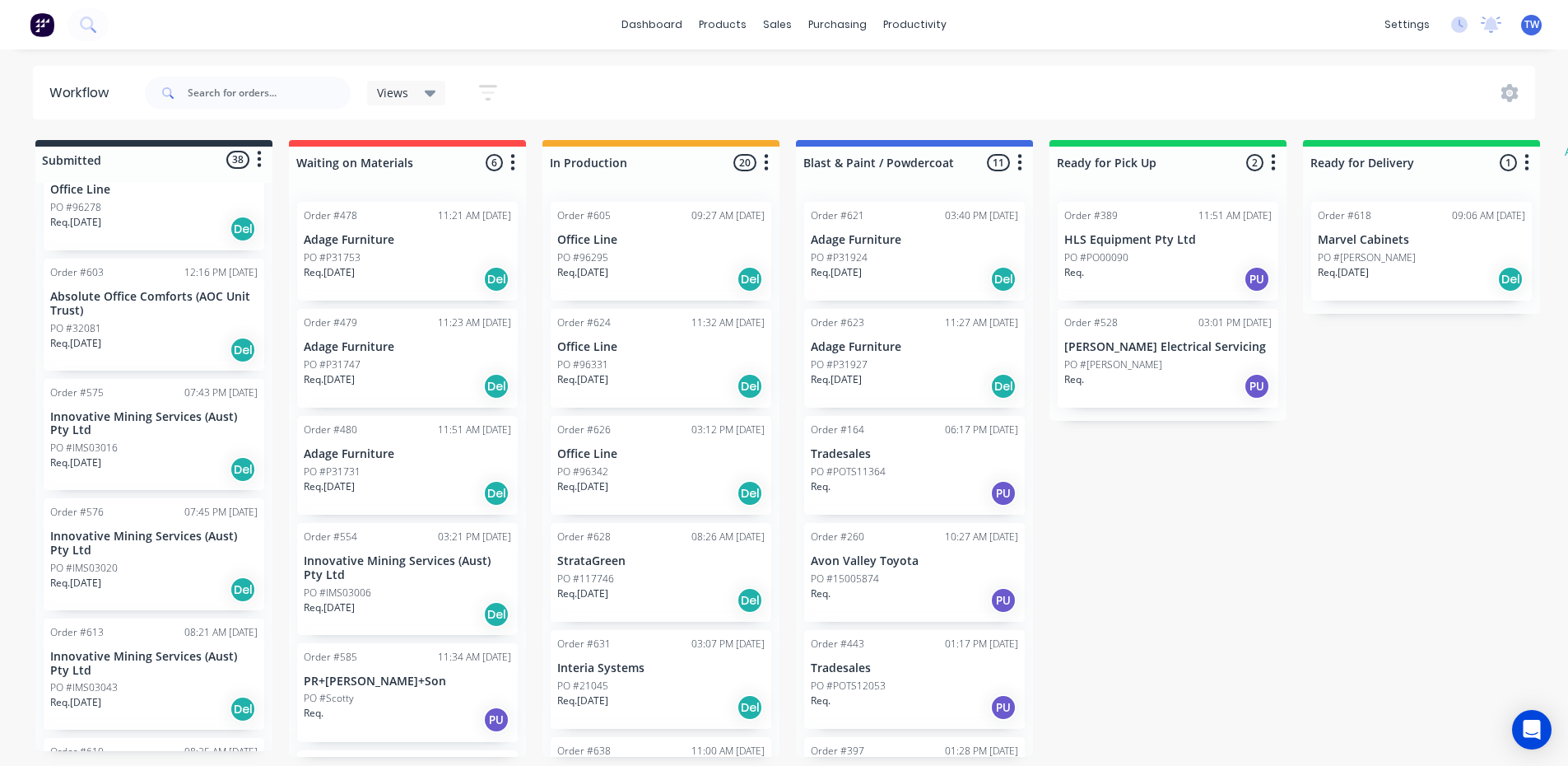
scroll to position [2264, 0]
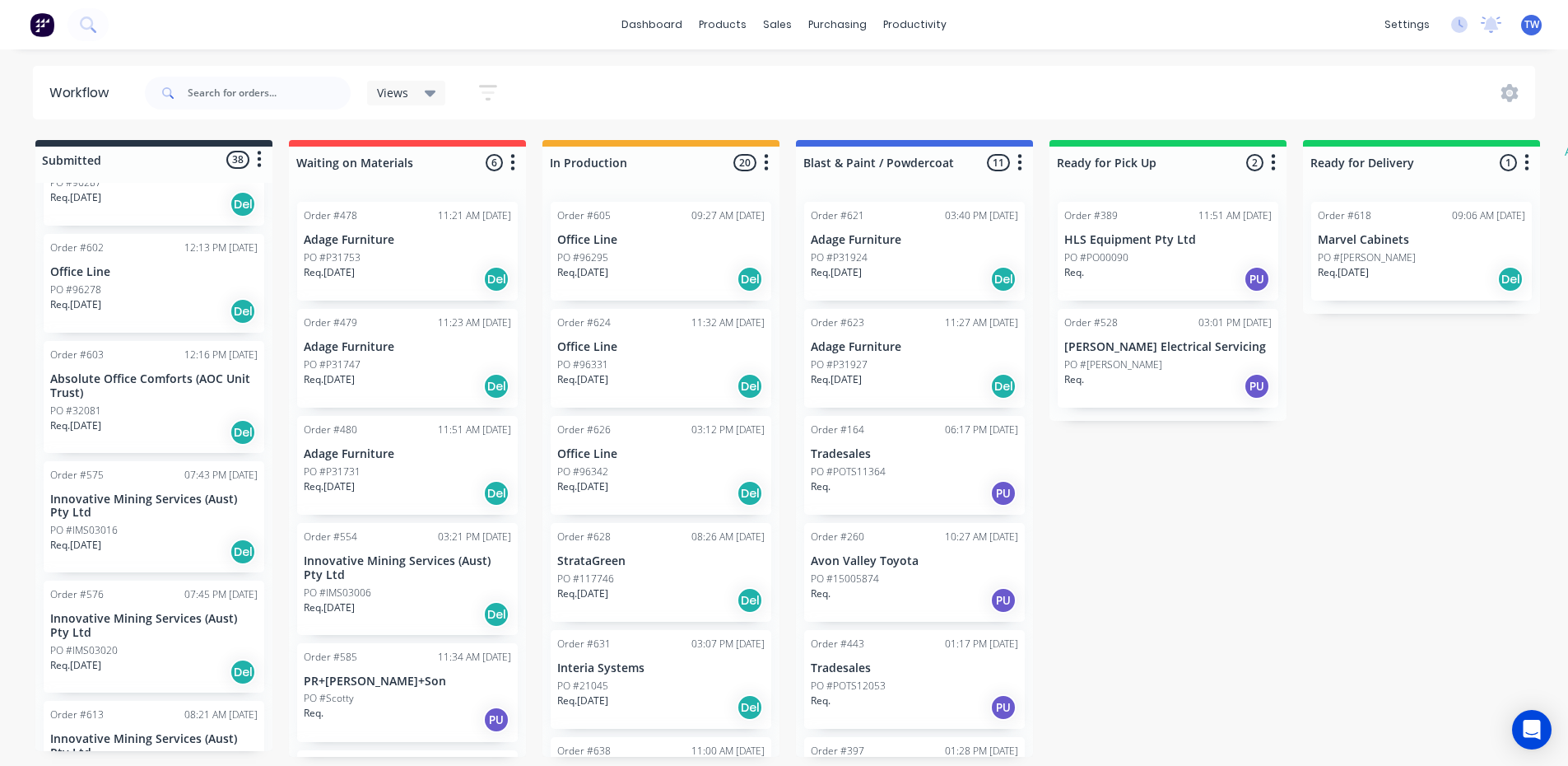
click at [113, 381] on p "Absolute Office Comforts (AOC Unit Trust)" at bounding box center [154, 386] width 208 height 28
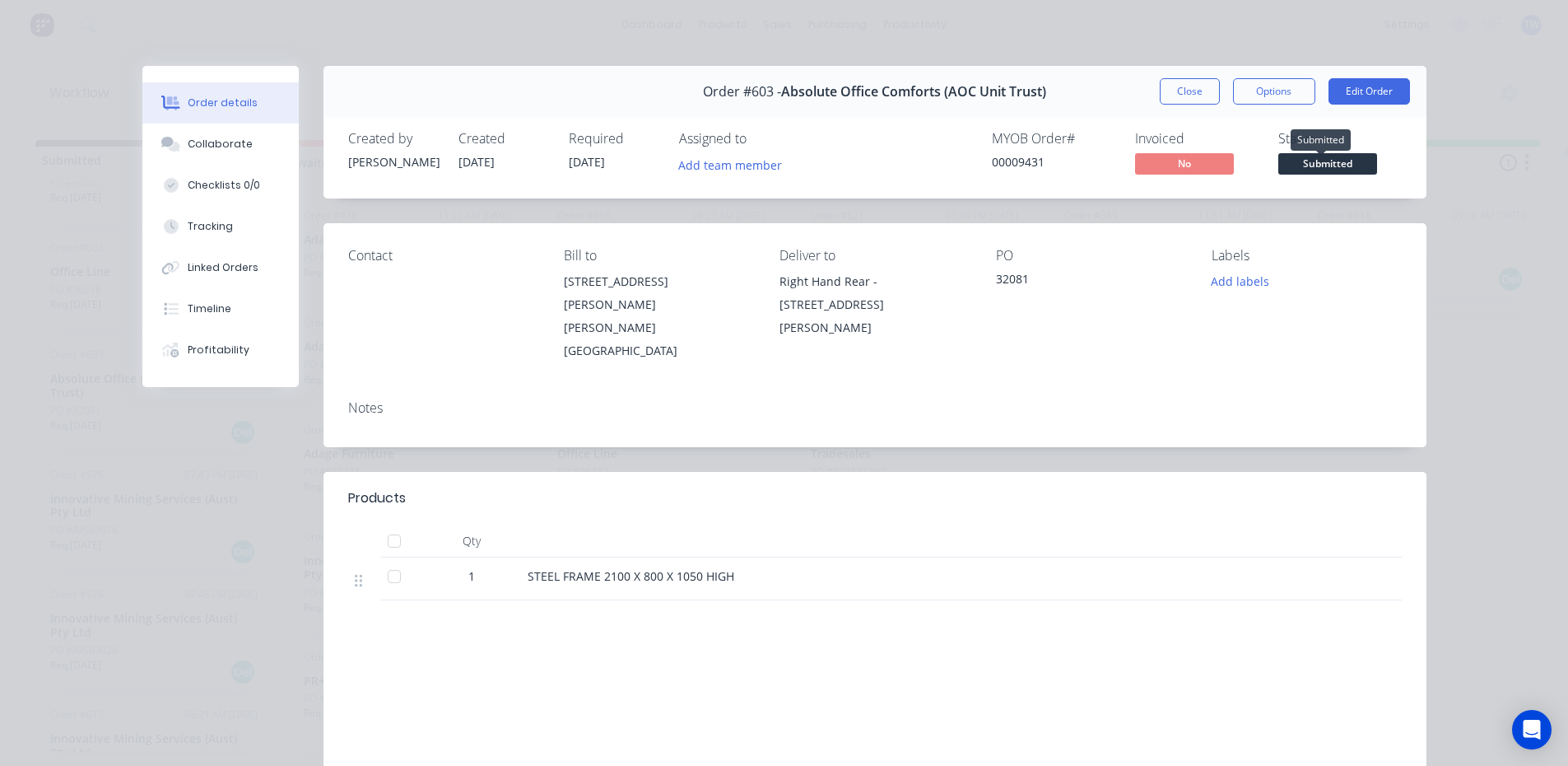
click at [1289, 159] on span "Submitted" at bounding box center [1328, 163] width 99 height 20
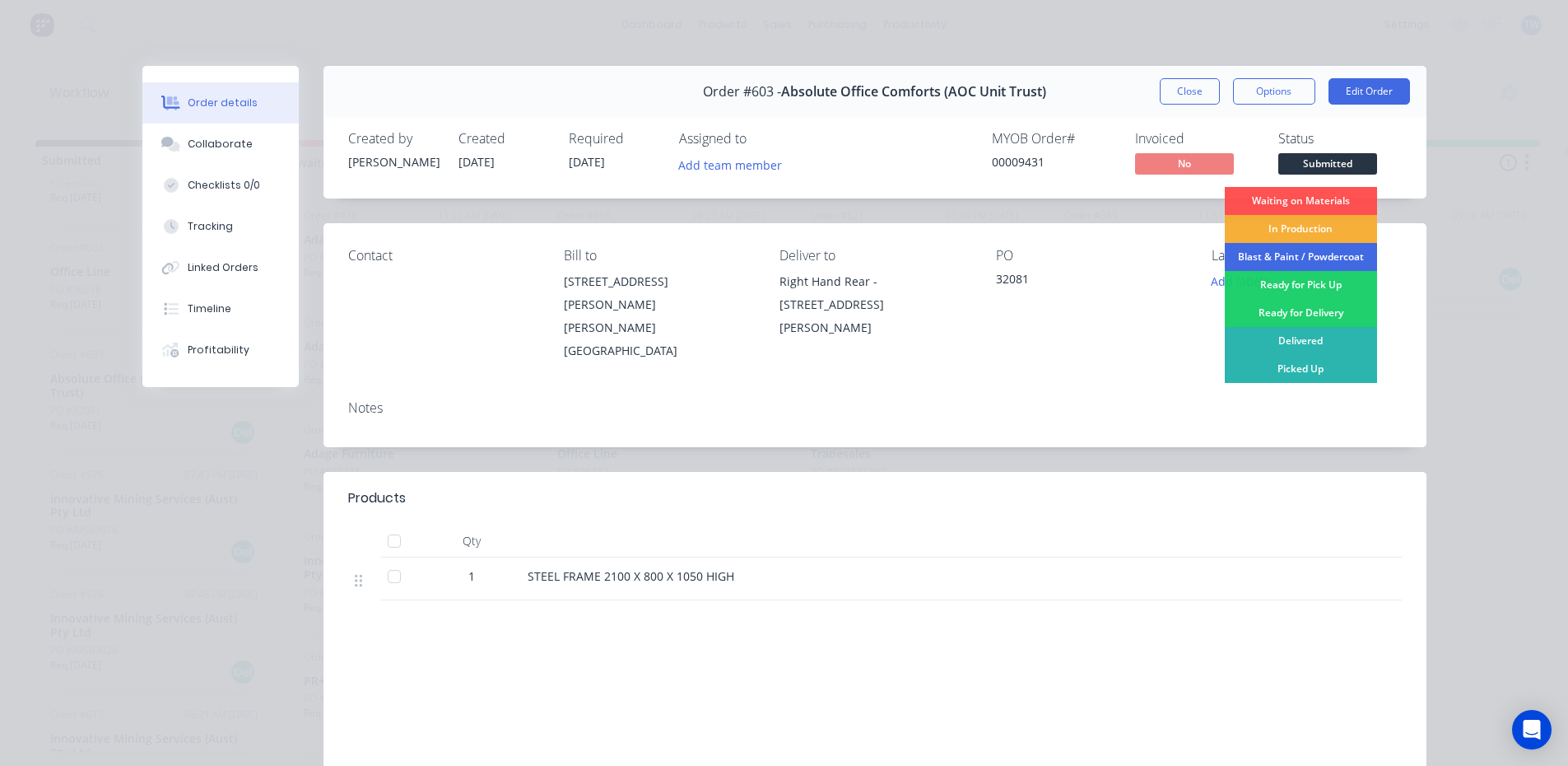
click at [1308, 260] on div "Blast & Paint / Powdercoat" at bounding box center [1300, 256] width 152 height 28
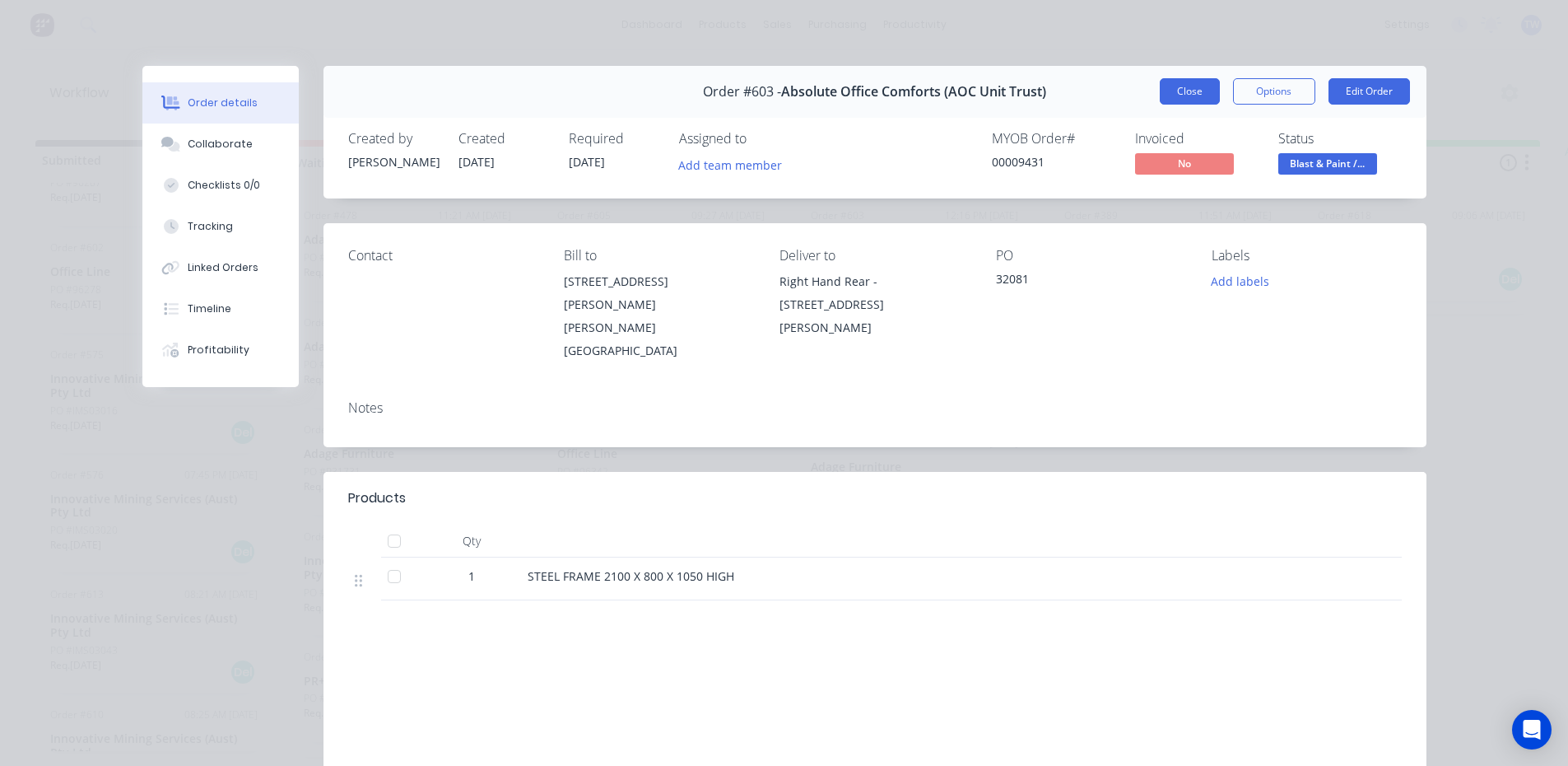
click at [1198, 96] on button "Close" at bounding box center [1189, 91] width 60 height 26
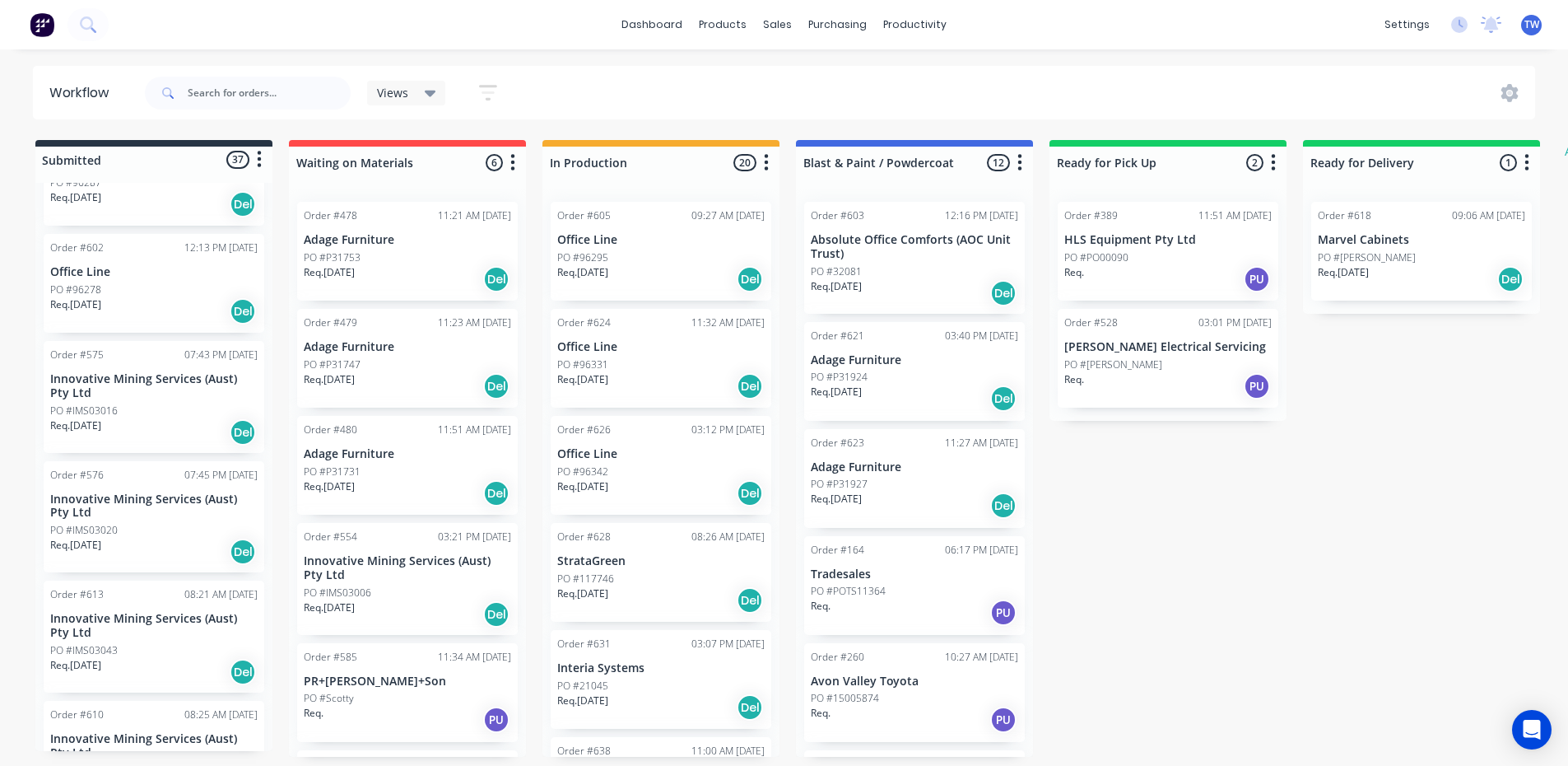
click at [97, 298] on p "Req. [DATE]" at bounding box center [76, 305] width 51 height 15
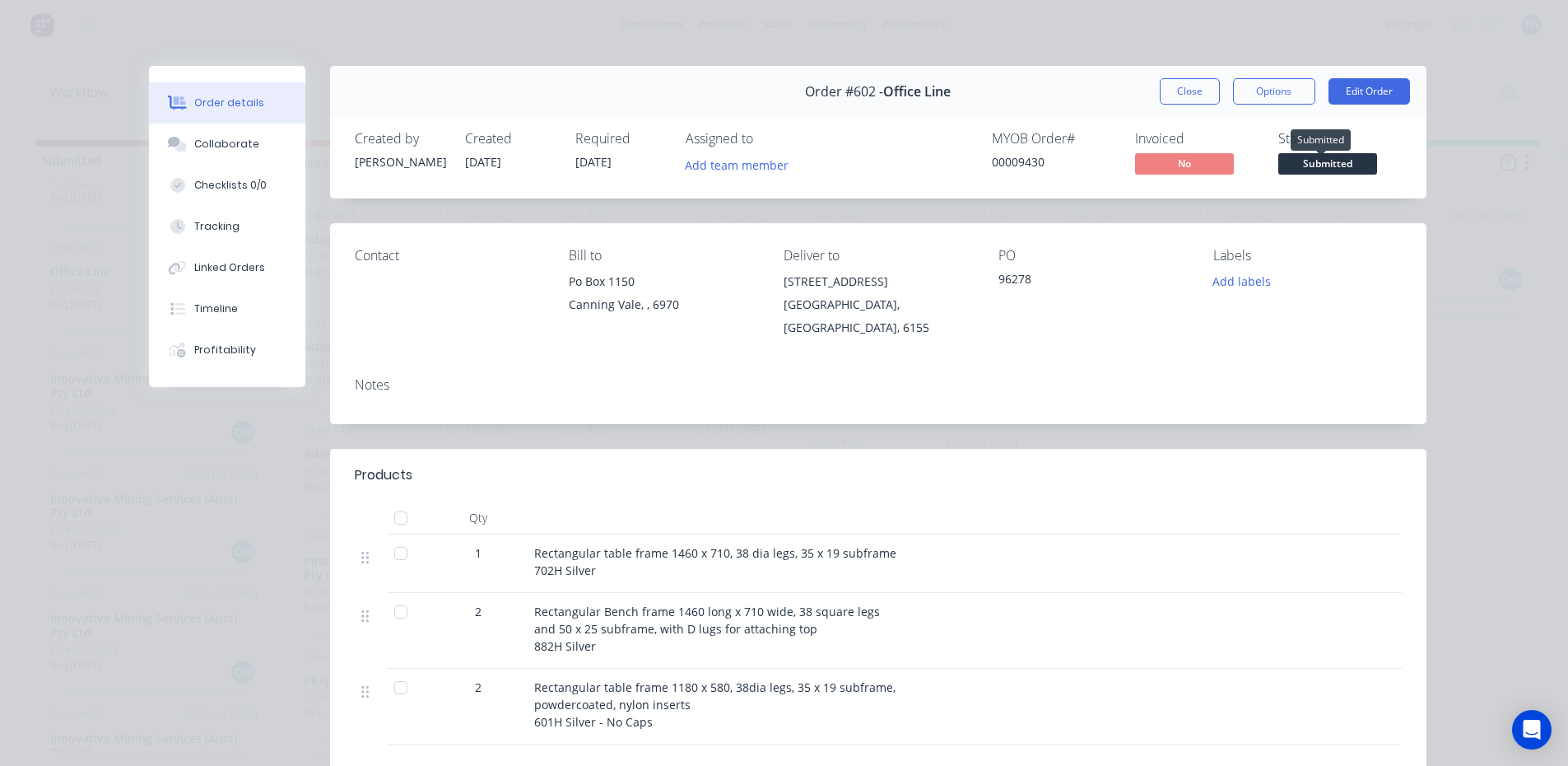
click at [1289, 161] on span "Submitted" at bounding box center [1328, 163] width 99 height 20
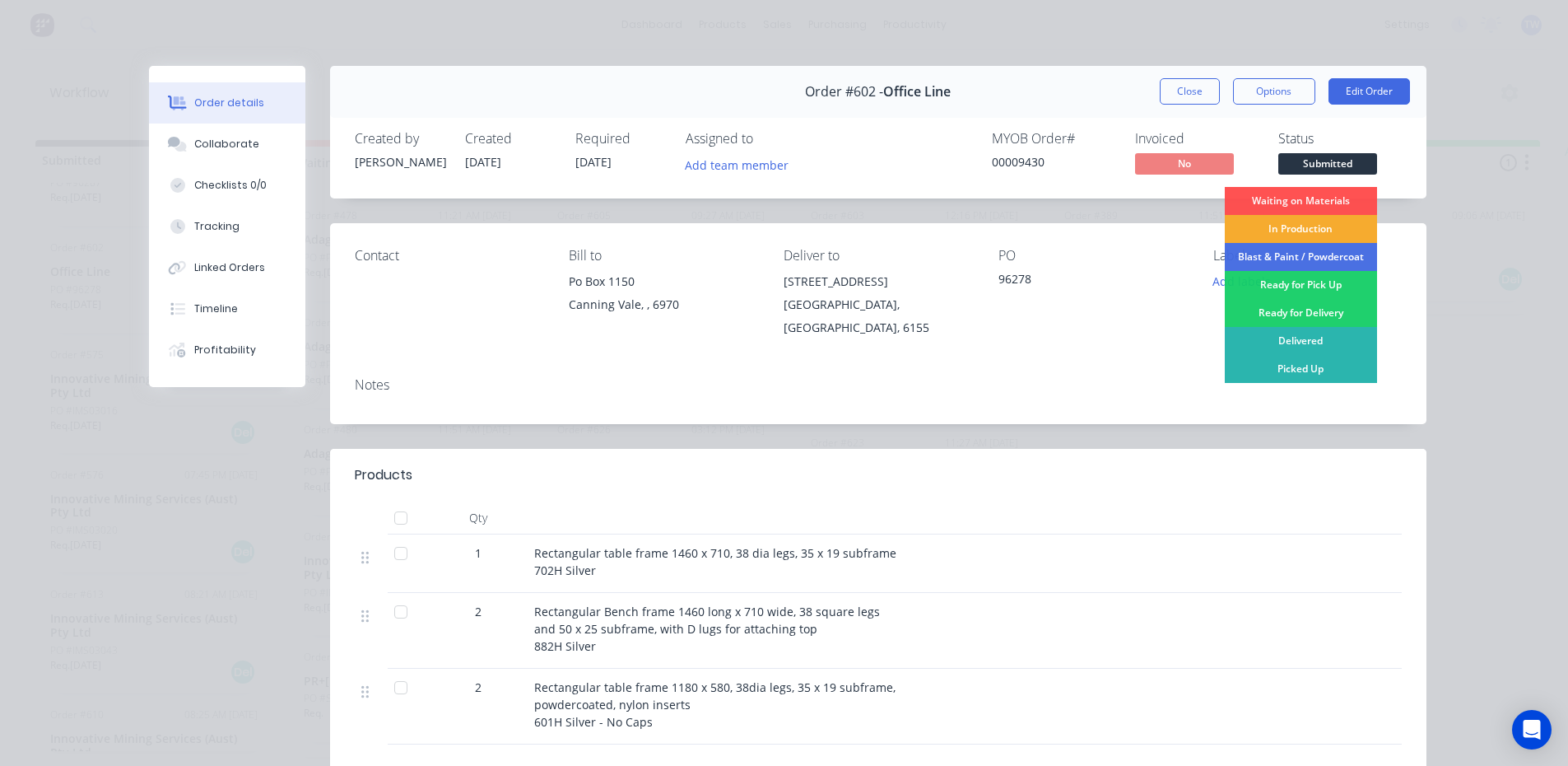
click at [1313, 233] on div "In Production" at bounding box center [1300, 229] width 152 height 28
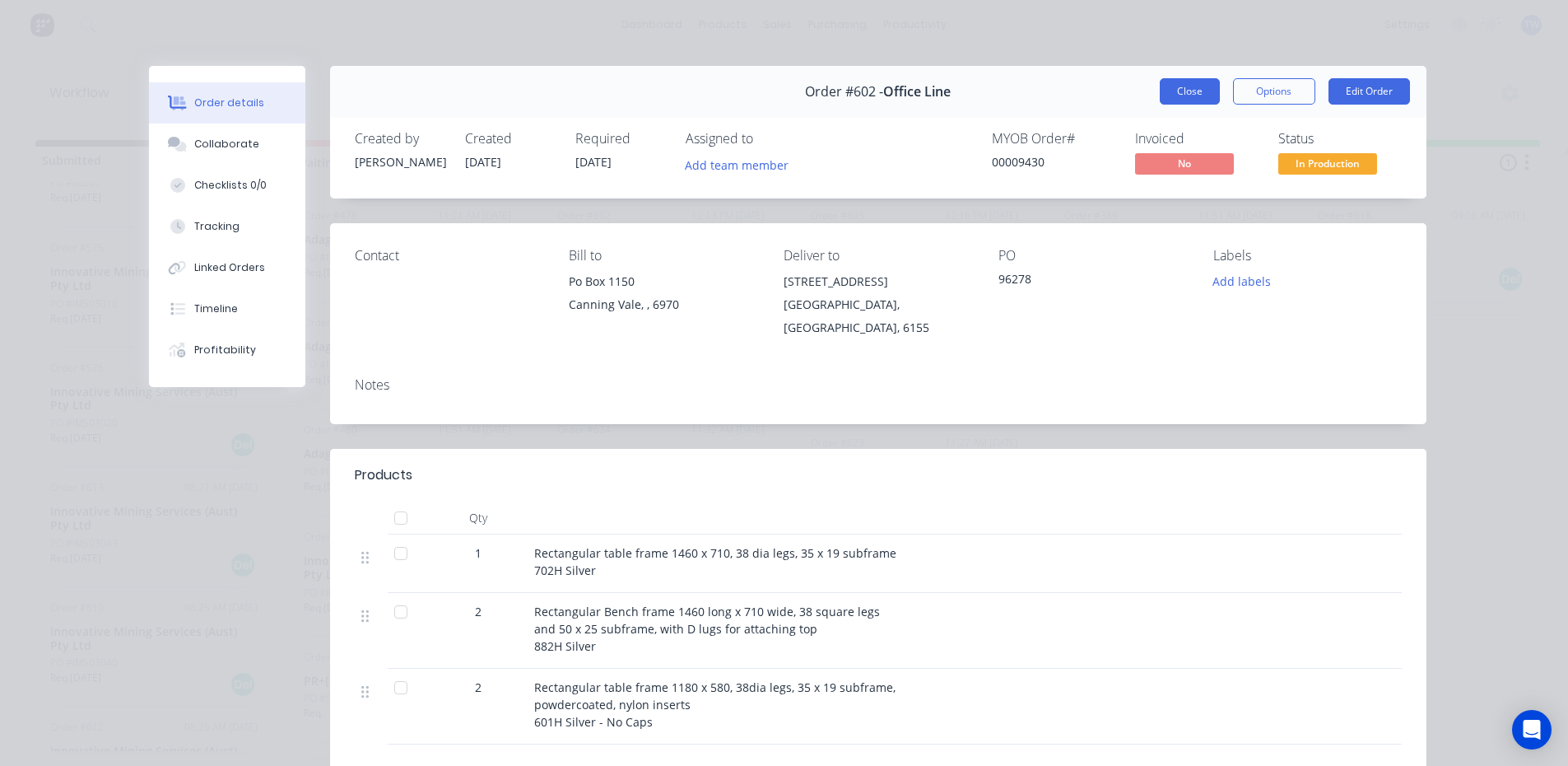
click at [1171, 101] on button "Close" at bounding box center [1189, 91] width 60 height 26
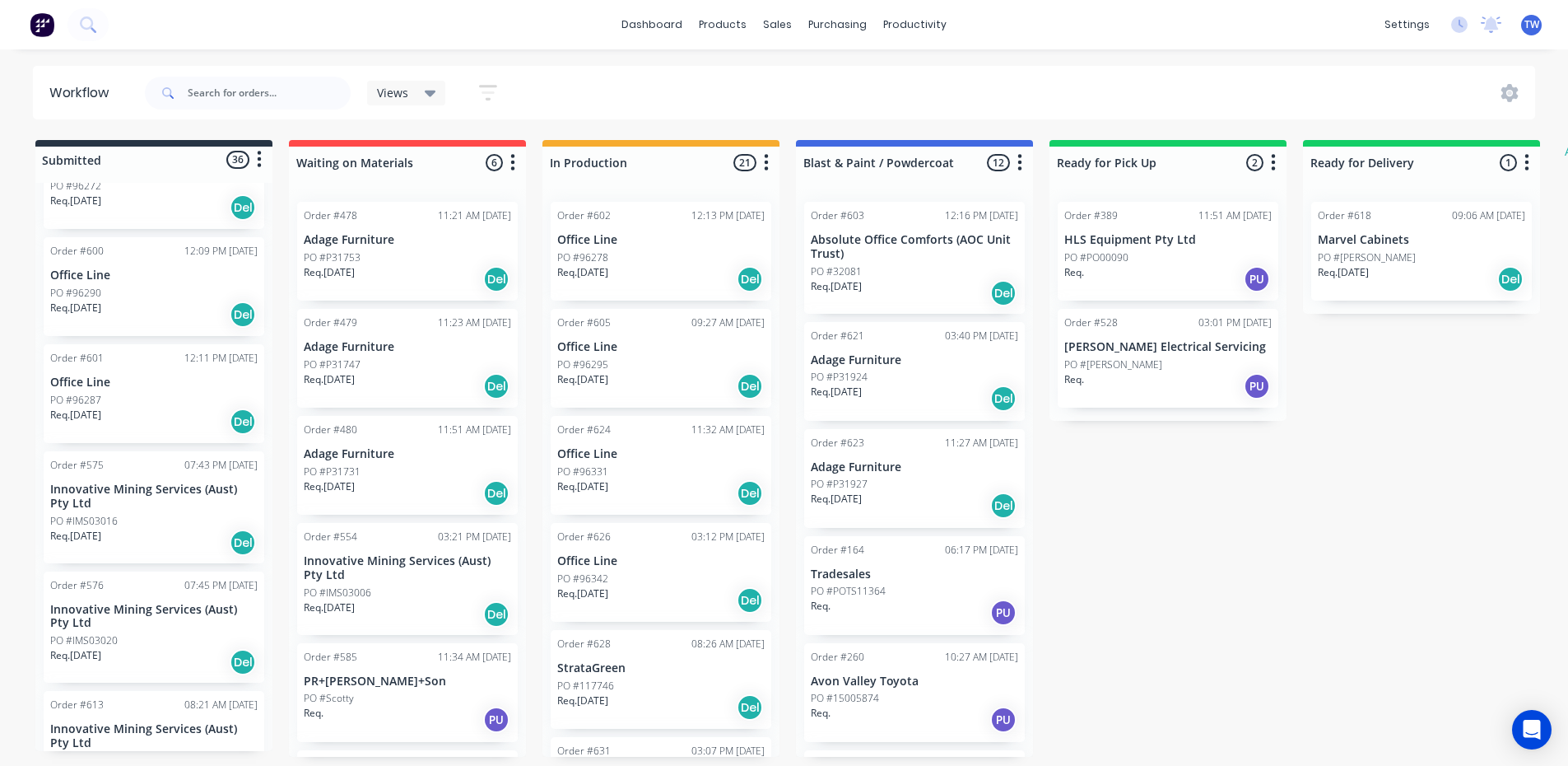
scroll to position [2017, 0]
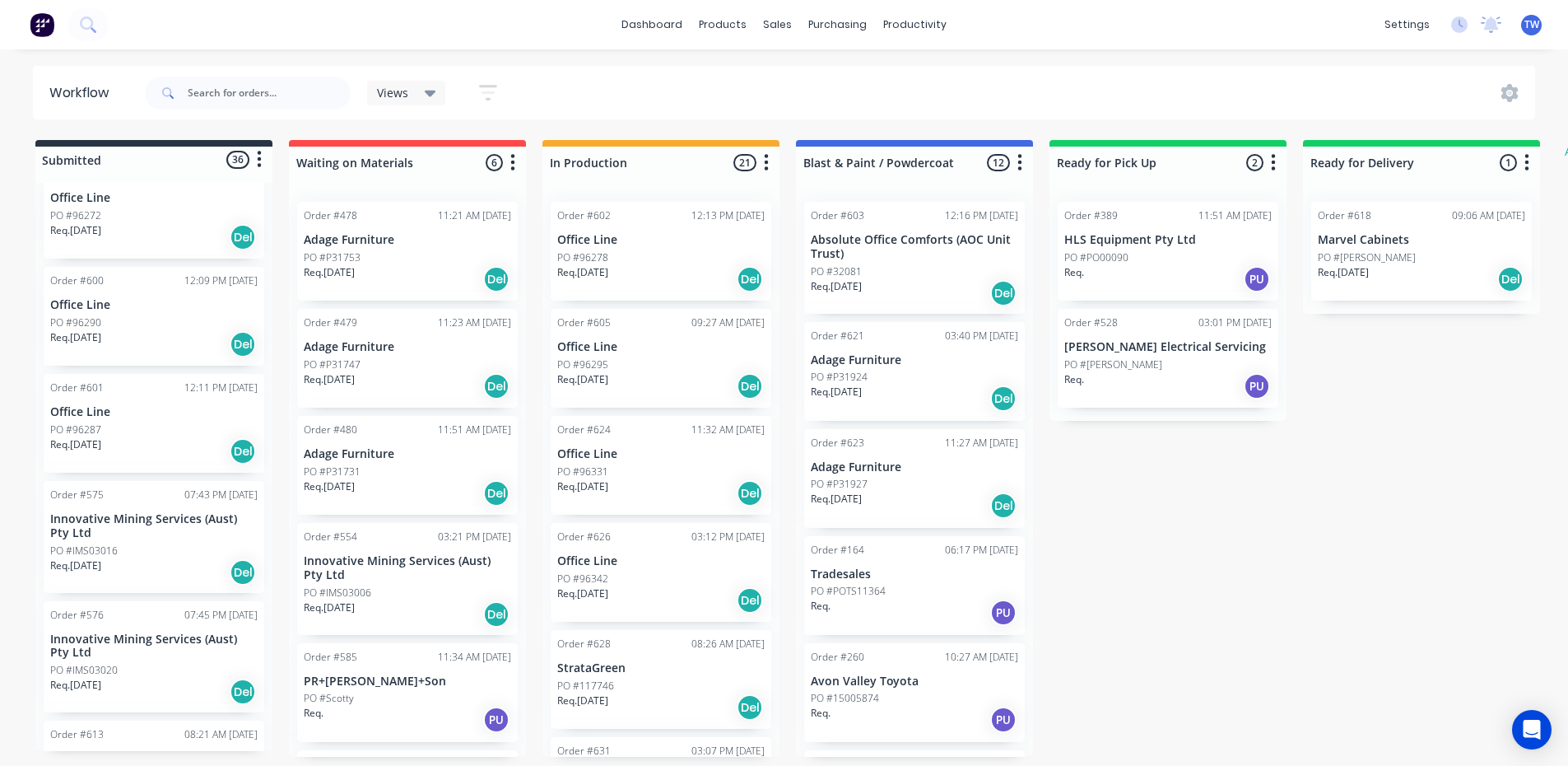
click at [114, 330] on div "Req. [DATE] Del" at bounding box center [154, 344] width 208 height 28
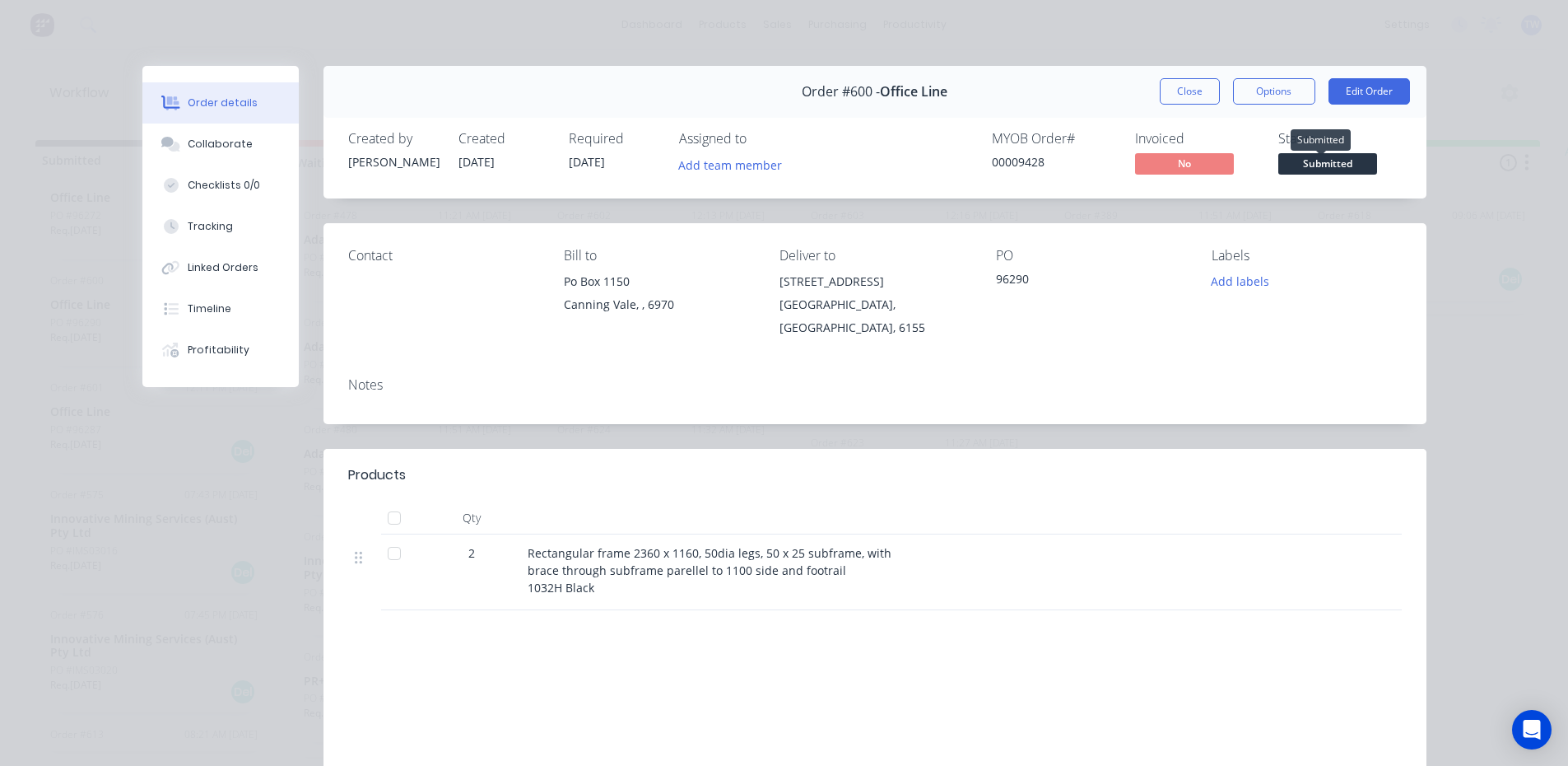
click at [1331, 165] on span "Submitted" at bounding box center [1328, 163] width 99 height 20
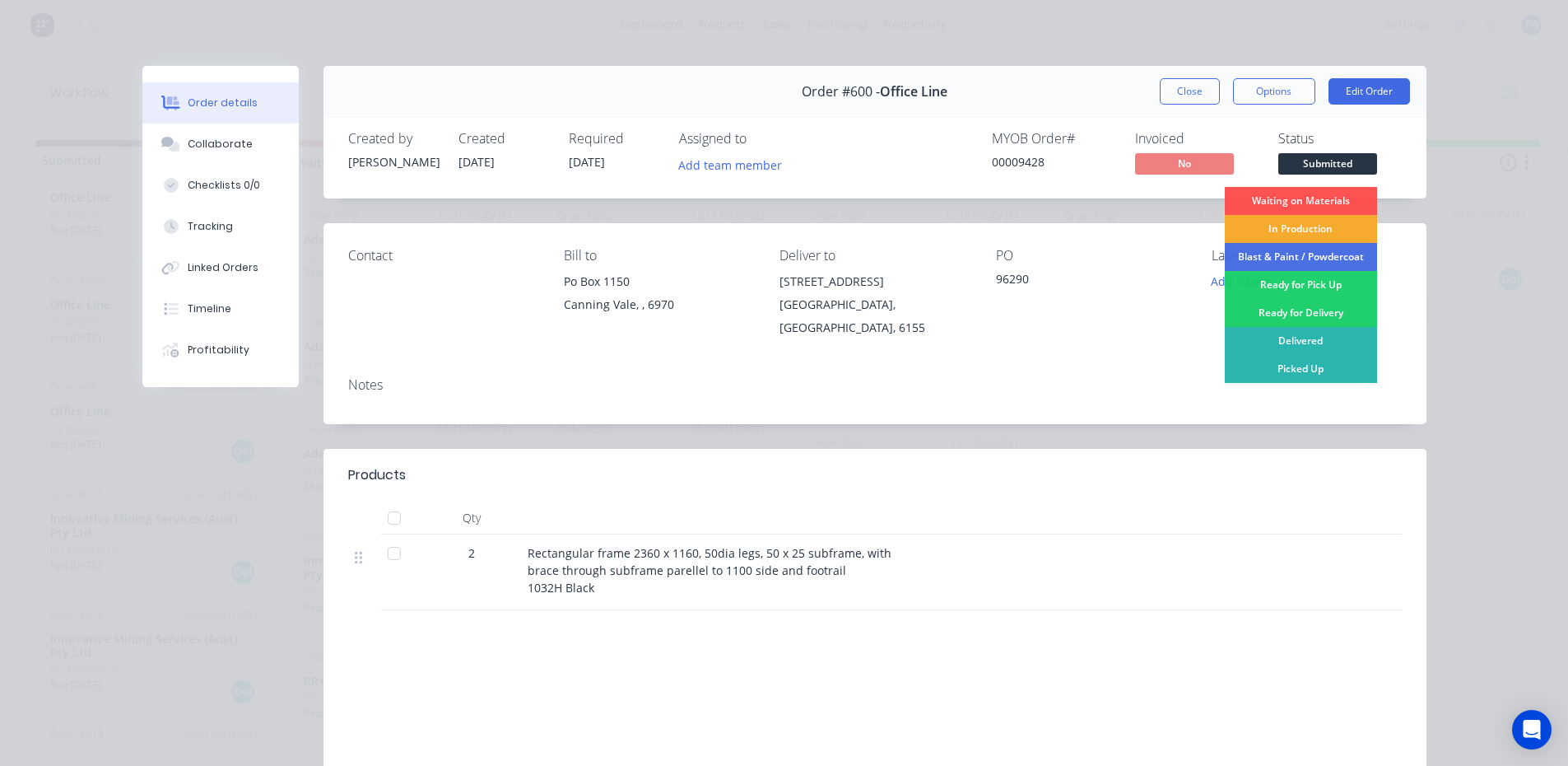
click at [1321, 231] on div "In Production" at bounding box center [1300, 229] width 152 height 28
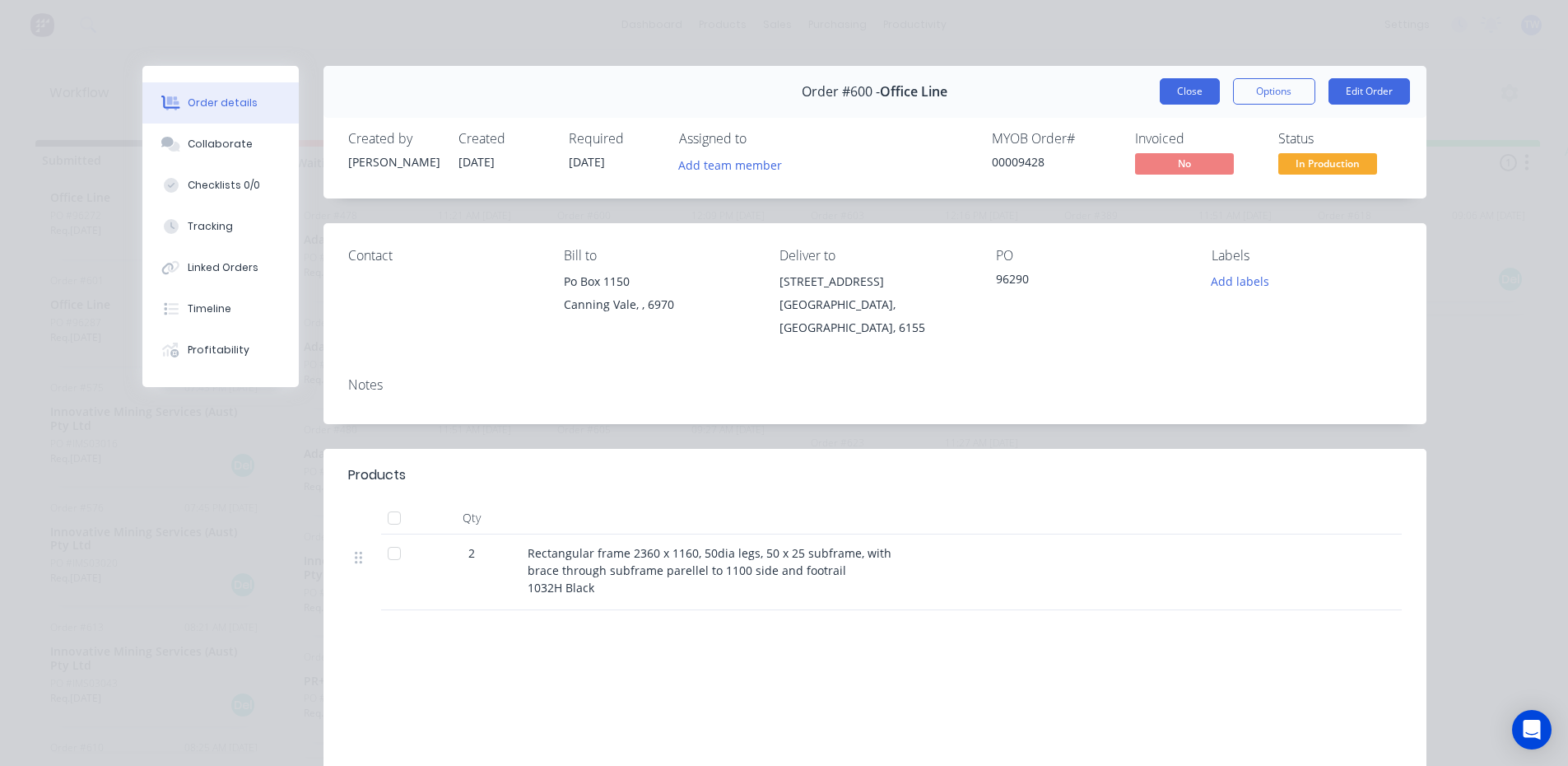
click at [1202, 99] on button "Close" at bounding box center [1189, 91] width 60 height 26
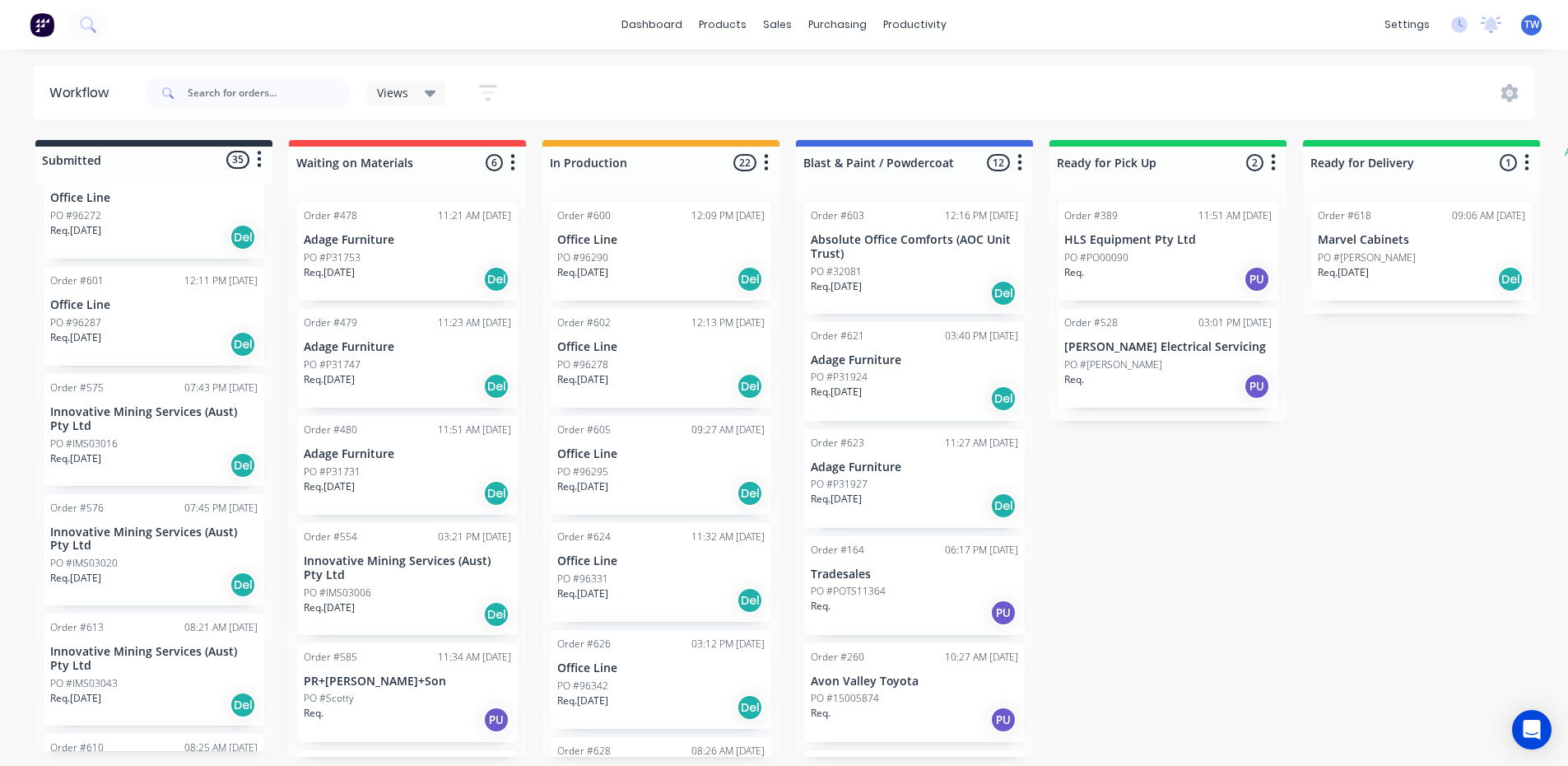
click at [162, 330] on div "Req. [DATE] Del" at bounding box center [154, 344] width 208 height 28
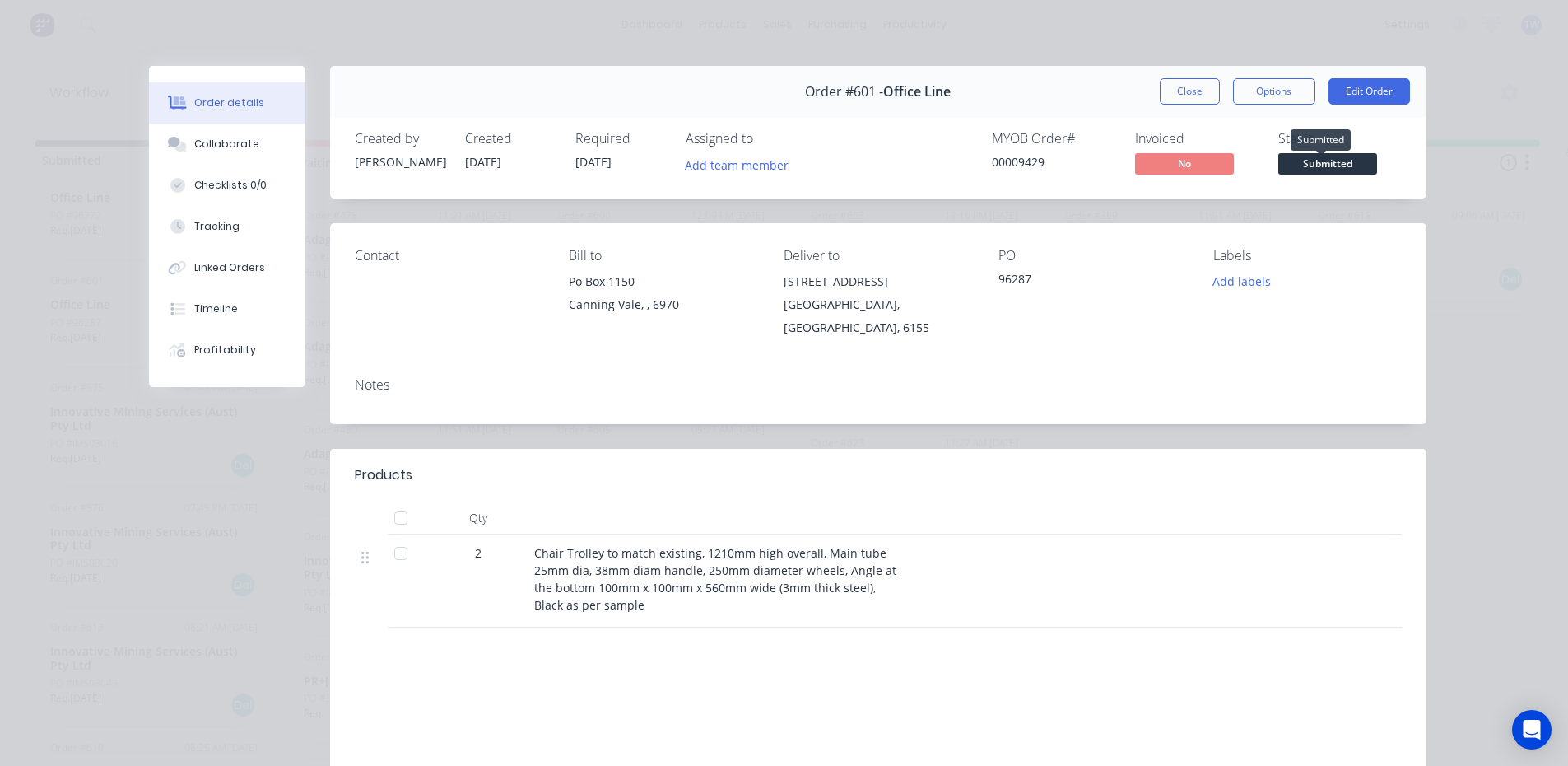
click at [1286, 161] on span "Submitted" at bounding box center [1328, 163] width 99 height 20
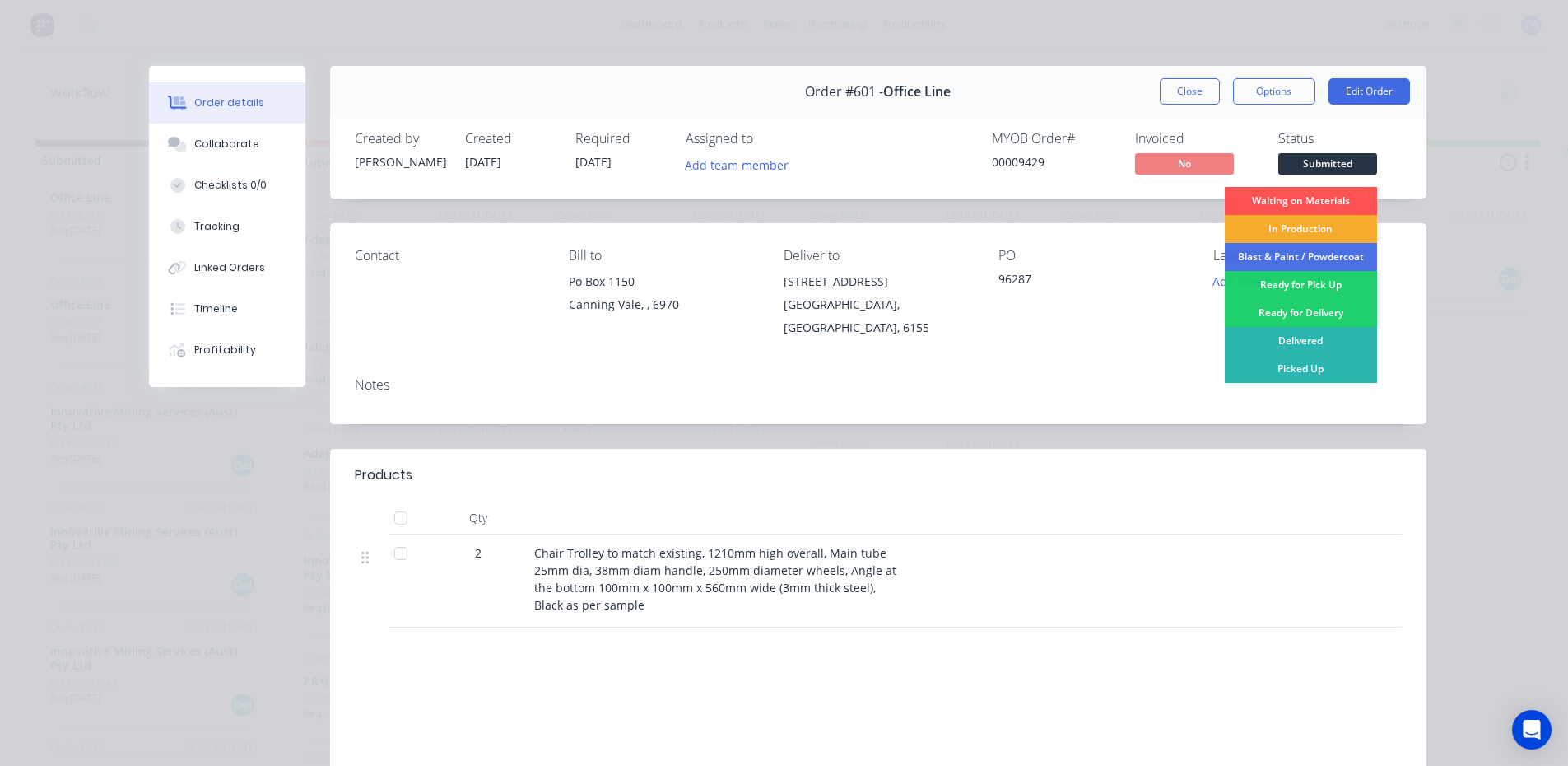
click at [1290, 226] on div "In Production" at bounding box center [1300, 229] width 152 height 28
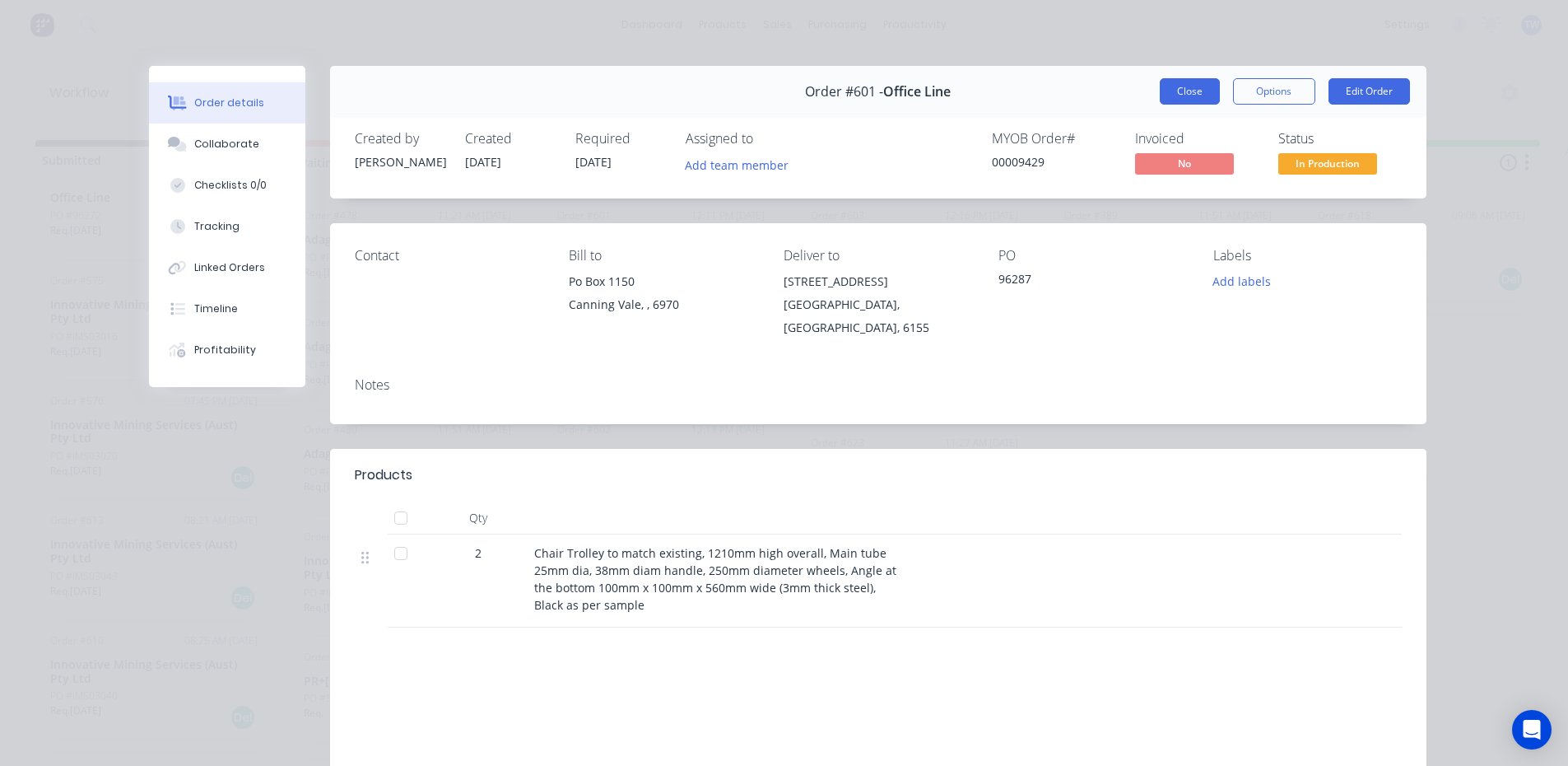
drag, startPoint x: 1181, startPoint y: 99, endPoint x: 1163, endPoint y: 100, distance: 18.0
click at [1181, 99] on button "Close" at bounding box center [1189, 91] width 60 height 26
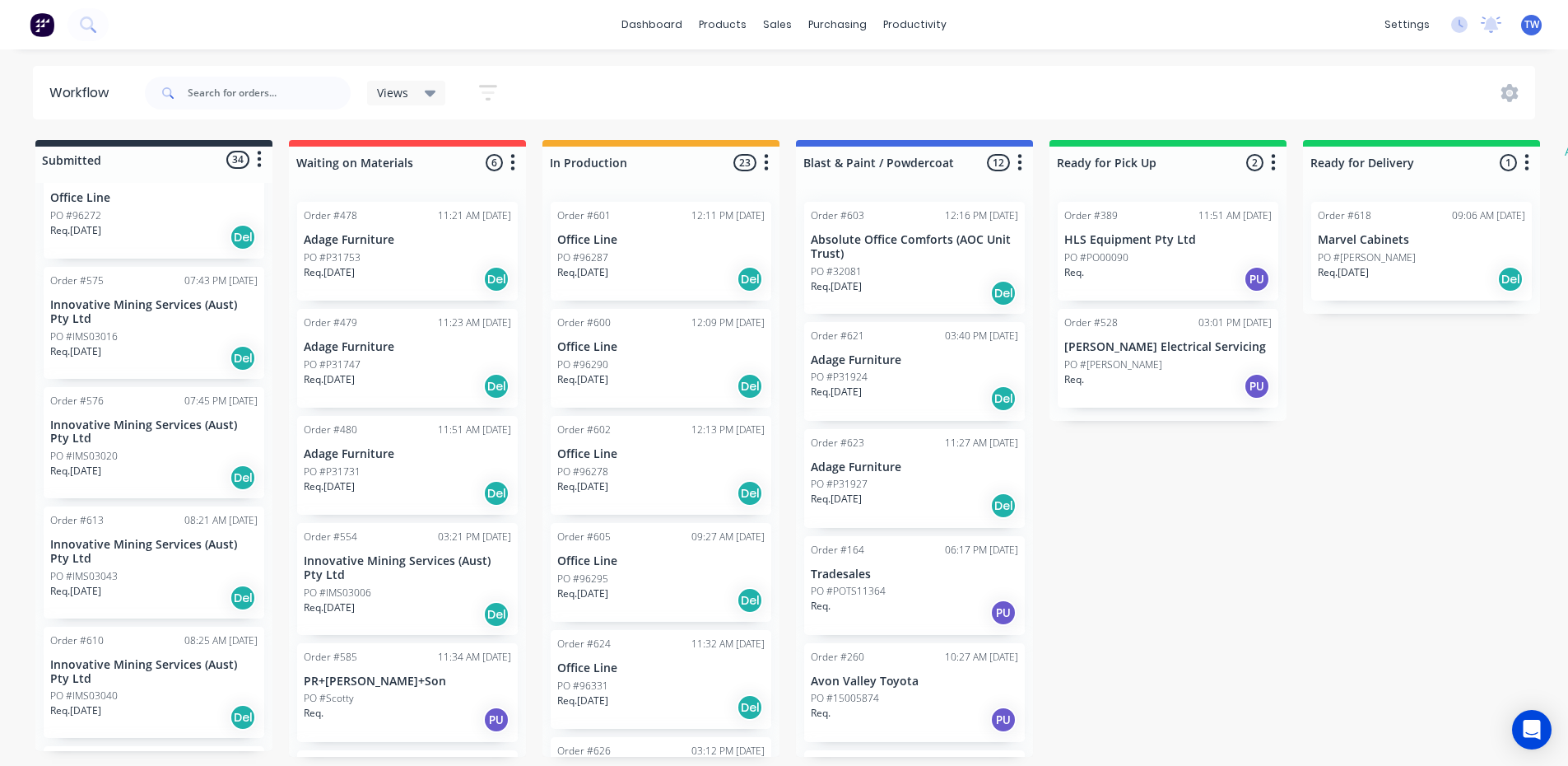
click at [132, 209] on div "PO #96272" at bounding box center [154, 216] width 208 height 15
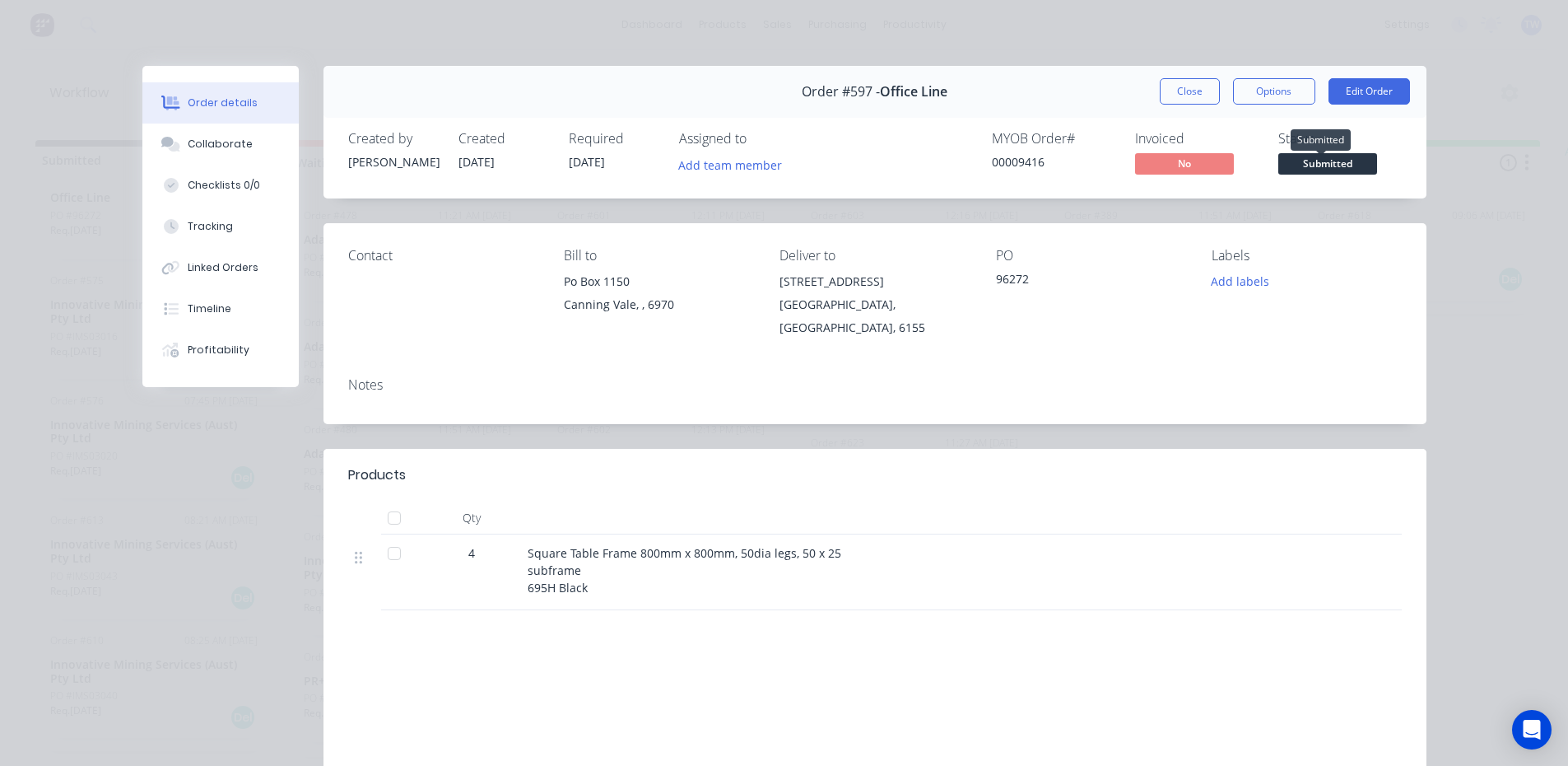
click at [1332, 160] on span "Submitted" at bounding box center [1328, 163] width 99 height 20
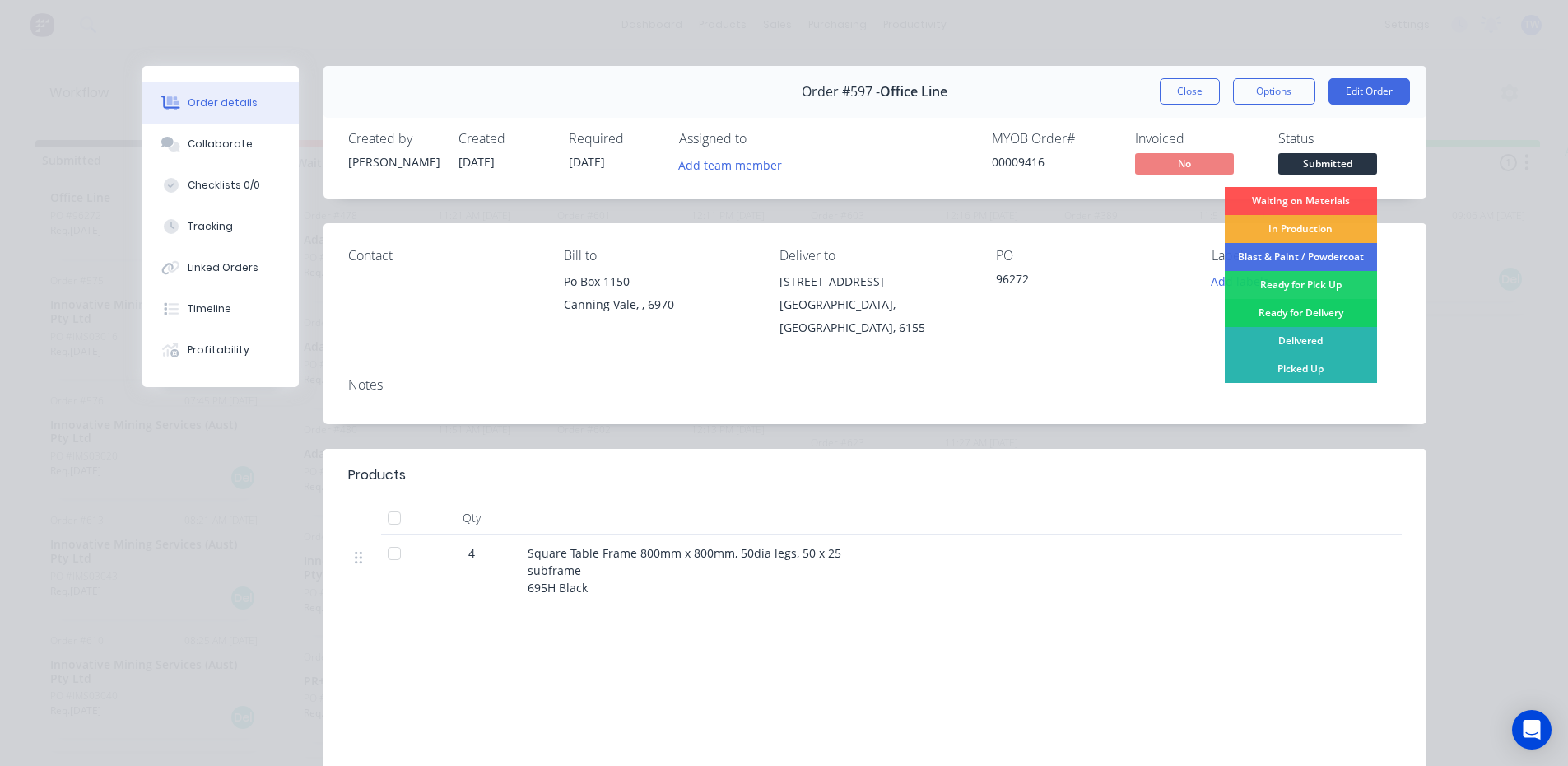
click at [1300, 313] on div "Ready for Delivery" at bounding box center [1300, 312] width 152 height 28
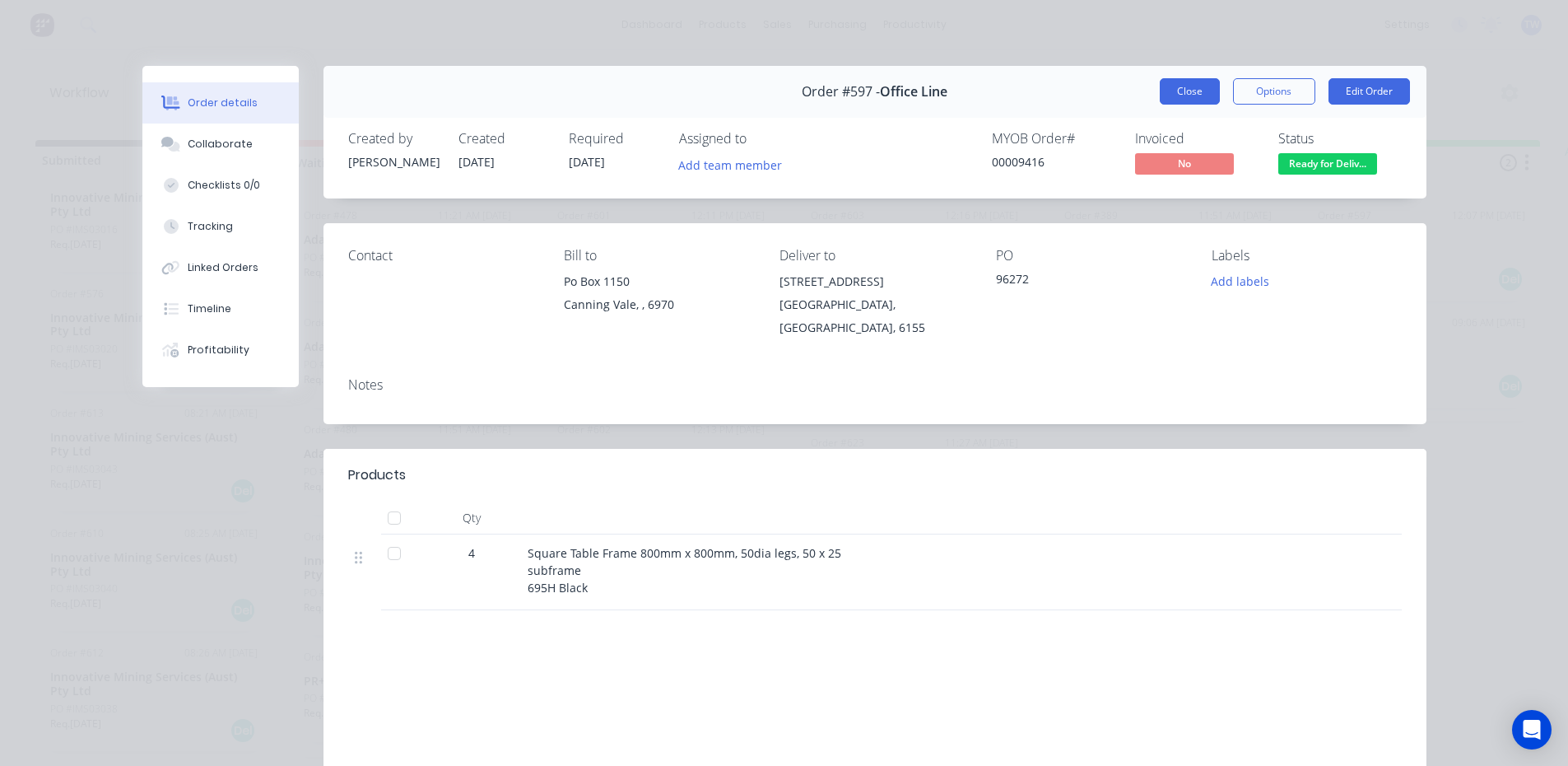
click at [1181, 96] on button "Close" at bounding box center [1189, 91] width 60 height 26
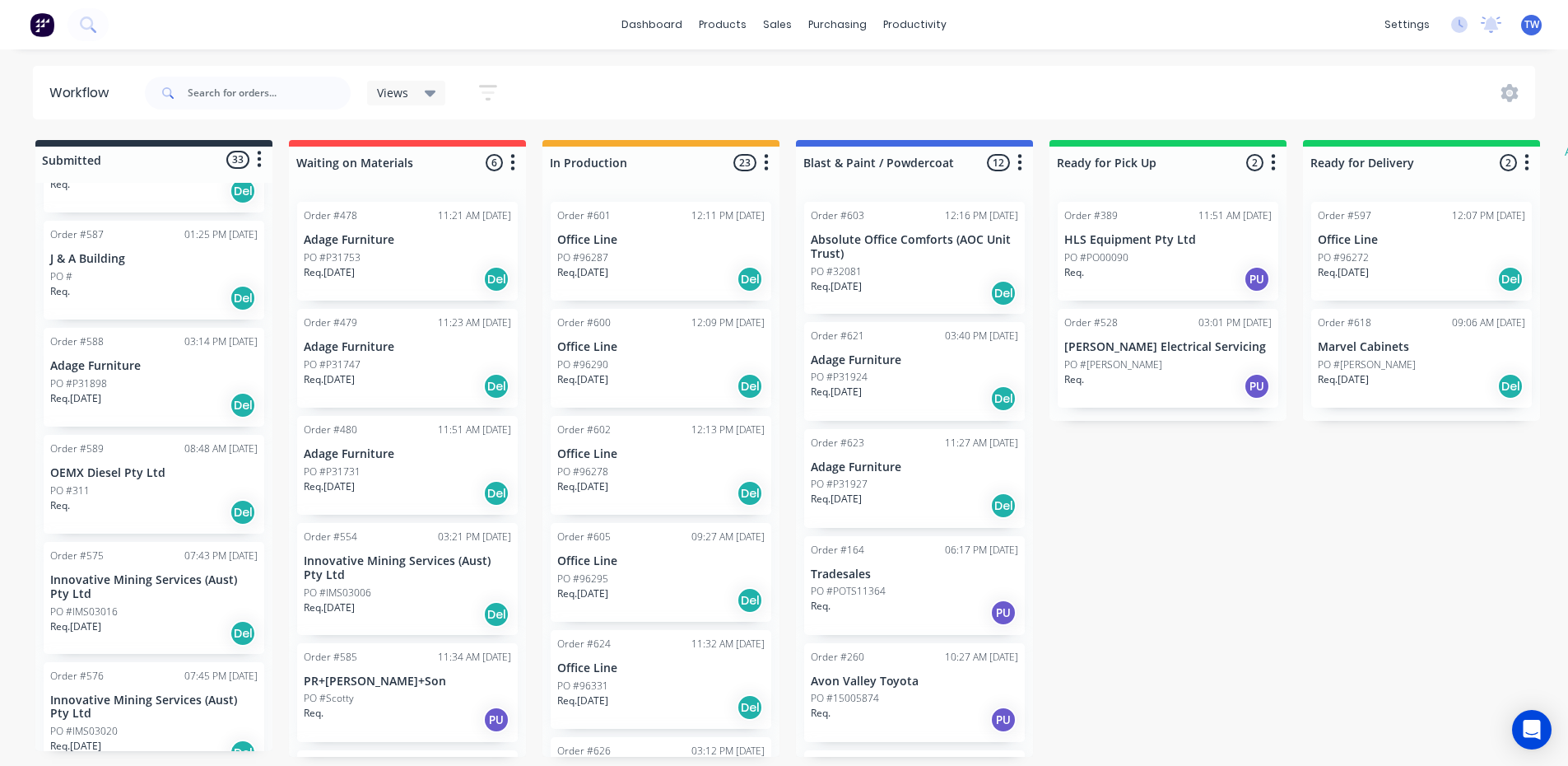
scroll to position [1606, 0]
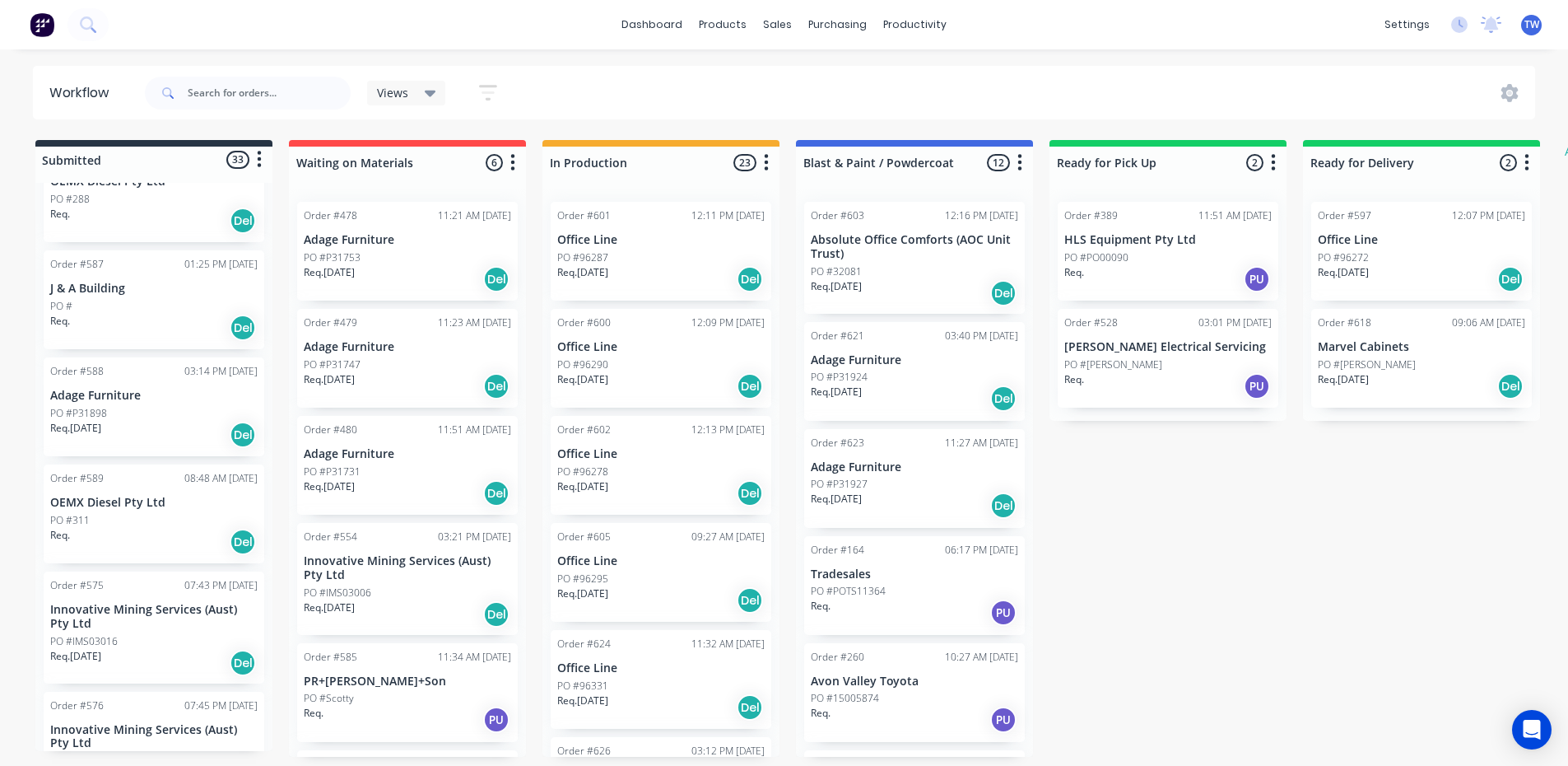
click at [136, 388] on p "Adage Furniture" at bounding box center [154, 395] width 208 height 14
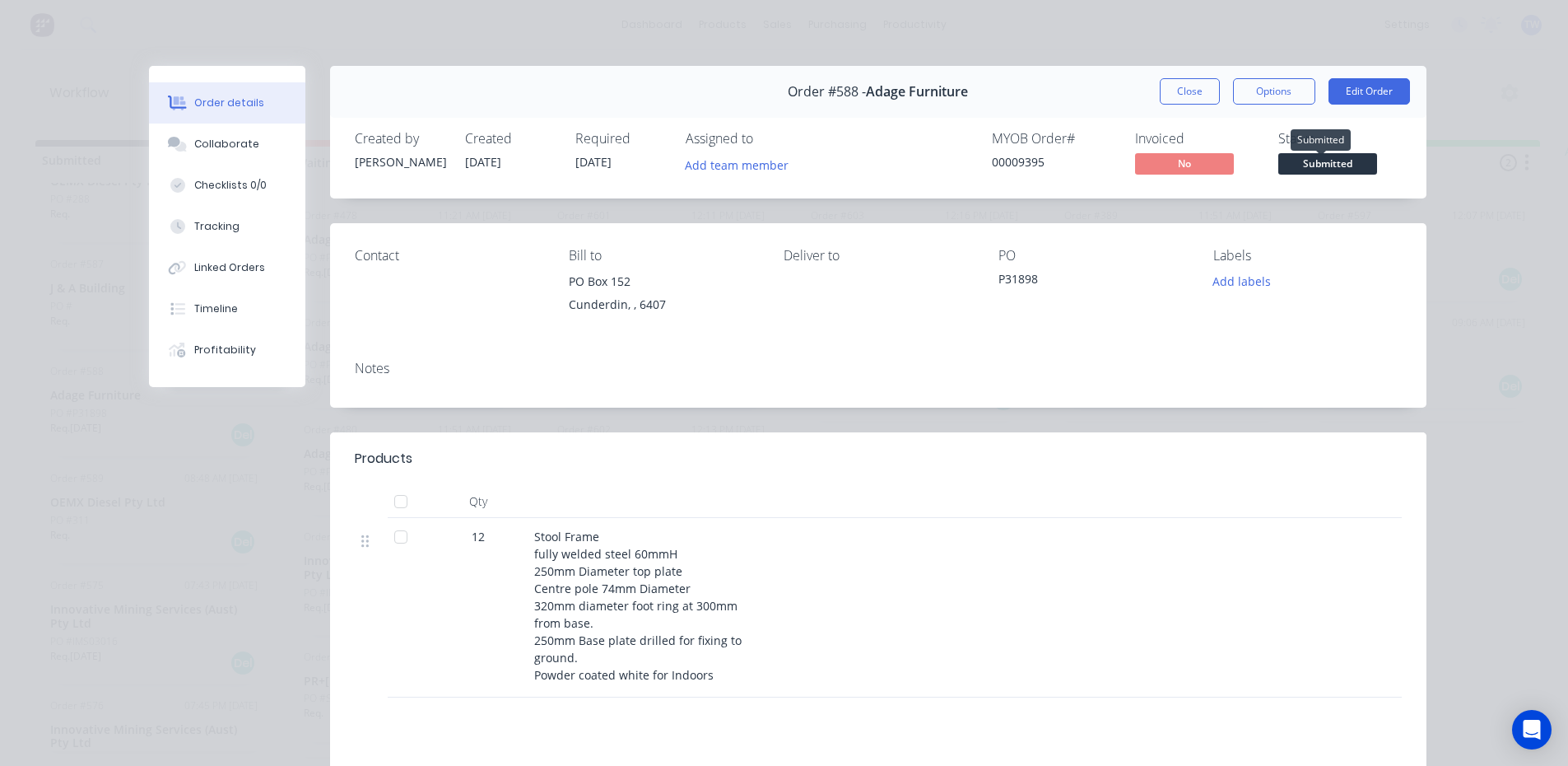
click at [1295, 165] on span "Submitted" at bounding box center [1328, 163] width 99 height 20
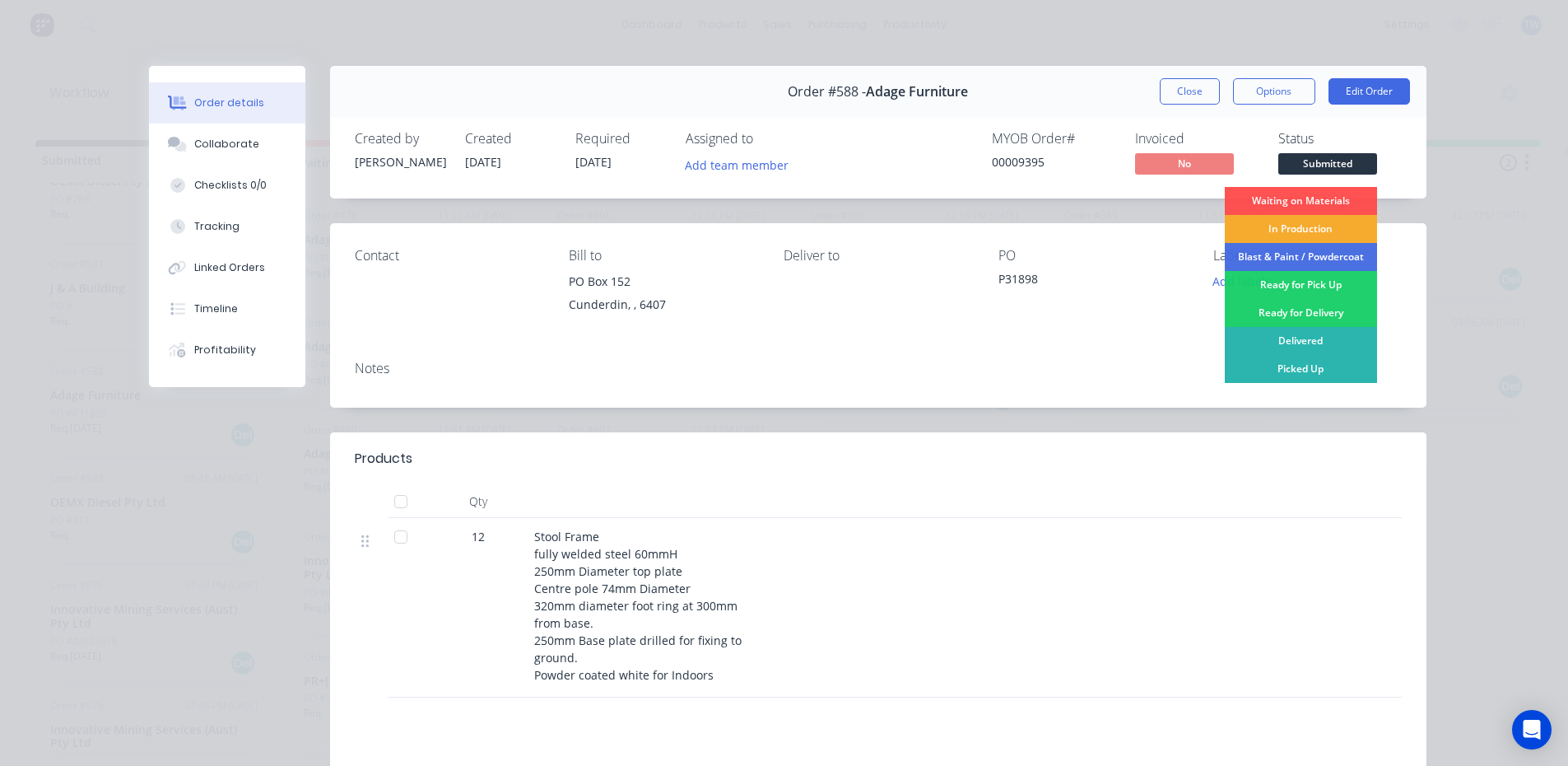
click at [1292, 230] on div "In Production" at bounding box center [1300, 229] width 152 height 28
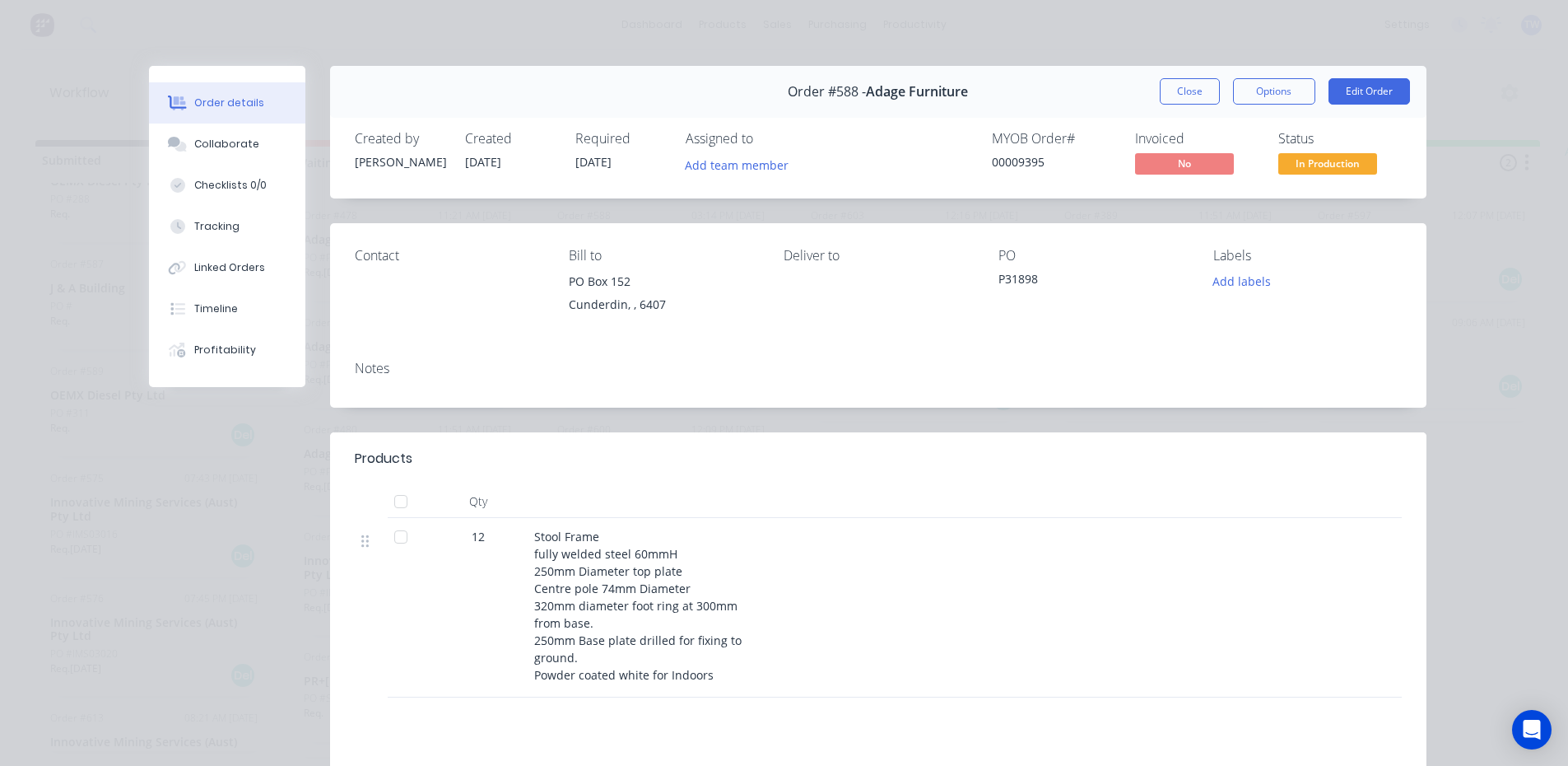
drag, startPoint x: 1168, startPoint y: 98, endPoint x: 1122, endPoint y: 103, distance: 46.3
click at [1168, 98] on button "Close" at bounding box center [1189, 91] width 60 height 26
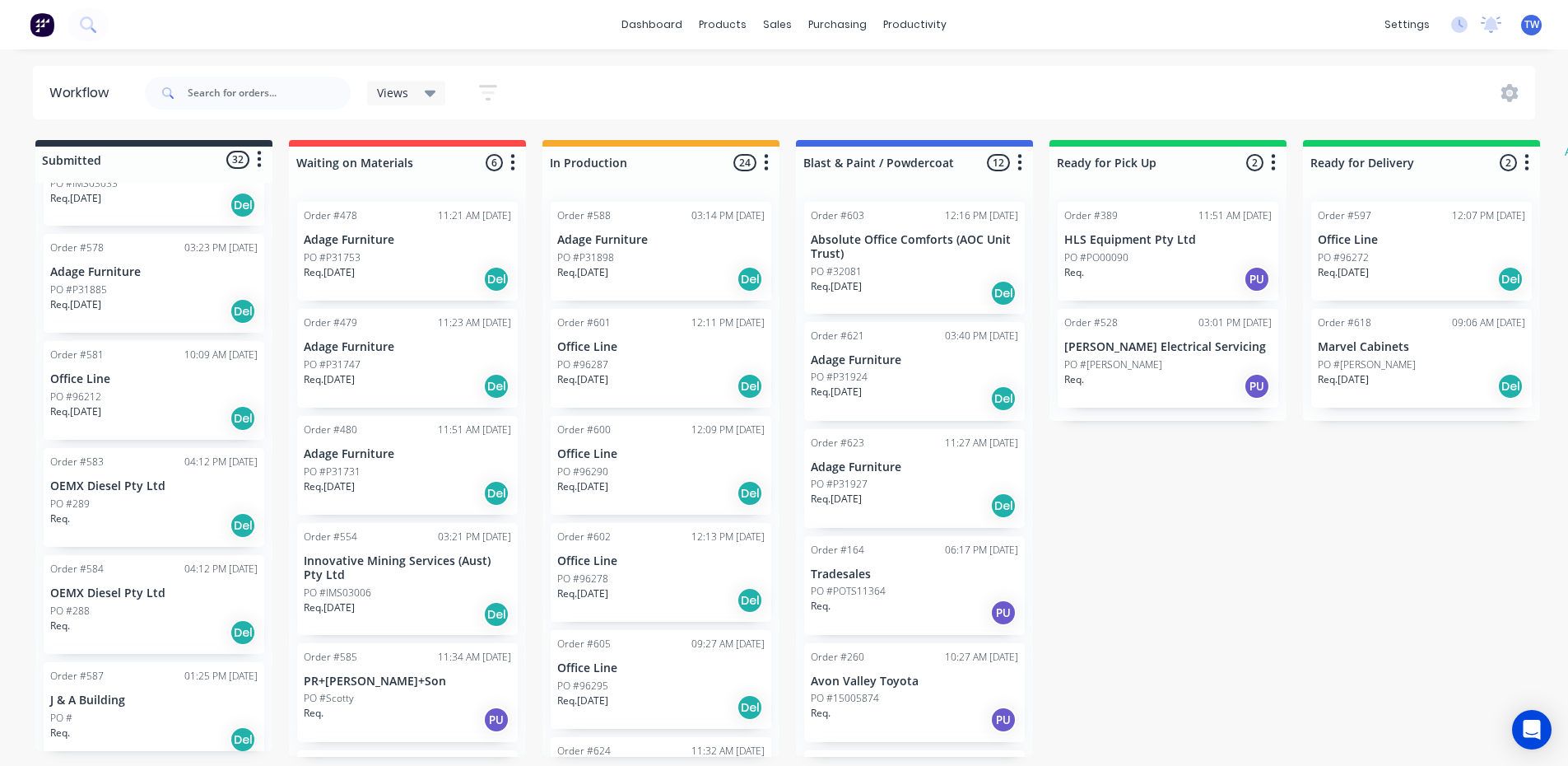
scroll to position [1112, 0]
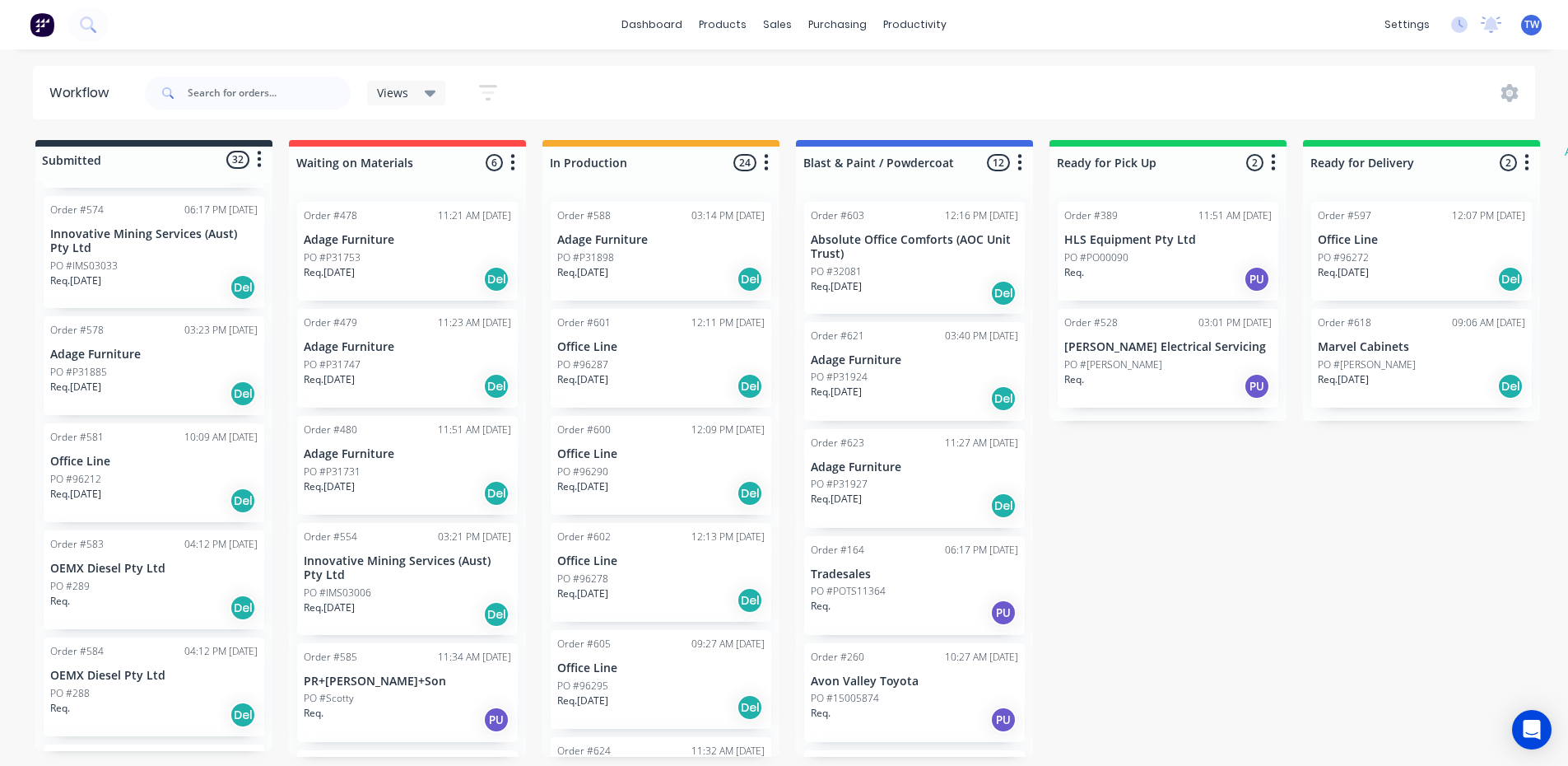
click at [98, 430] on div "Order #581" at bounding box center [77, 437] width 54 height 15
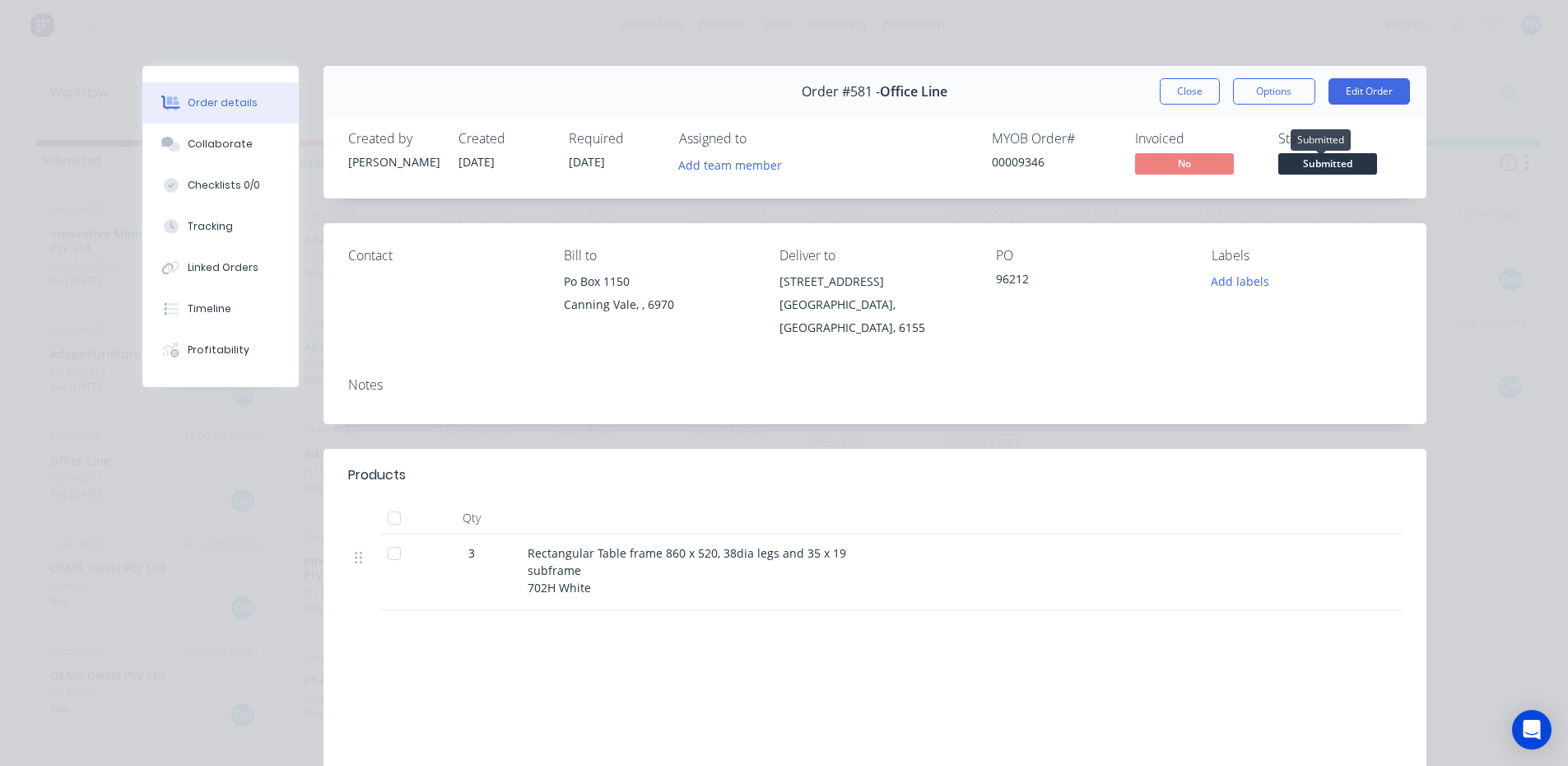
click at [1299, 164] on span "Submitted" at bounding box center [1328, 163] width 99 height 20
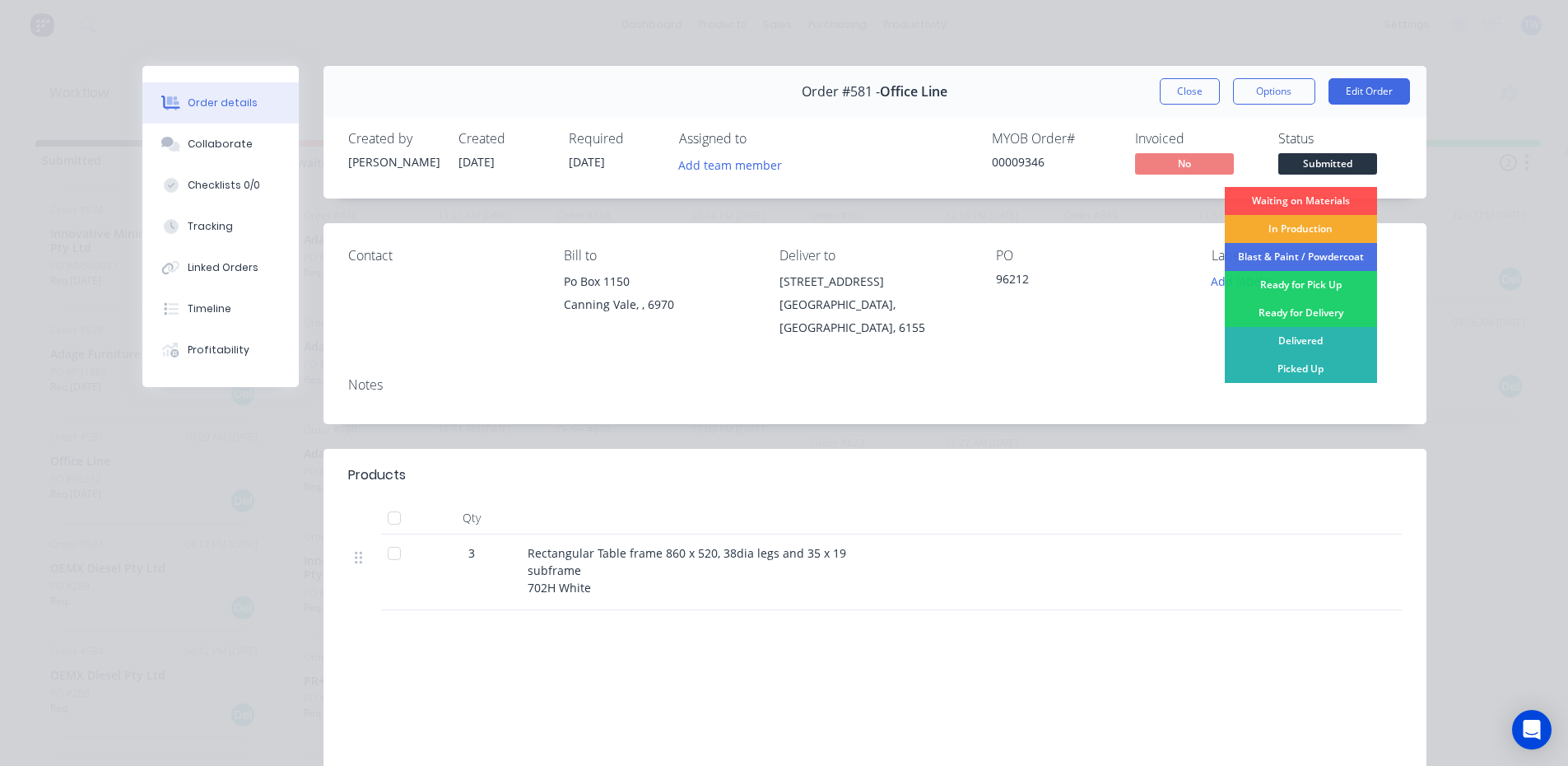
click at [1271, 225] on div "In Production" at bounding box center [1300, 229] width 152 height 28
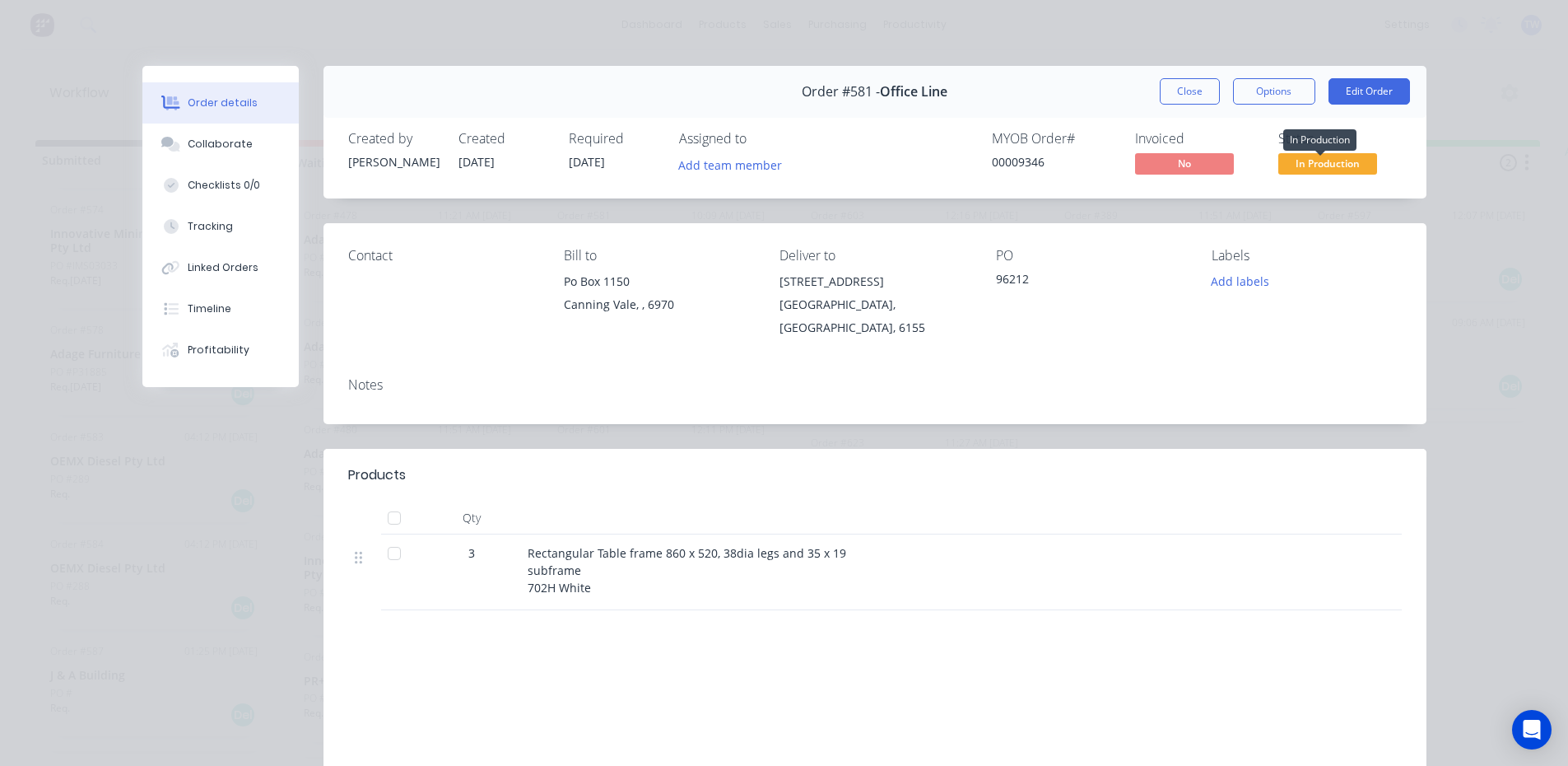
click at [1317, 162] on span "In Production" at bounding box center [1328, 163] width 99 height 20
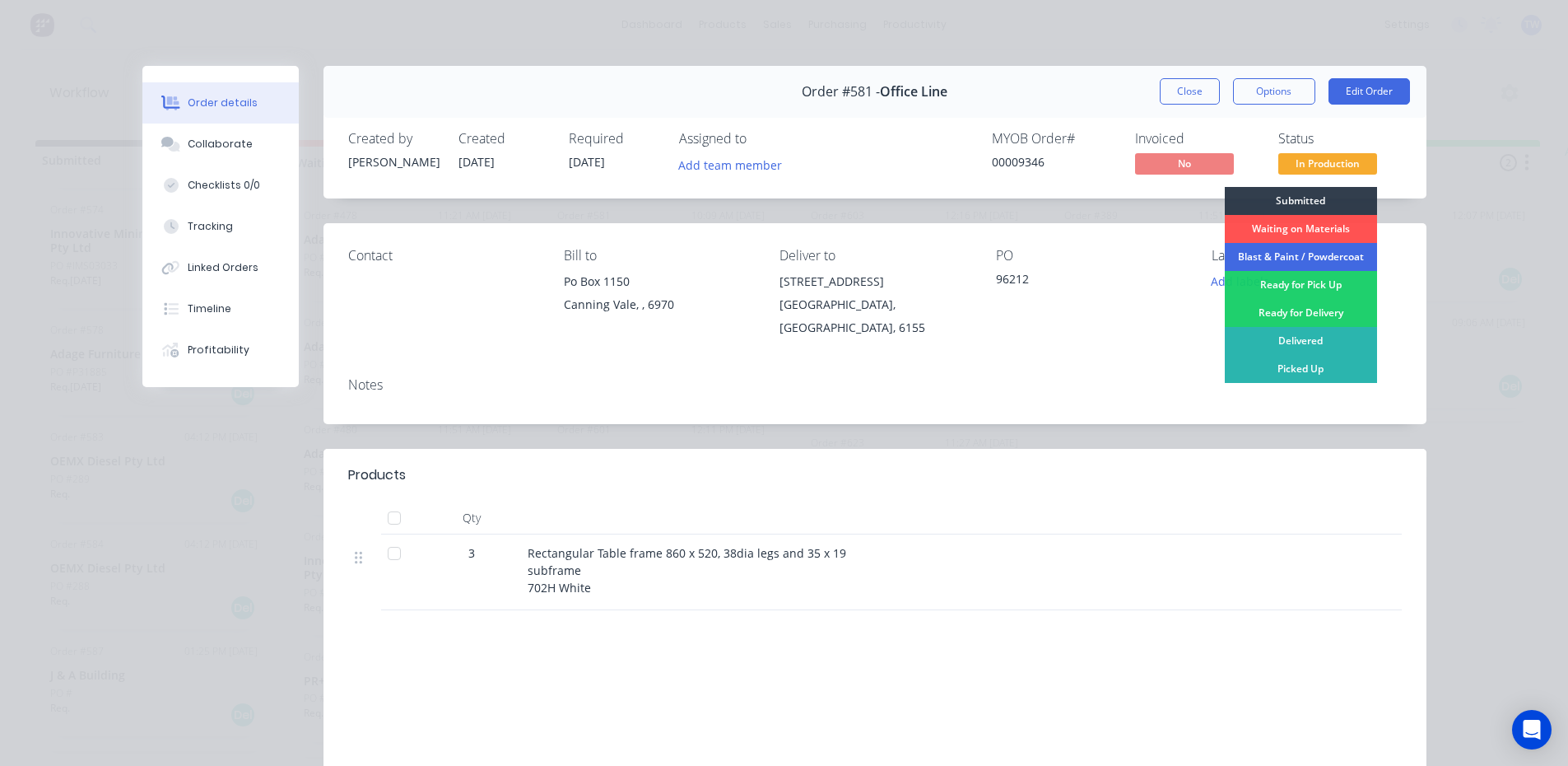
click at [1310, 251] on div "Blast & Paint / Powdercoat" at bounding box center [1300, 256] width 152 height 28
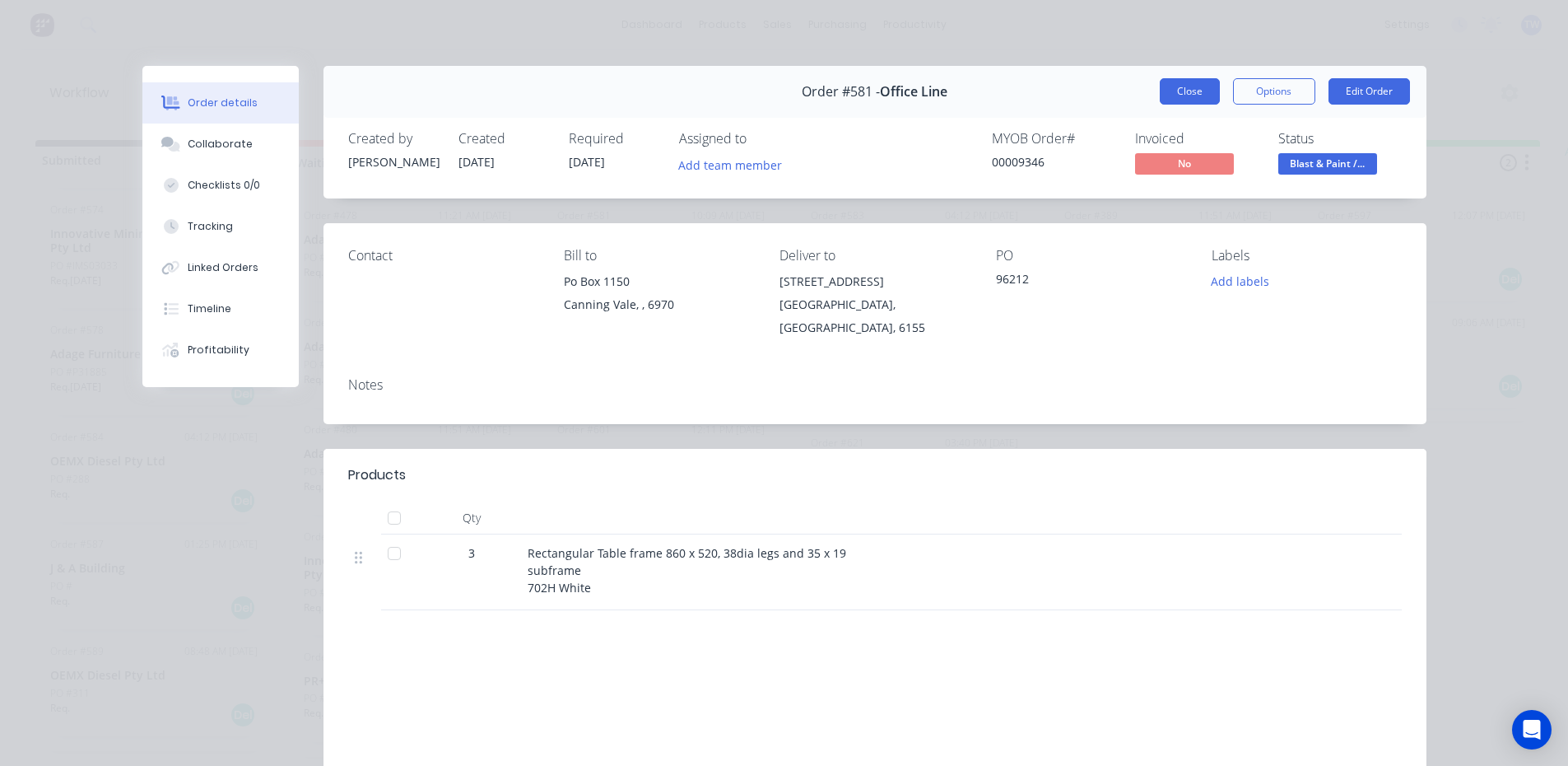
click at [1175, 93] on button "Close" at bounding box center [1189, 91] width 60 height 26
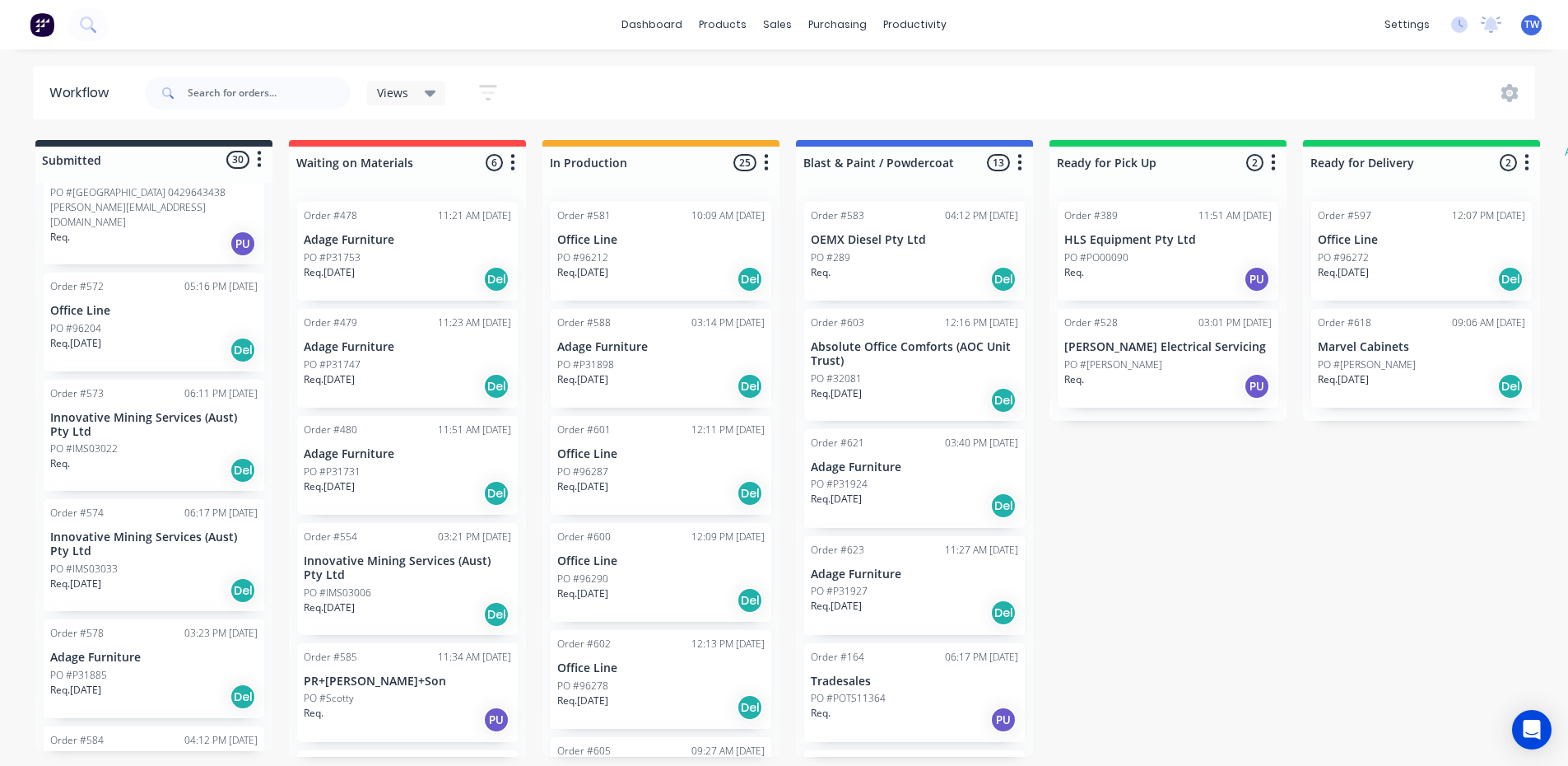
scroll to position [782, 0]
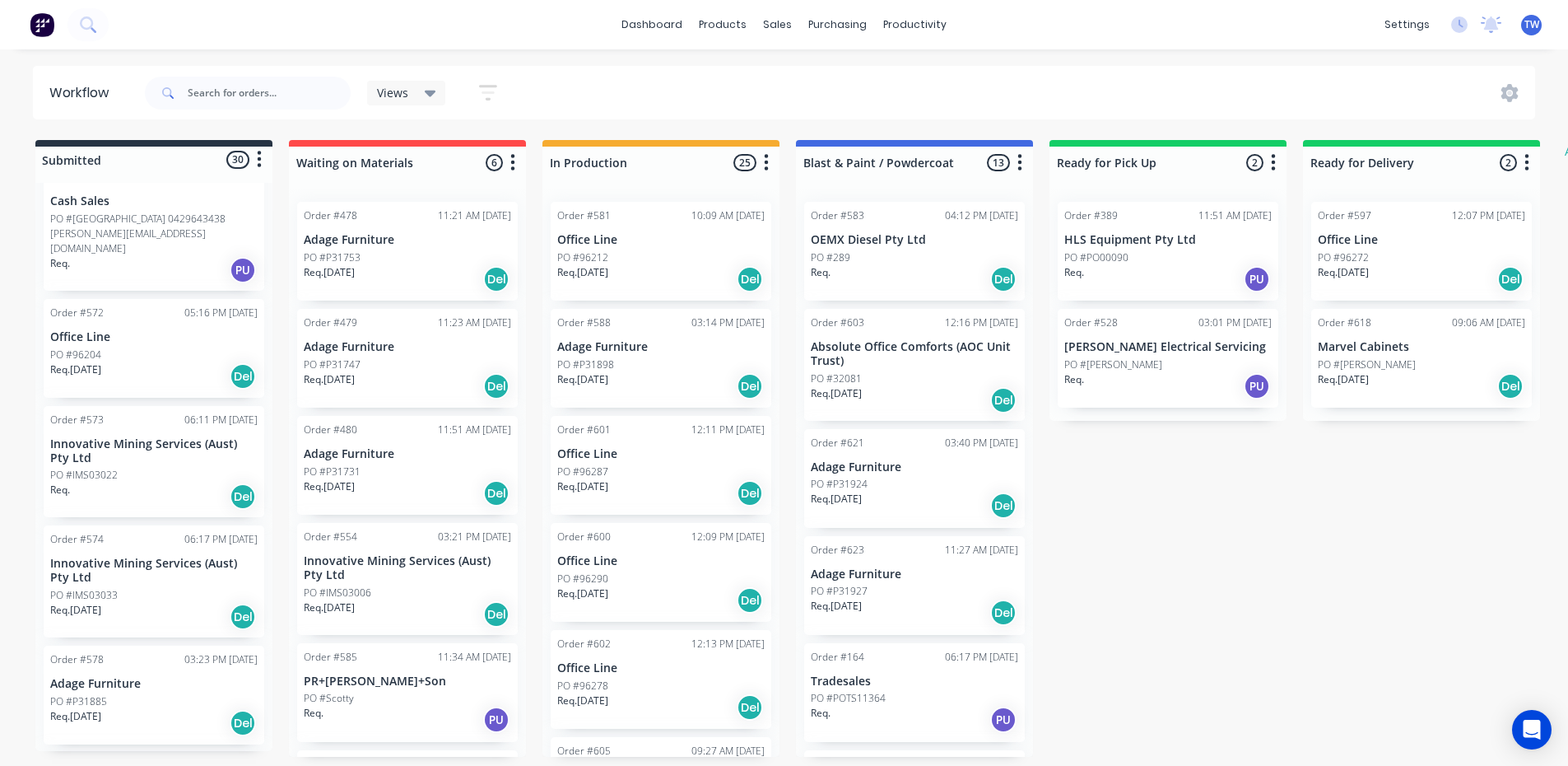
click at [123, 309] on div "Order #572 05:16 PM [DATE] Office Line PO #96204 Req. [DATE] Del" at bounding box center [154, 348] width 220 height 99
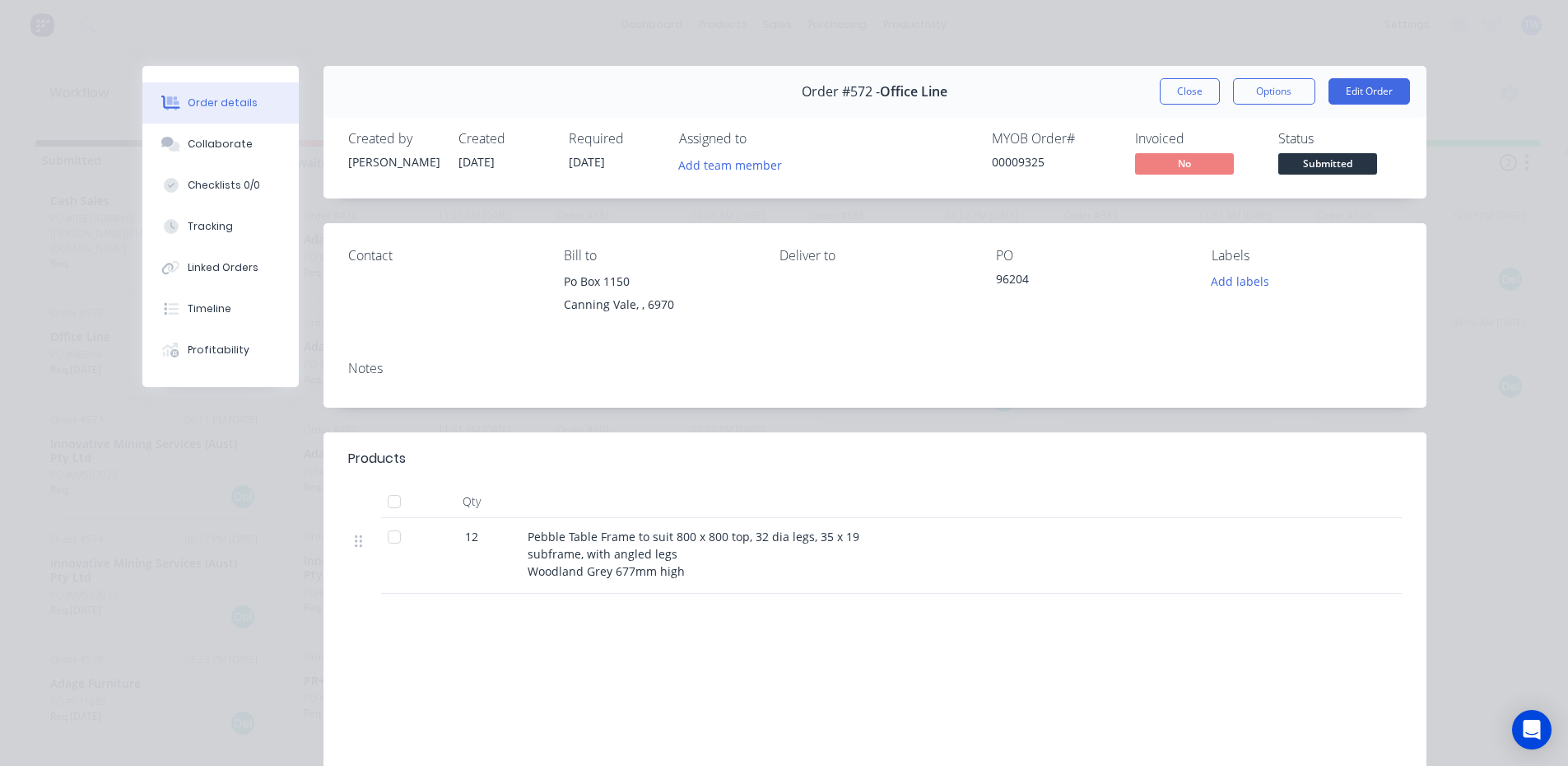
drag, startPoint x: 1181, startPoint y: 99, endPoint x: 1109, endPoint y: 95, distance: 72.1
click at [1180, 99] on button "Close" at bounding box center [1189, 91] width 60 height 26
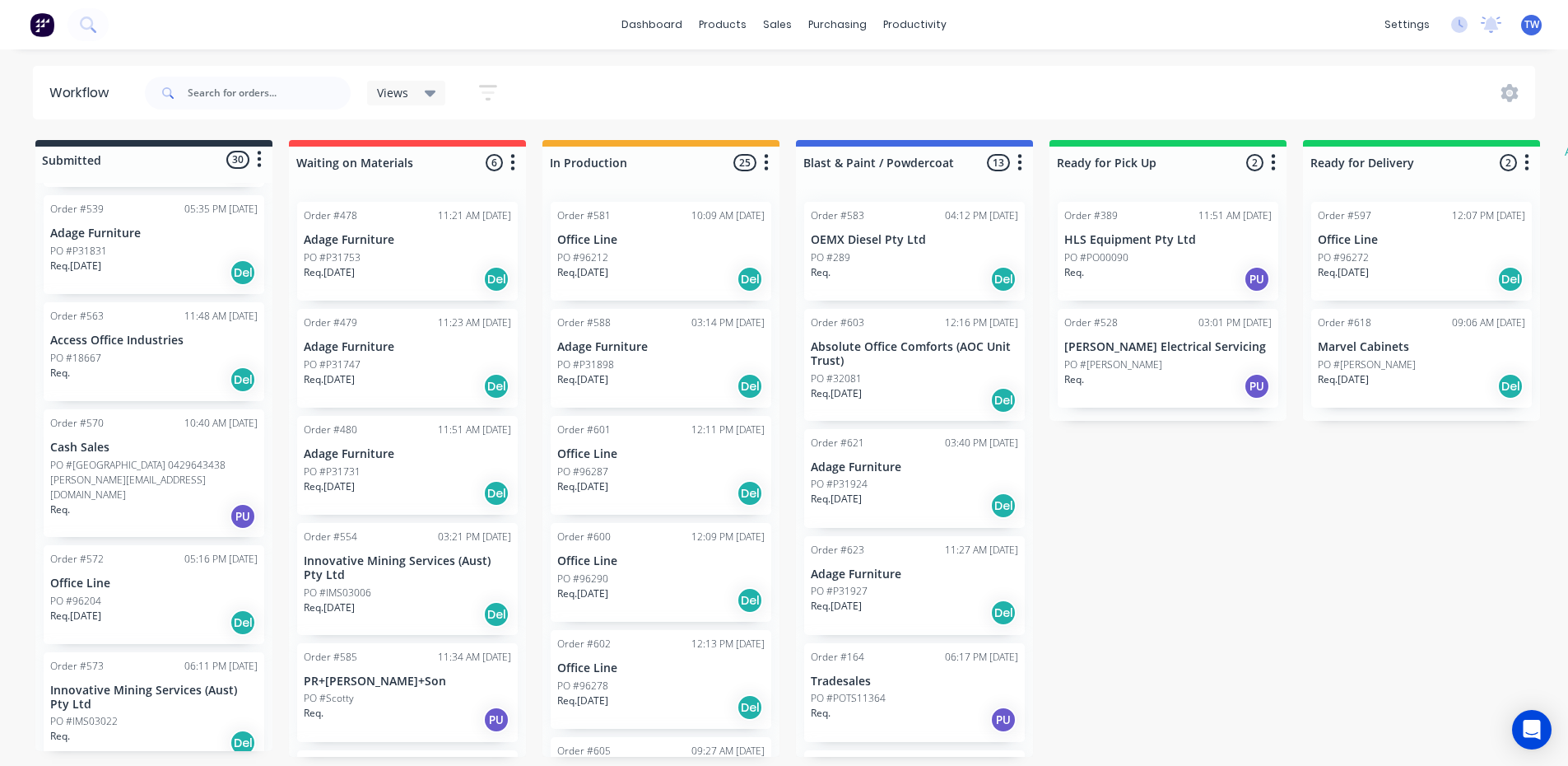
scroll to position [536, 0]
click at [99, 441] on p "Cash Sales" at bounding box center [154, 448] width 208 height 14
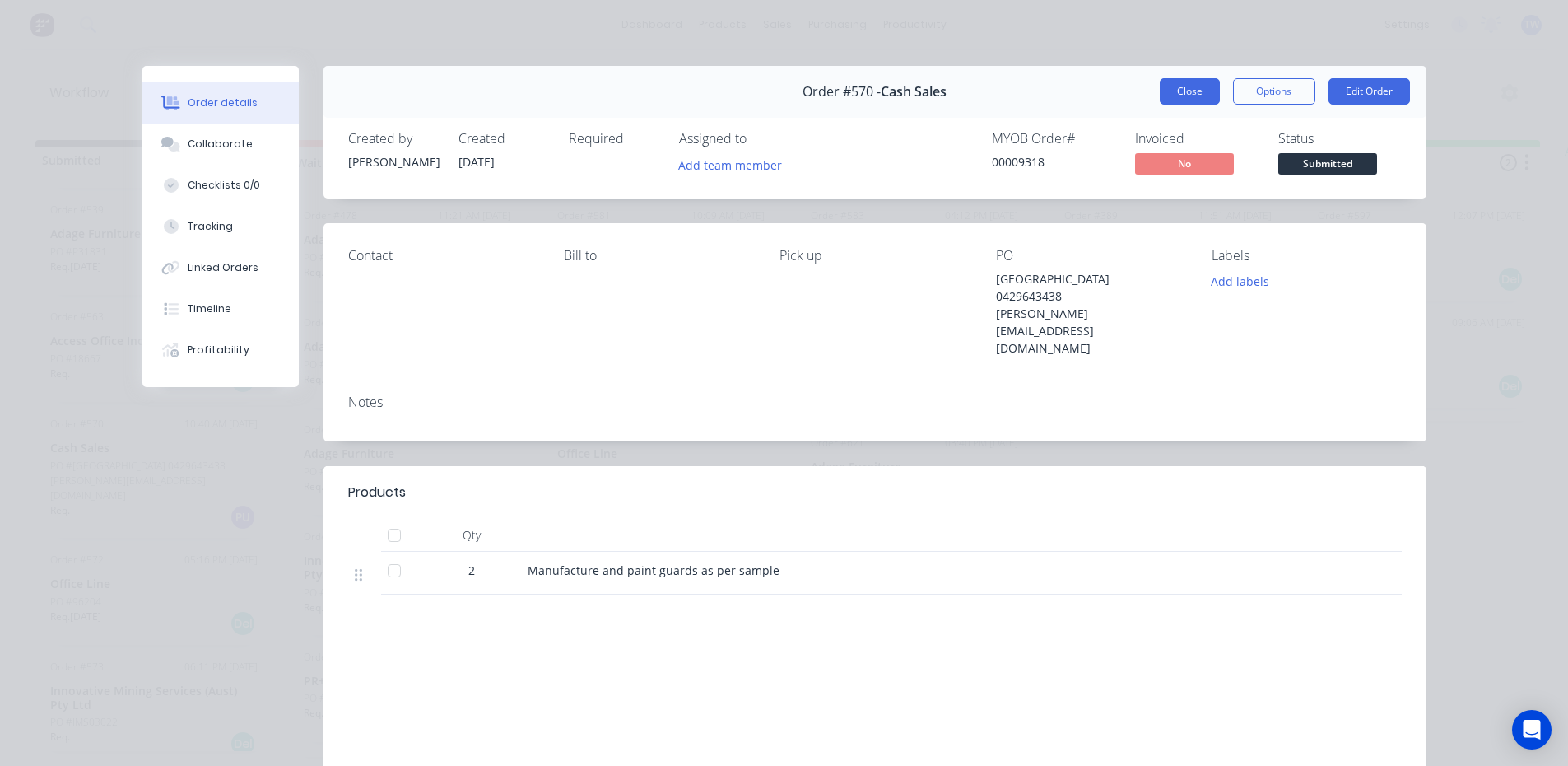
click at [1171, 97] on button "Close" at bounding box center [1189, 91] width 60 height 26
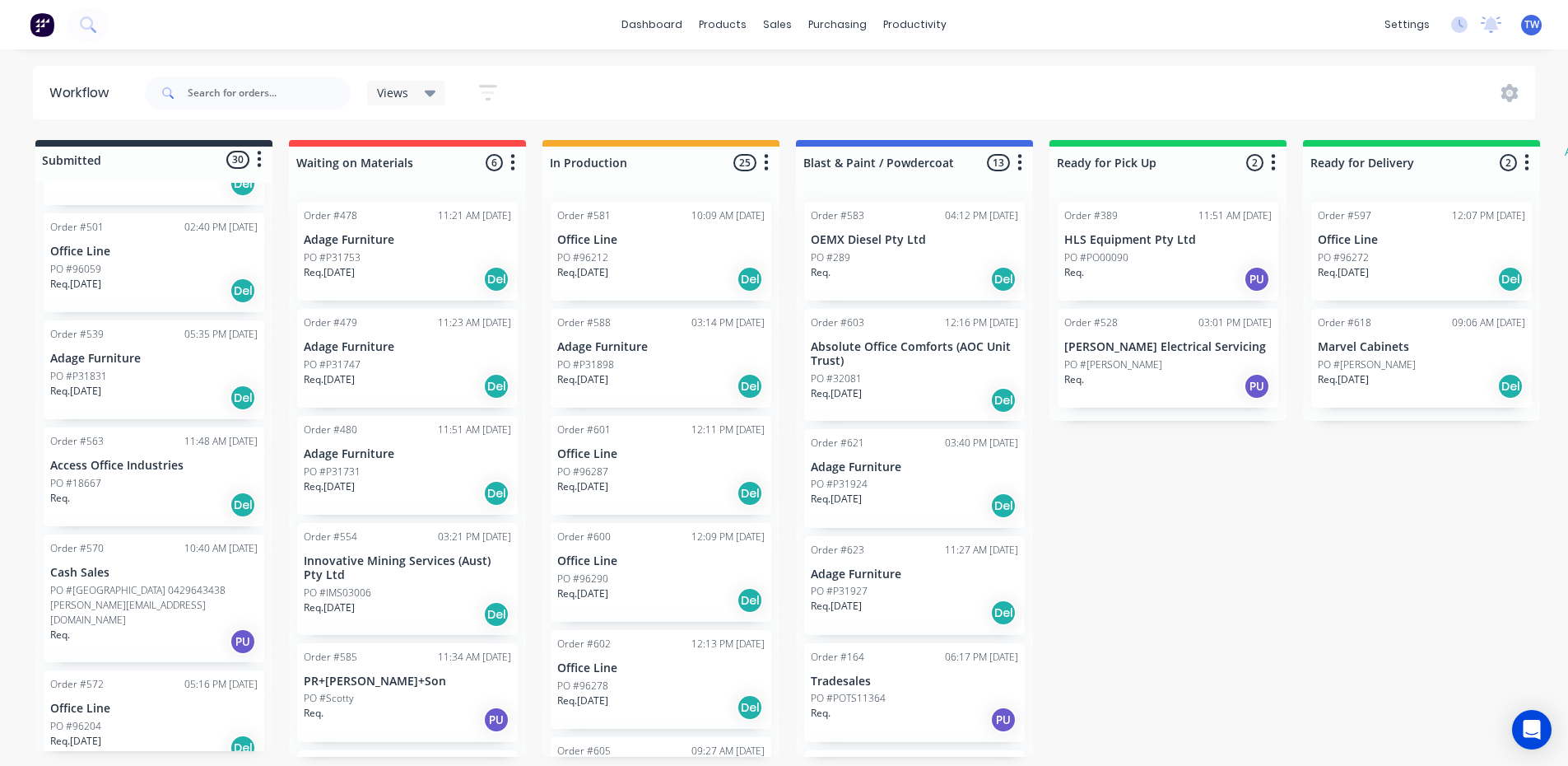
scroll to position [371, 0]
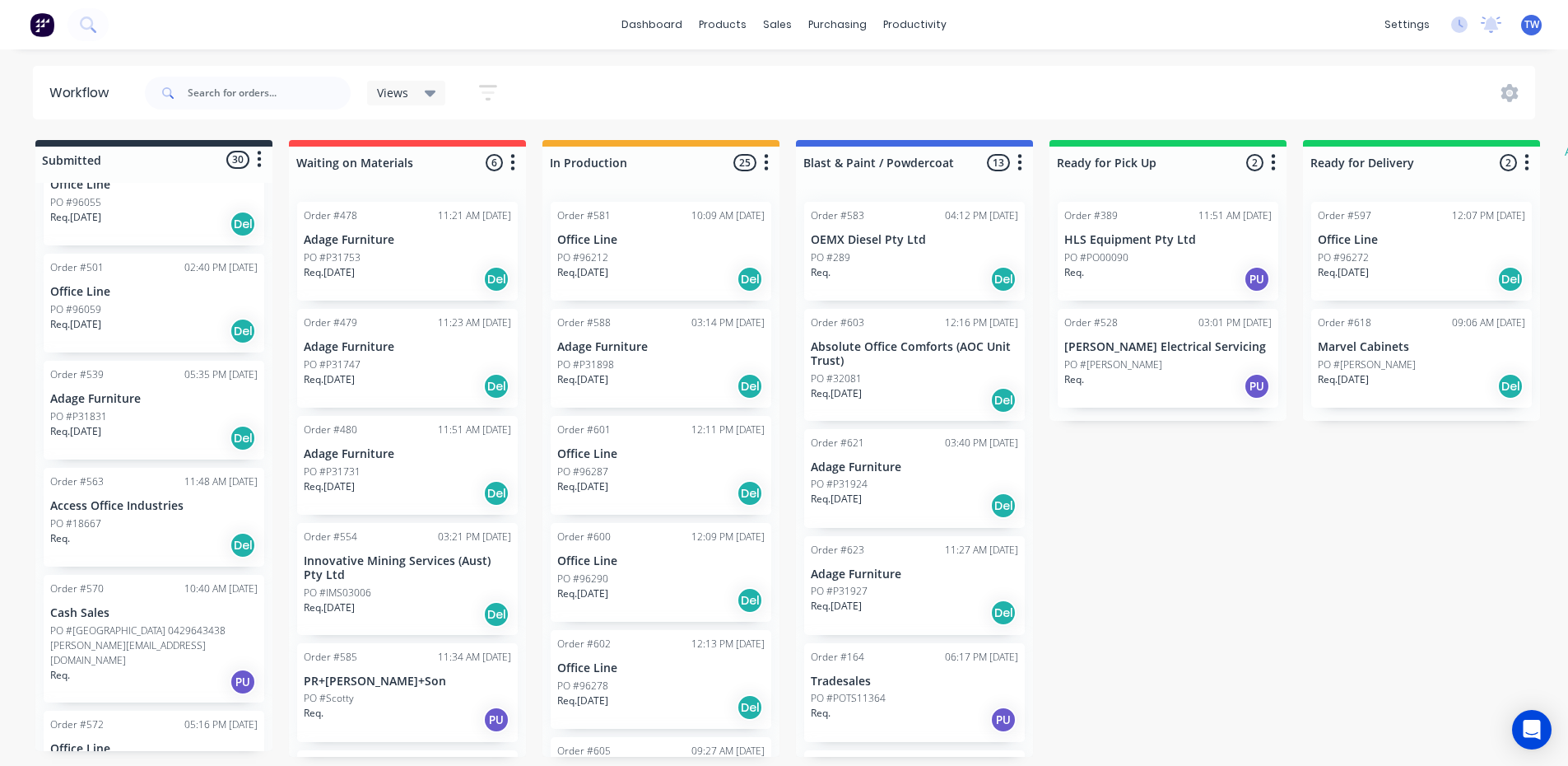
click at [118, 428] on div "Req. [DATE] Del" at bounding box center [154, 437] width 208 height 28
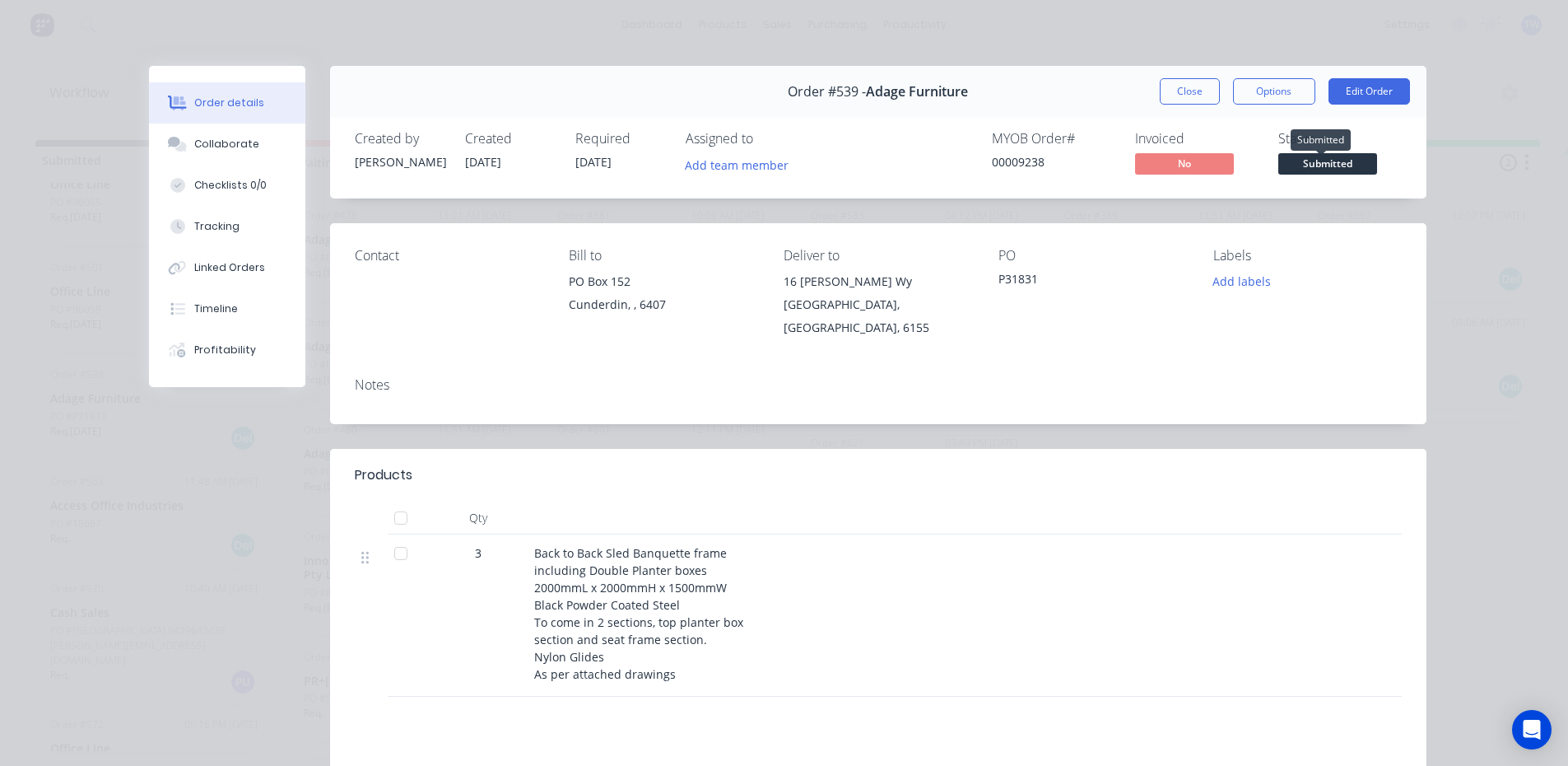
click at [1306, 164] on span "Submitted" at bounding box center [1328, 163] width 99 height 20
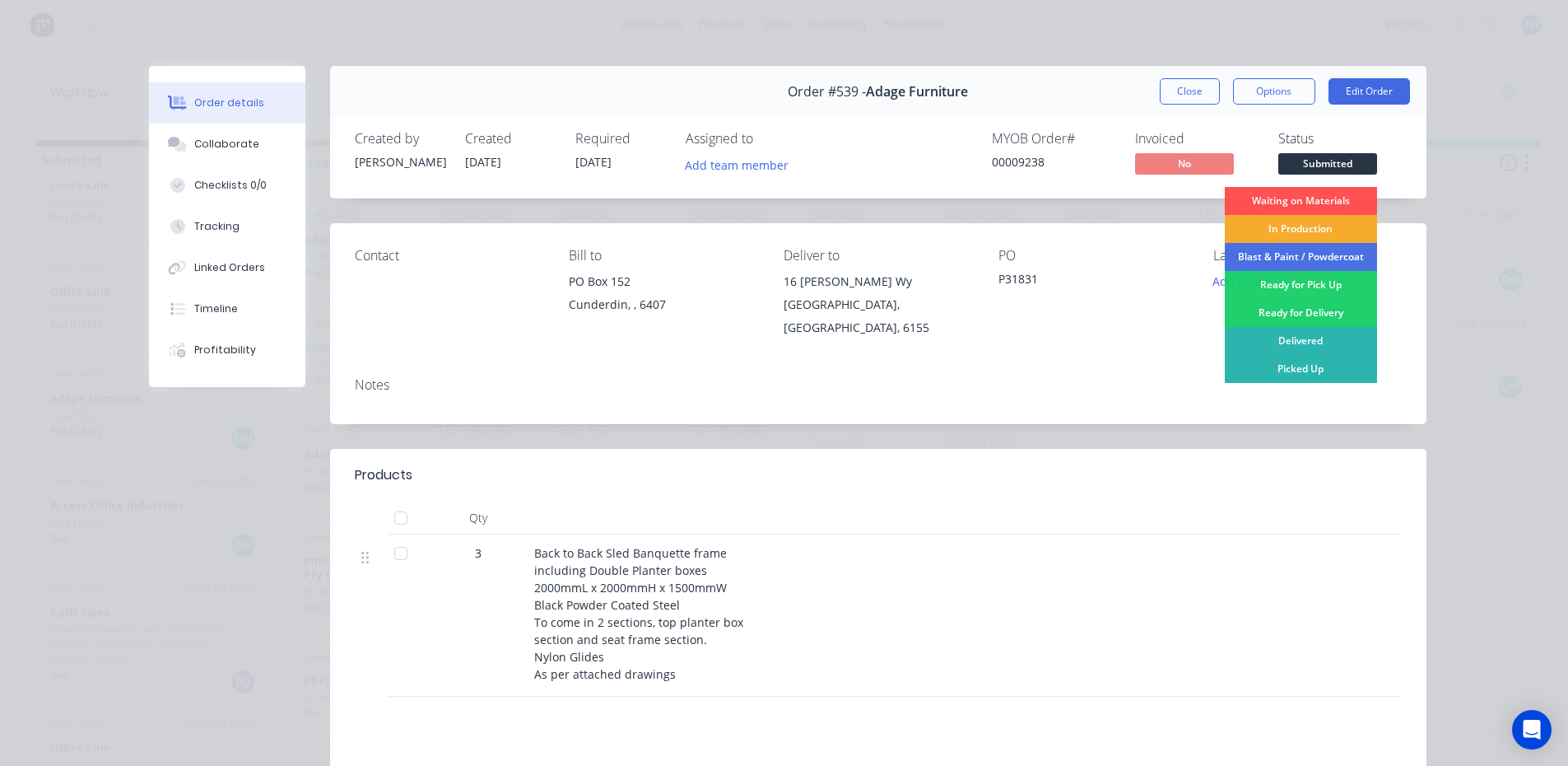
click at [1305, 225] on div "In Production" at bounding box center [1300, 229] width 152 height 28
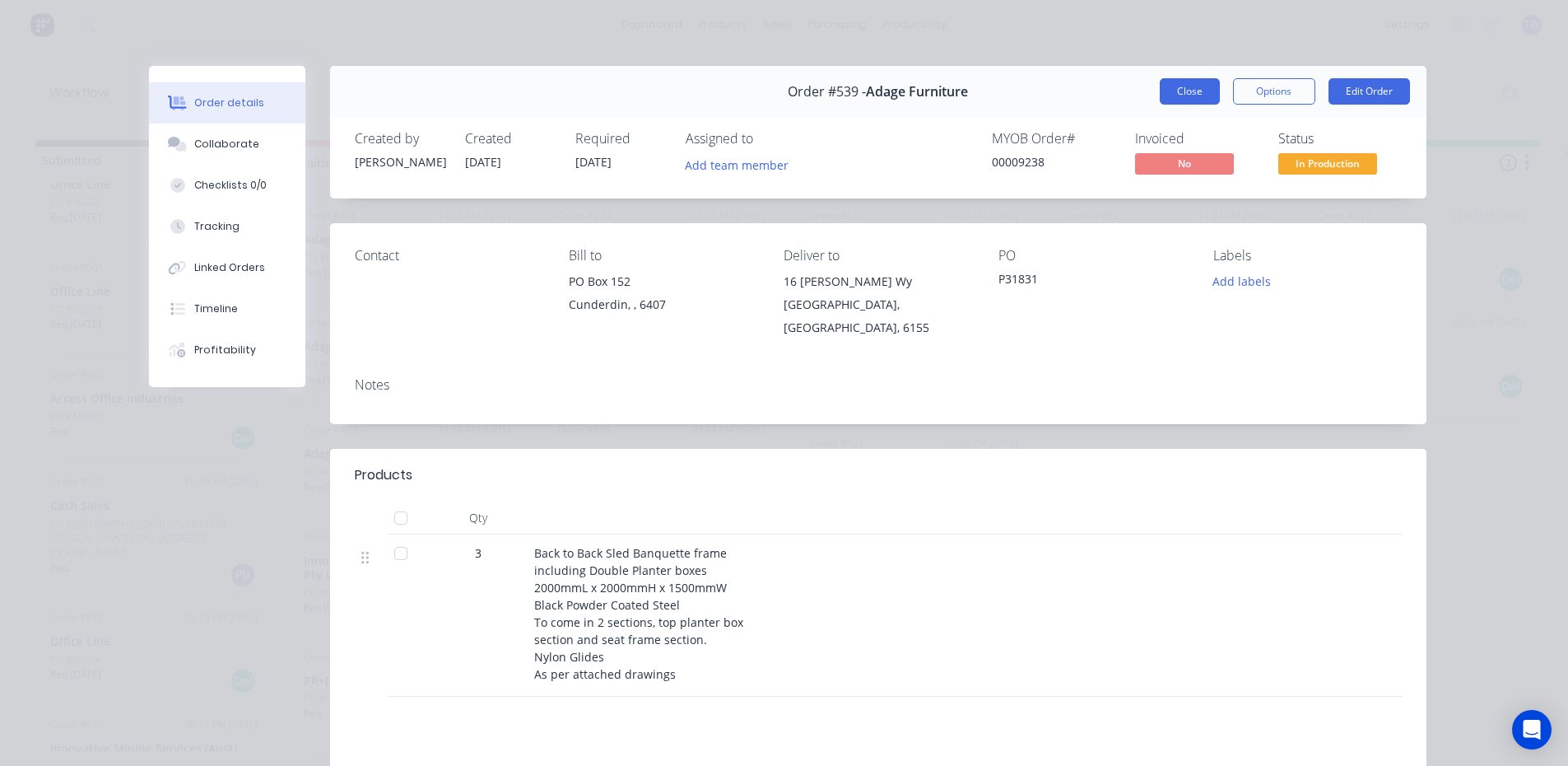
click at [1176, 93] on button "Close" at bounding box center [1189, 91] width 60 height 26
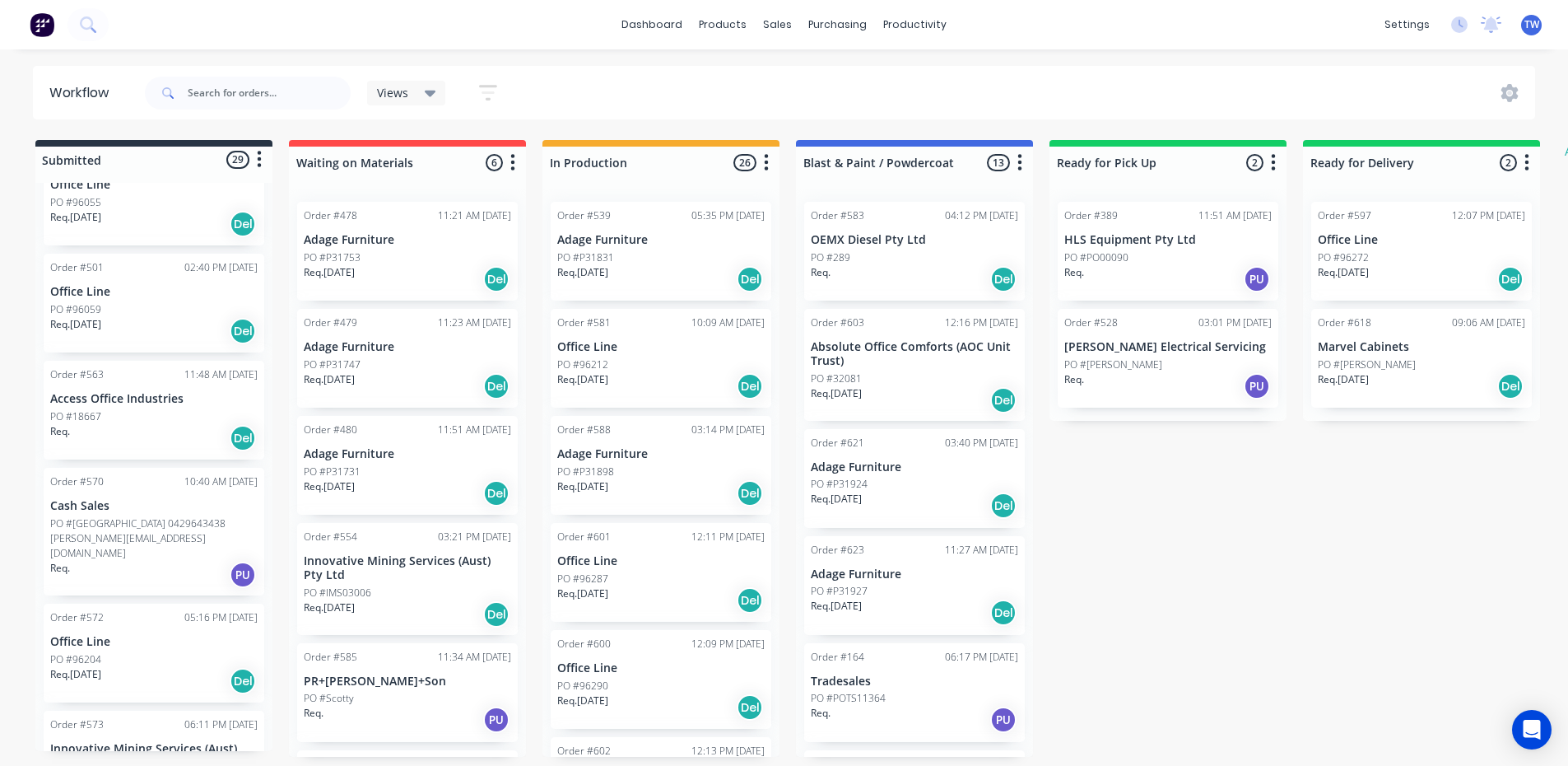
click at [114, 280] on div "Order #501 02:40 PM [DATE] Office Line PO #96059 Req. [DATE] Del" at bounding box center [154, 304] width 220 height 99
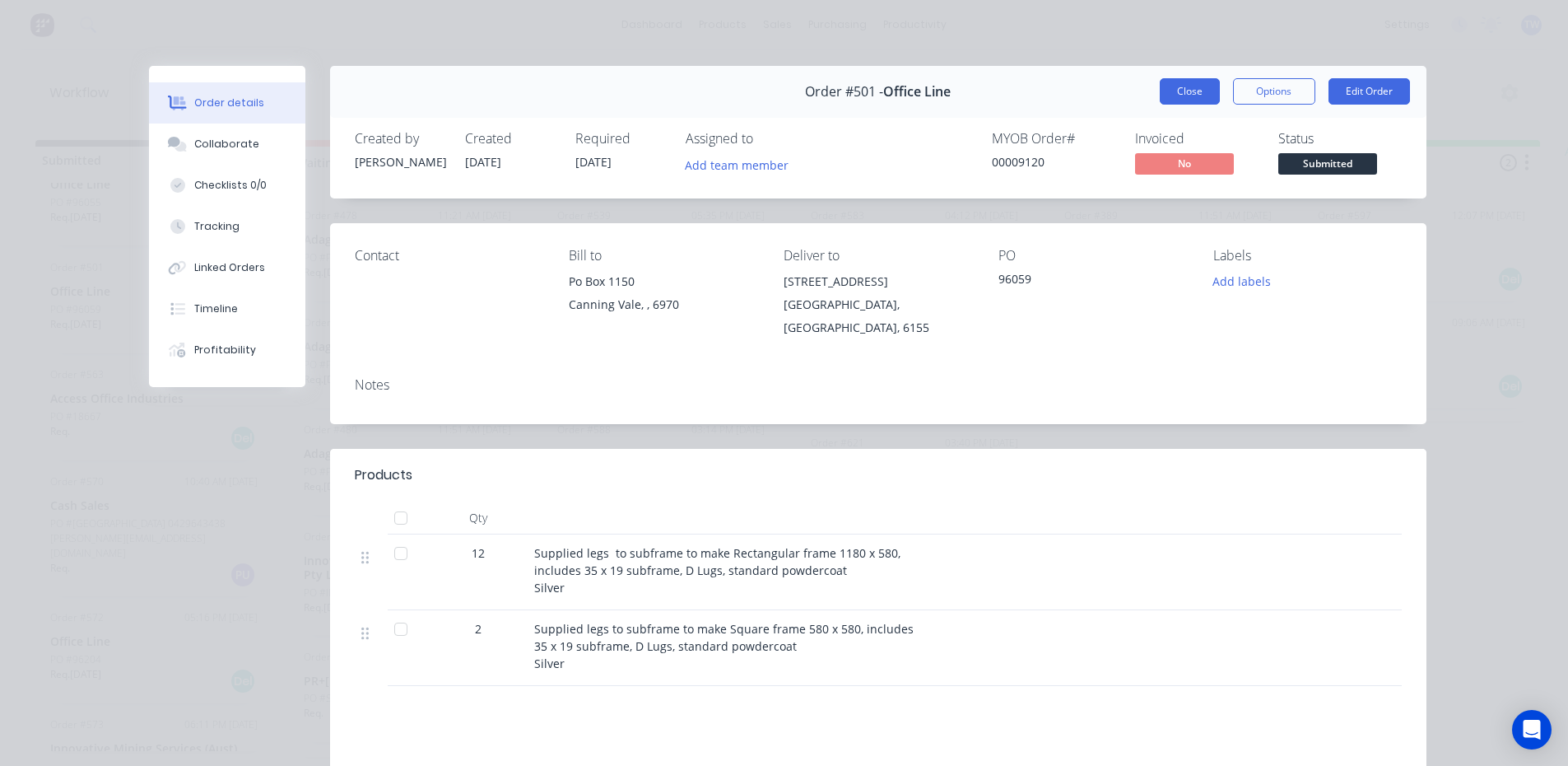
click at [1185, 99] on button "Close" at bounding box center [1189, 91] width 60 height 26
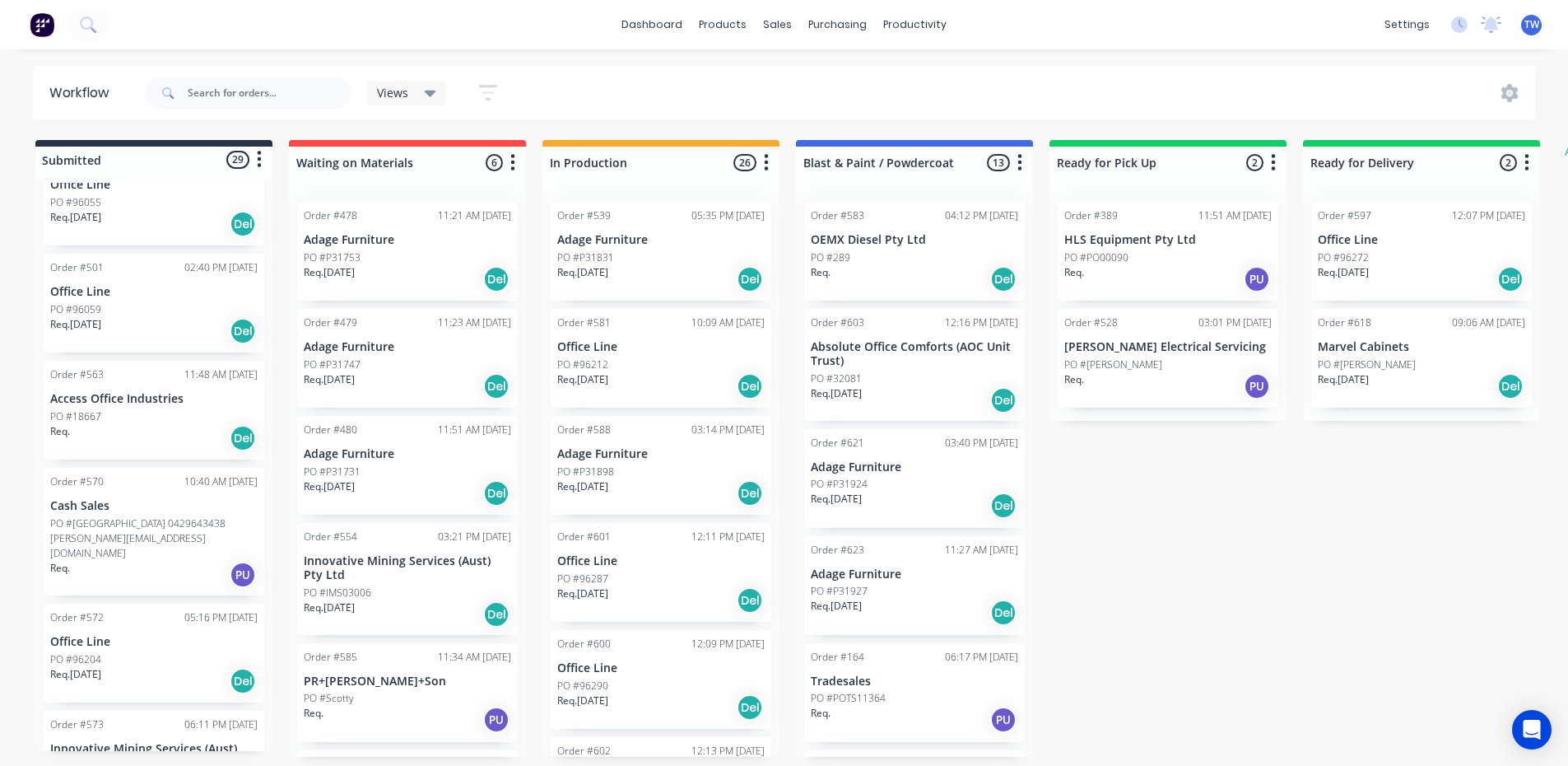
click at [179, 218] on div "Req. [DATE] Del" at bounding box center [154, 224] width 208 height 28
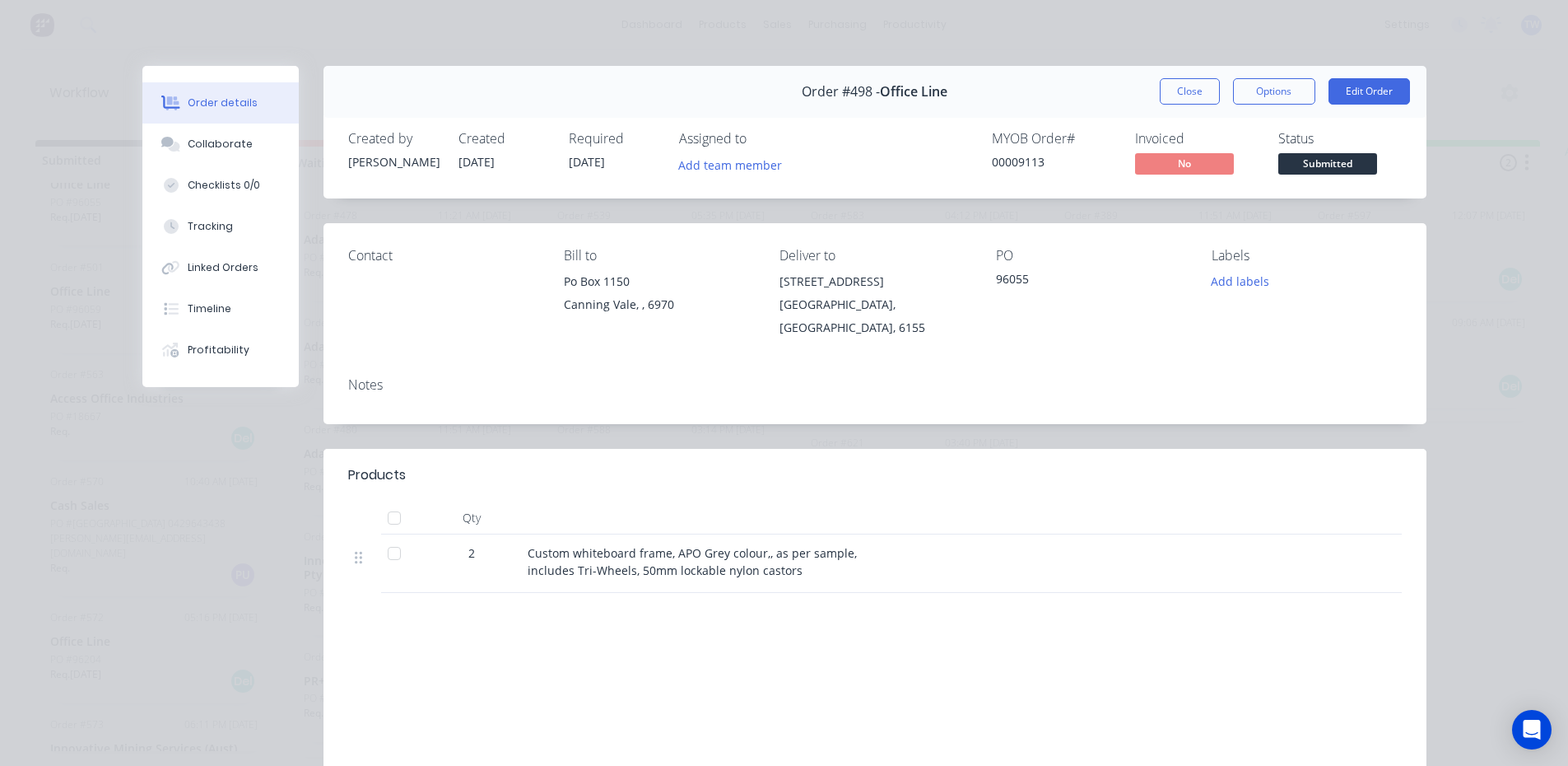
click at [1182, 97] on button "Close" at bounding box center [1189, 91] width 60 height 26
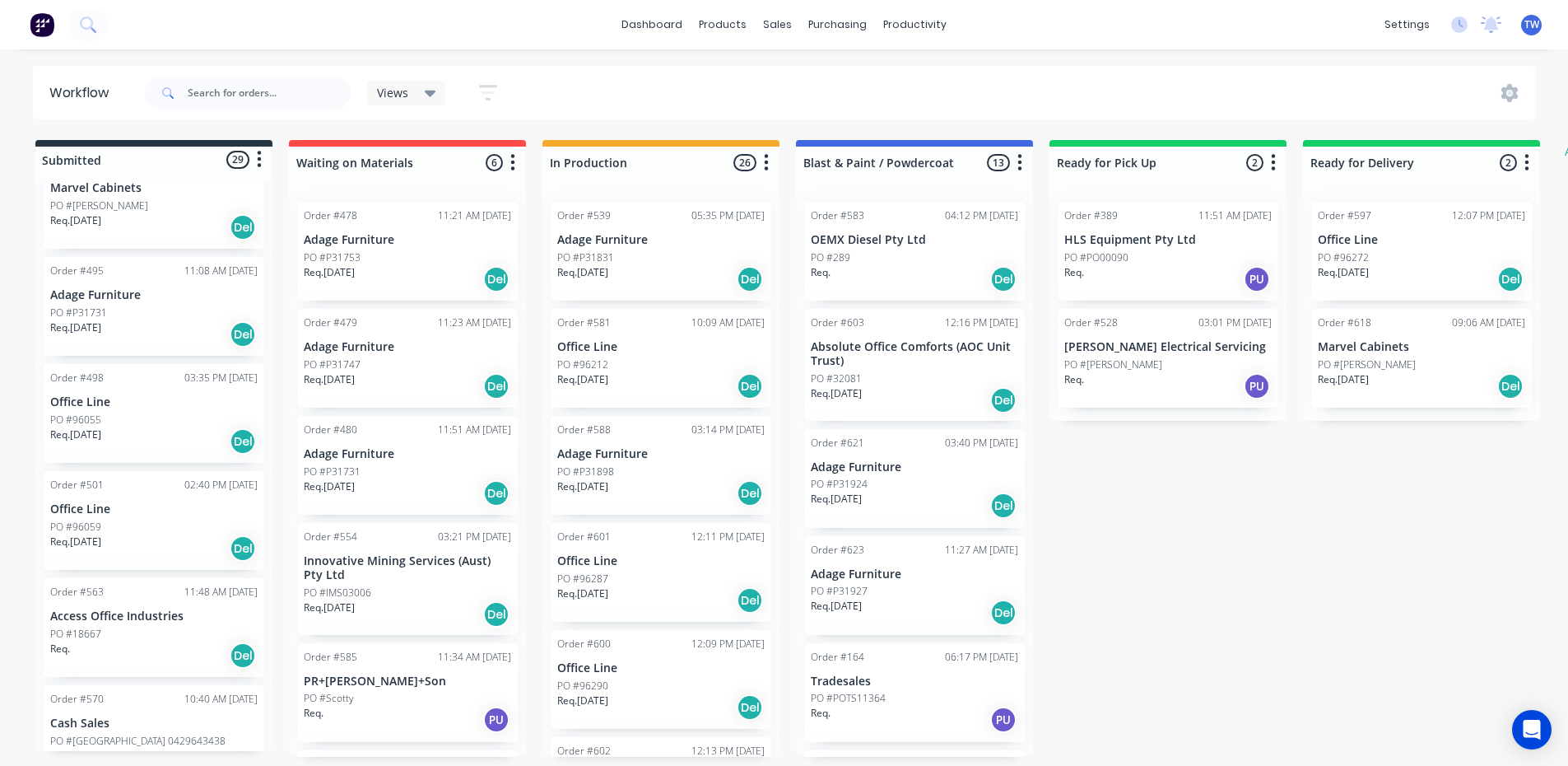
scroll to position [124, 0]
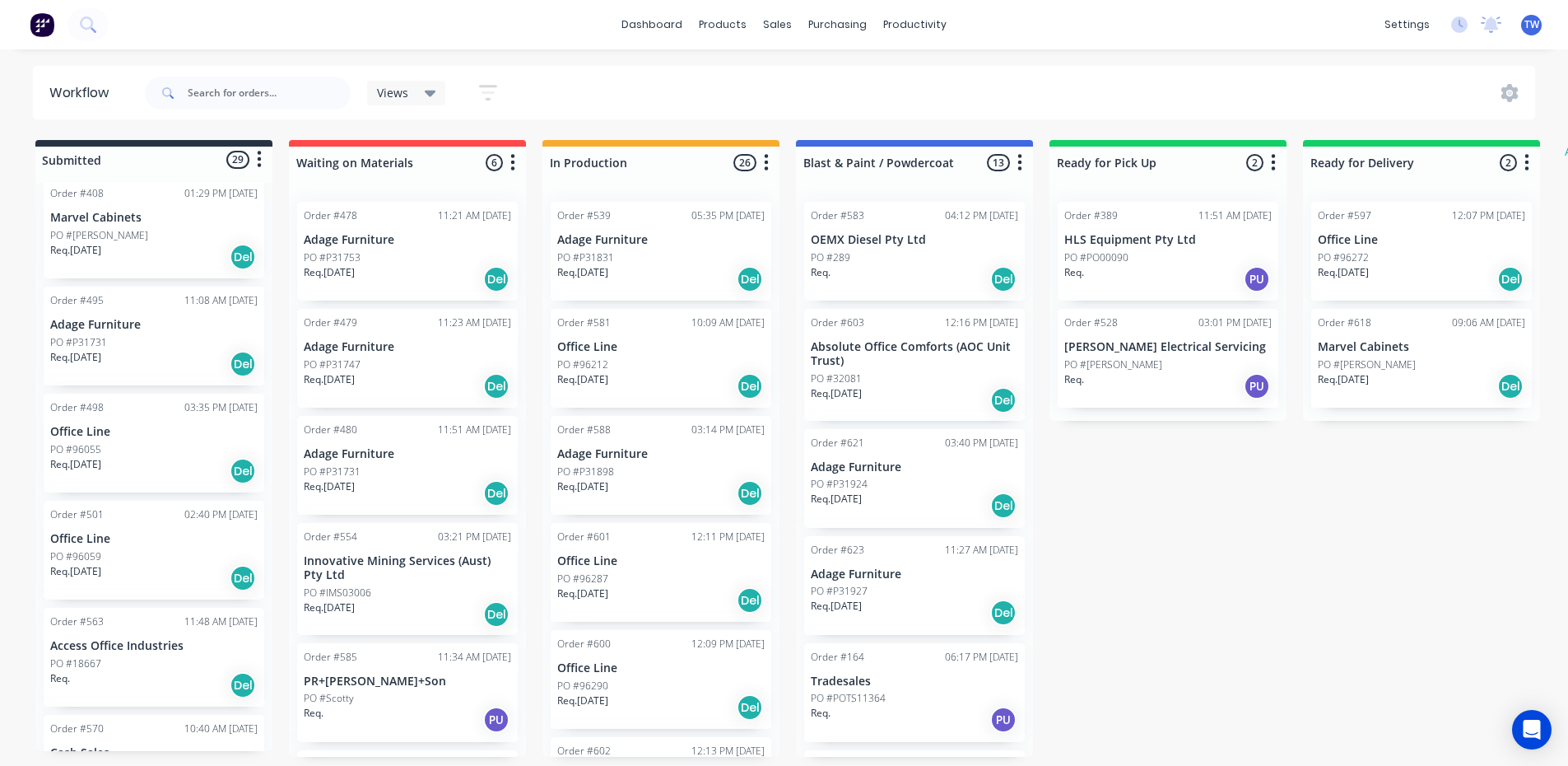
click at [132, 318] on p "Adage Furniture" at bounding box center [154, 325] width 208 height 14
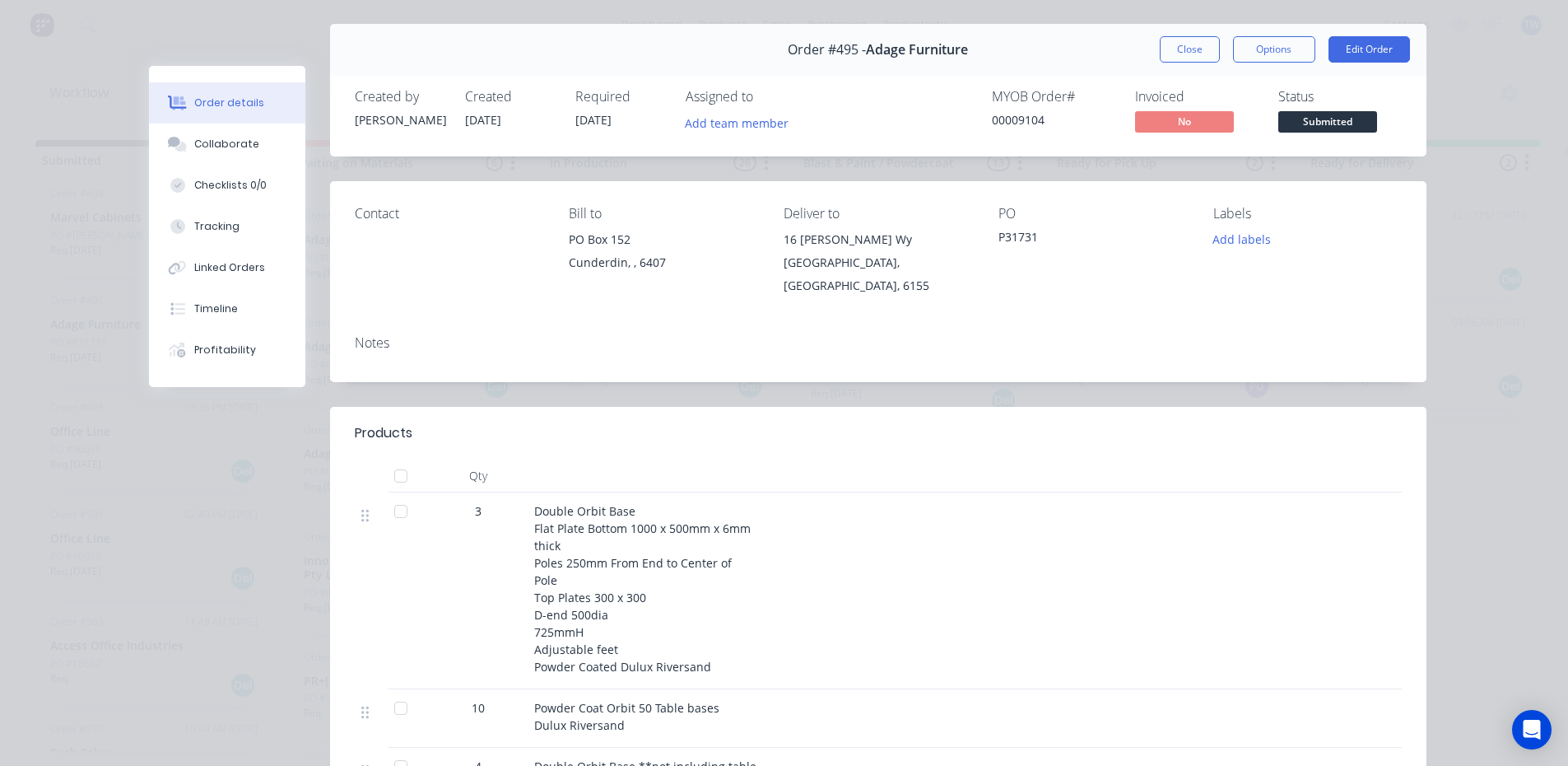
scroll to position [82, 0]
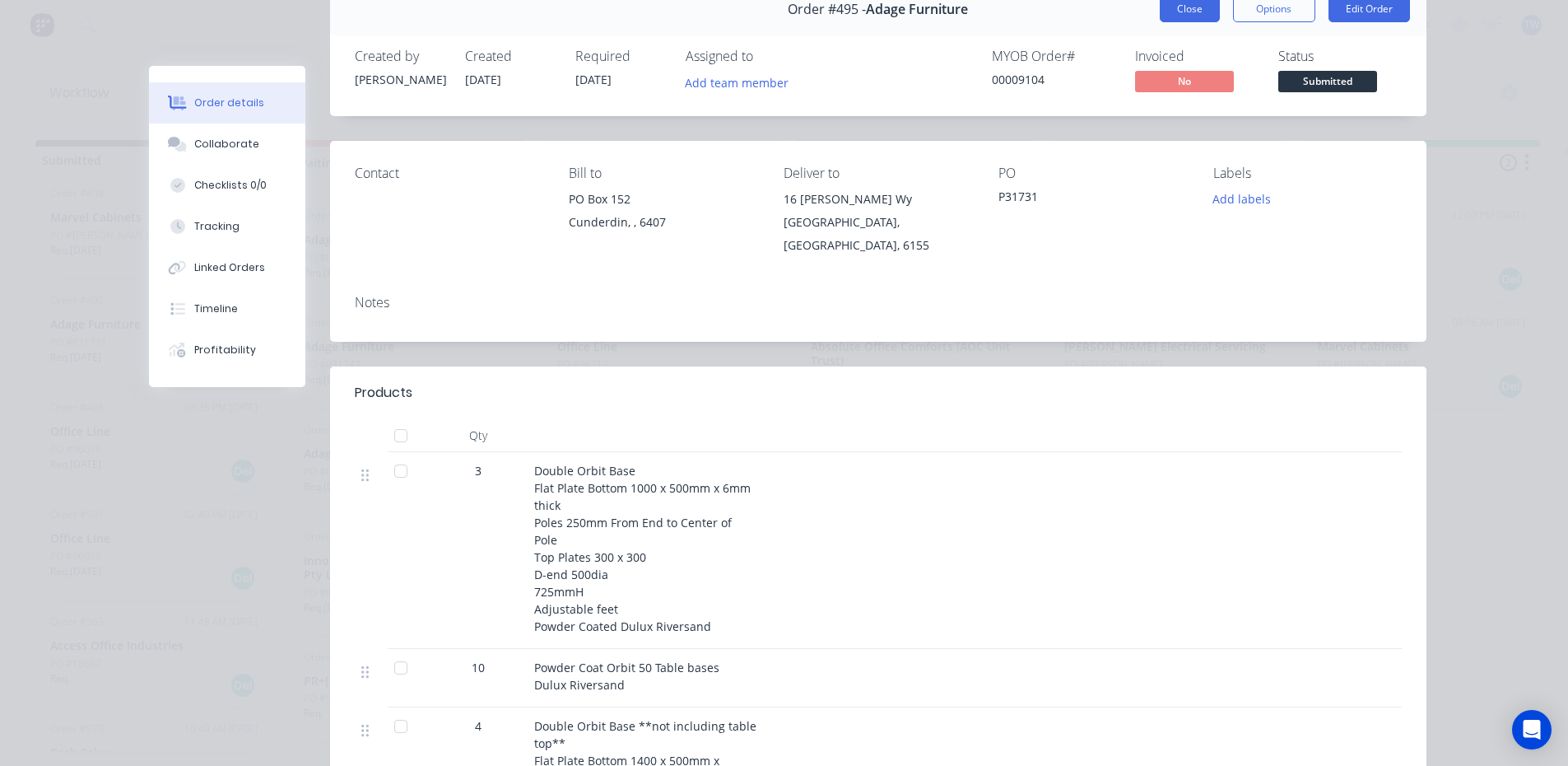
click at [1170, 11] on button "Close" at bounding box center [1189, 8] width 60 height 26
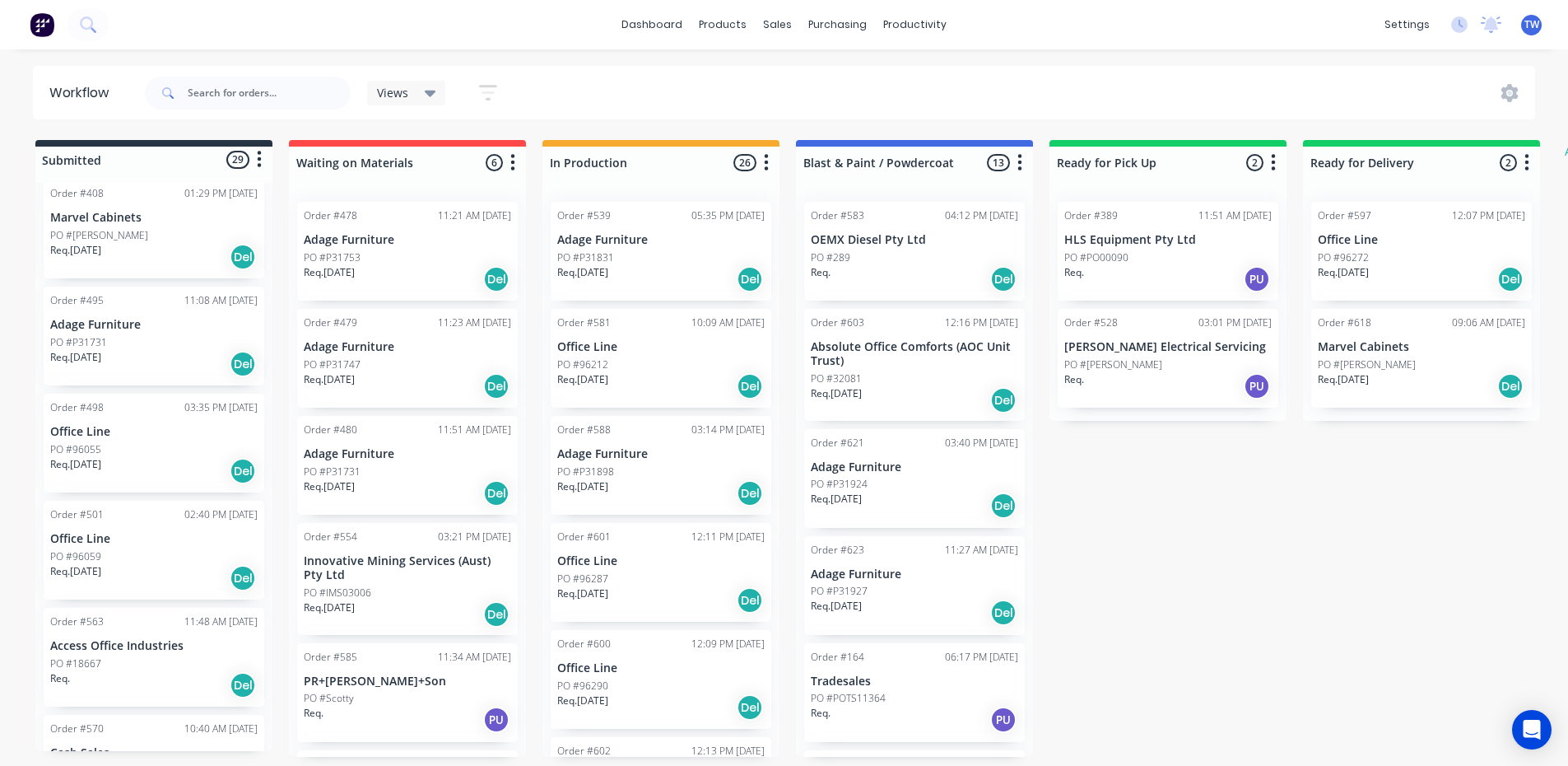
scroll to position [41, 0]
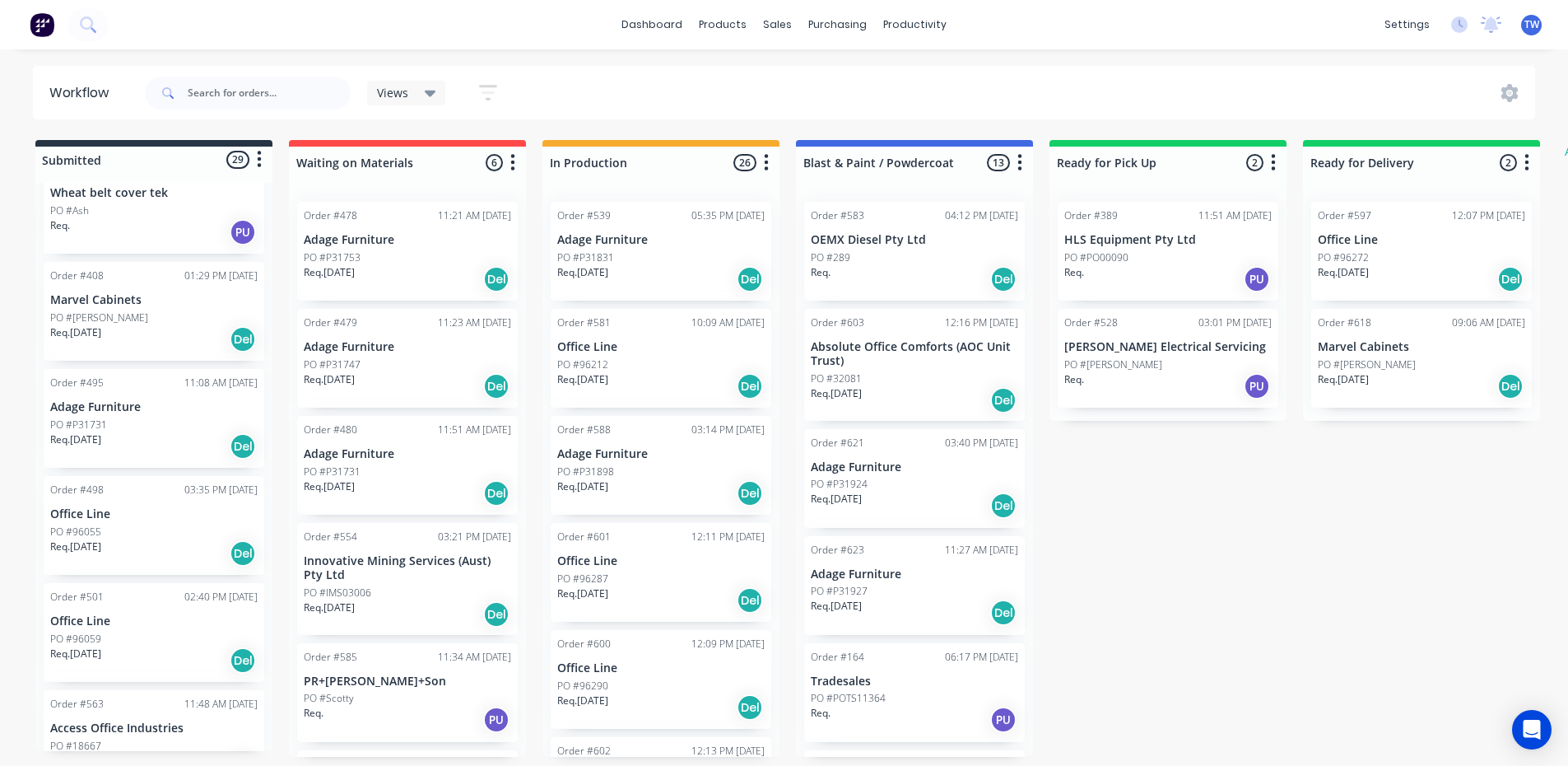
click at [136, 317] on div "PO #[PERSON_NAME]" at bounding box center [154, 318] width 208 height 15
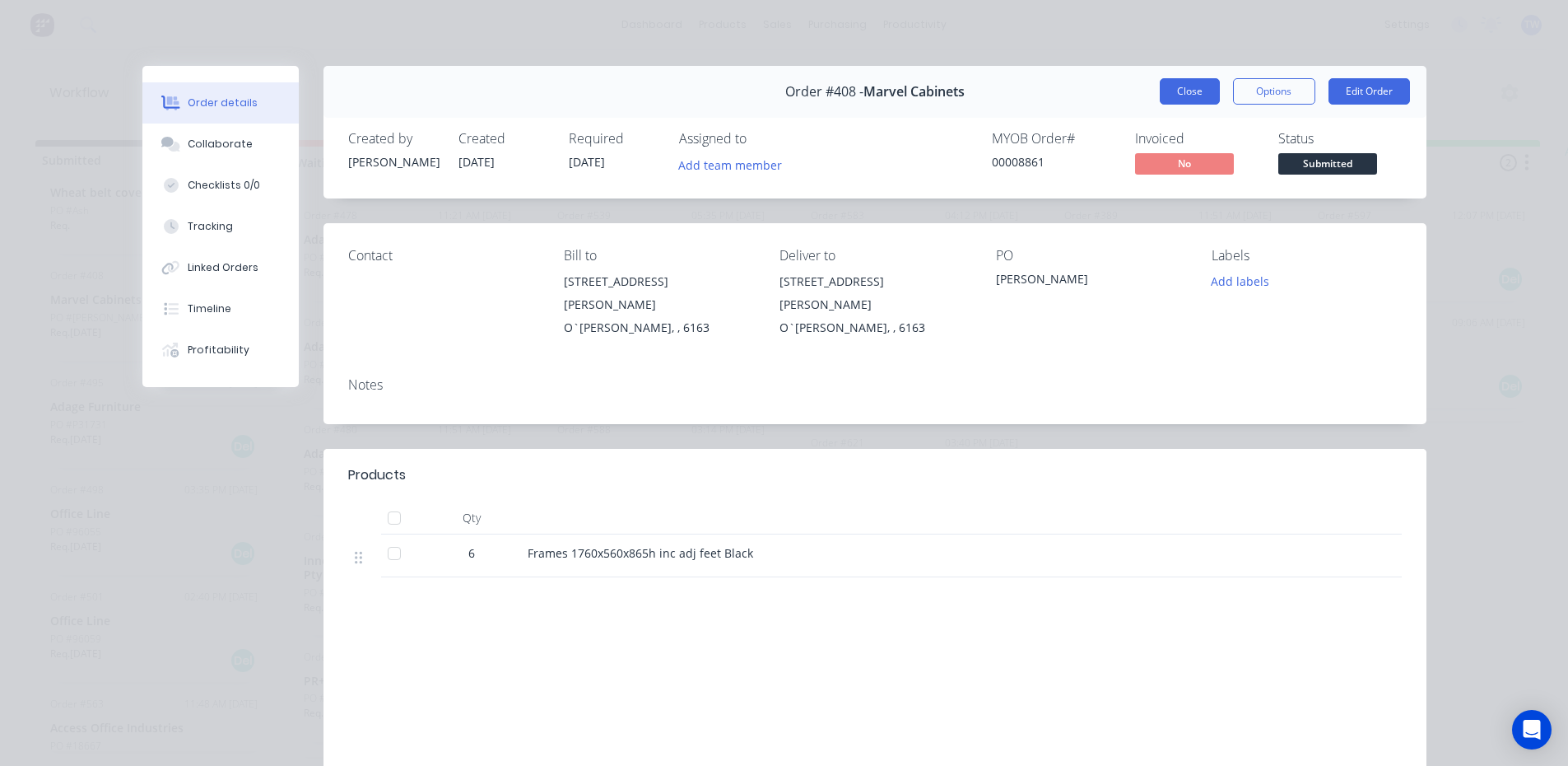
click at [1192, 88] on button "Close" at bounding box center [1189, 91] width 60 height 26
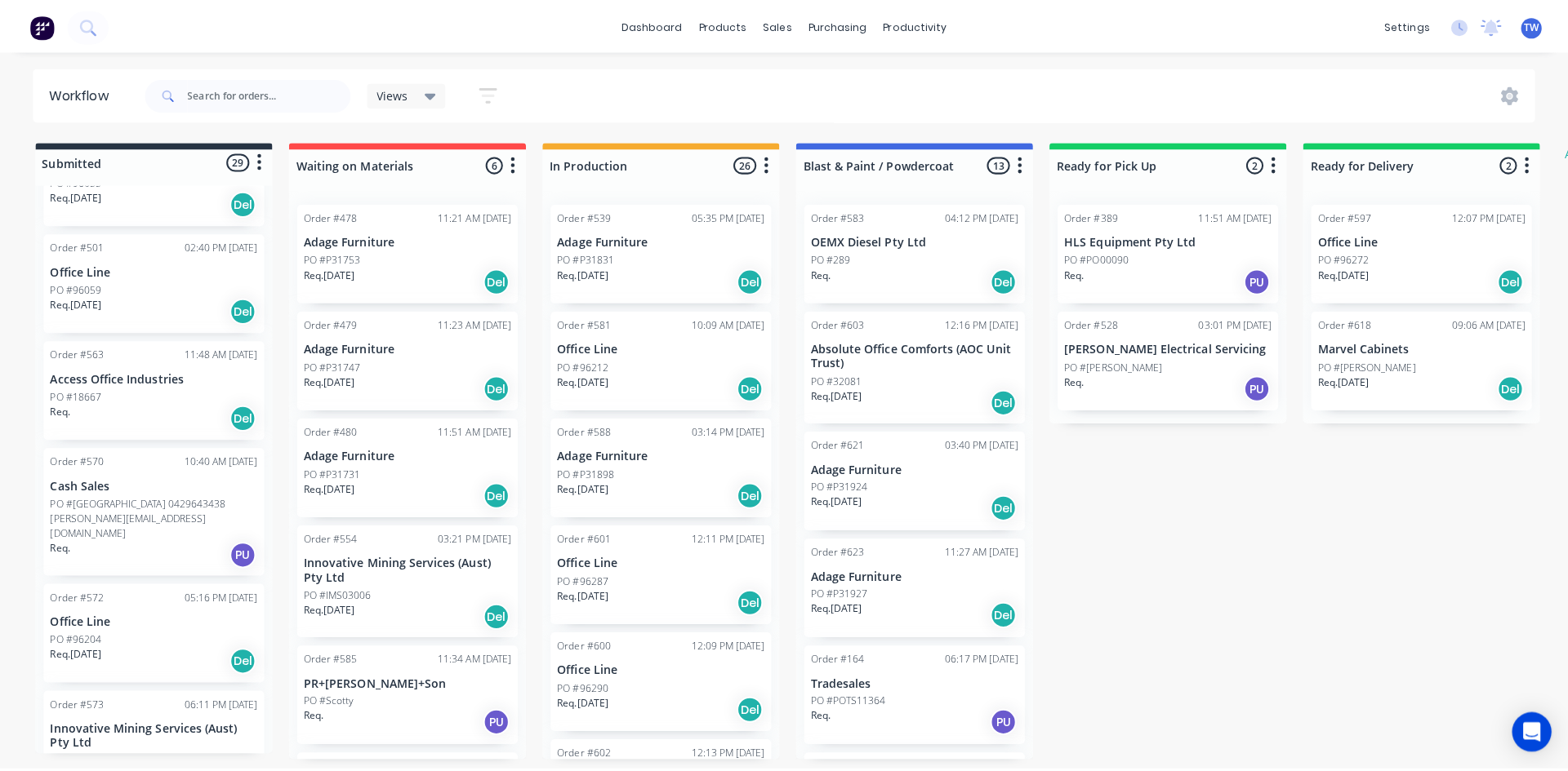
scroll to position [408, 0]
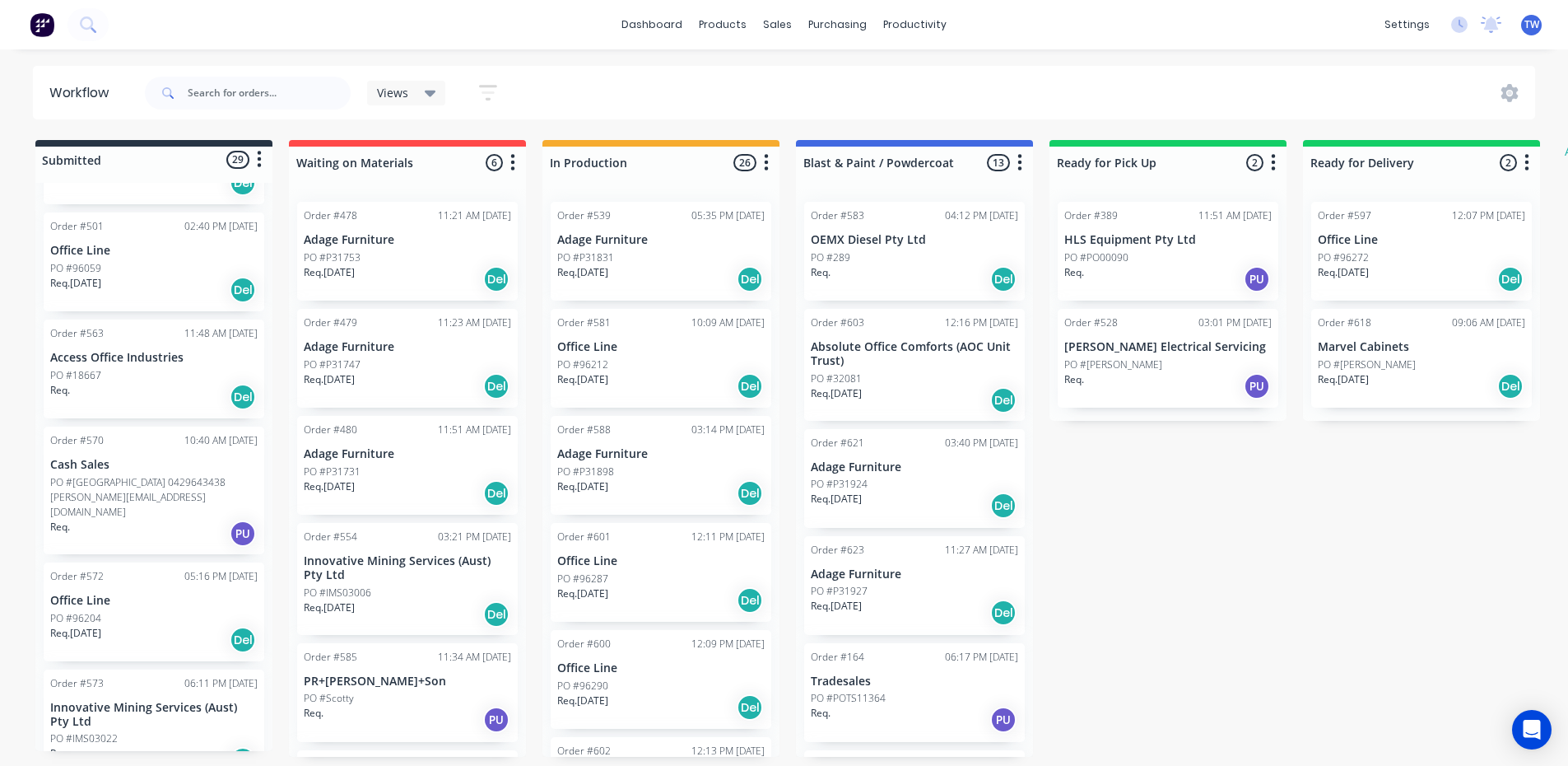
click at [1534, 21] on span "TW" at bounding box center [1532, 25] width 15 height 15
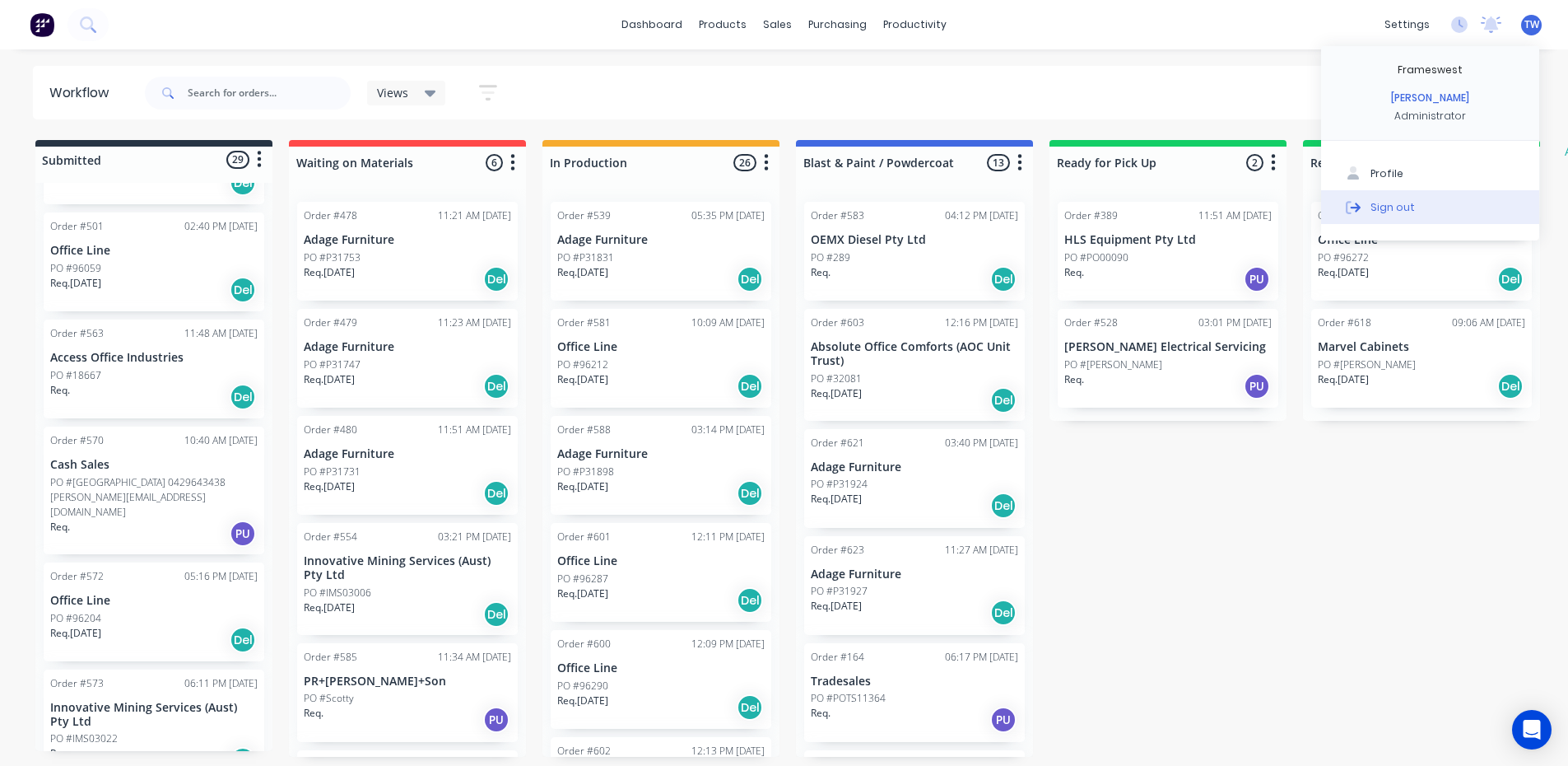
click at [1435, 208] on button "Sign out" at bounding box center [1430, 206] width 218 height 33
